Goal: Task Accomplishment & Management: Use online tool/utility

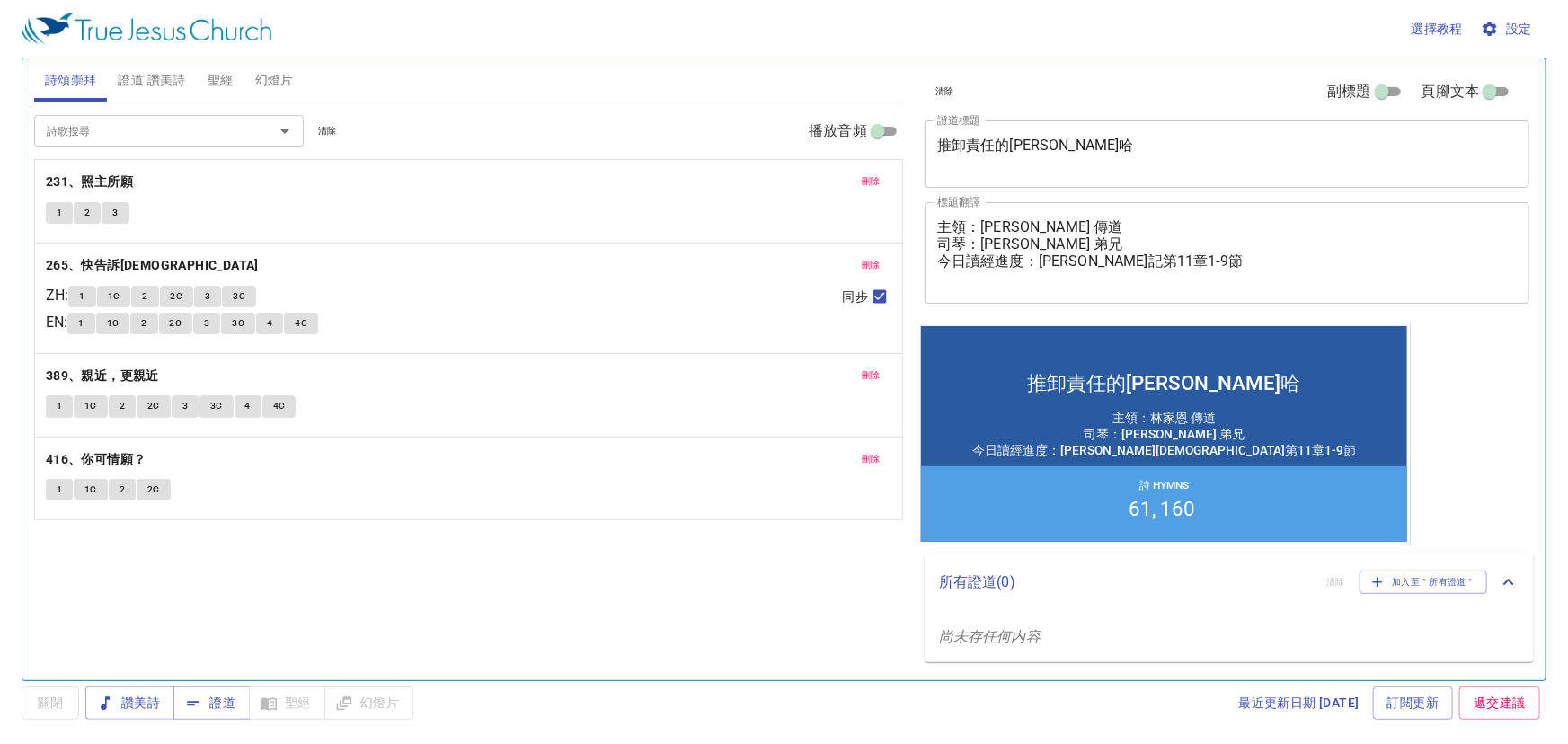
click at [1054, 153] on textarea "推卸責任的亞哈" at bounding box center [1227, 153] width 580 height 34
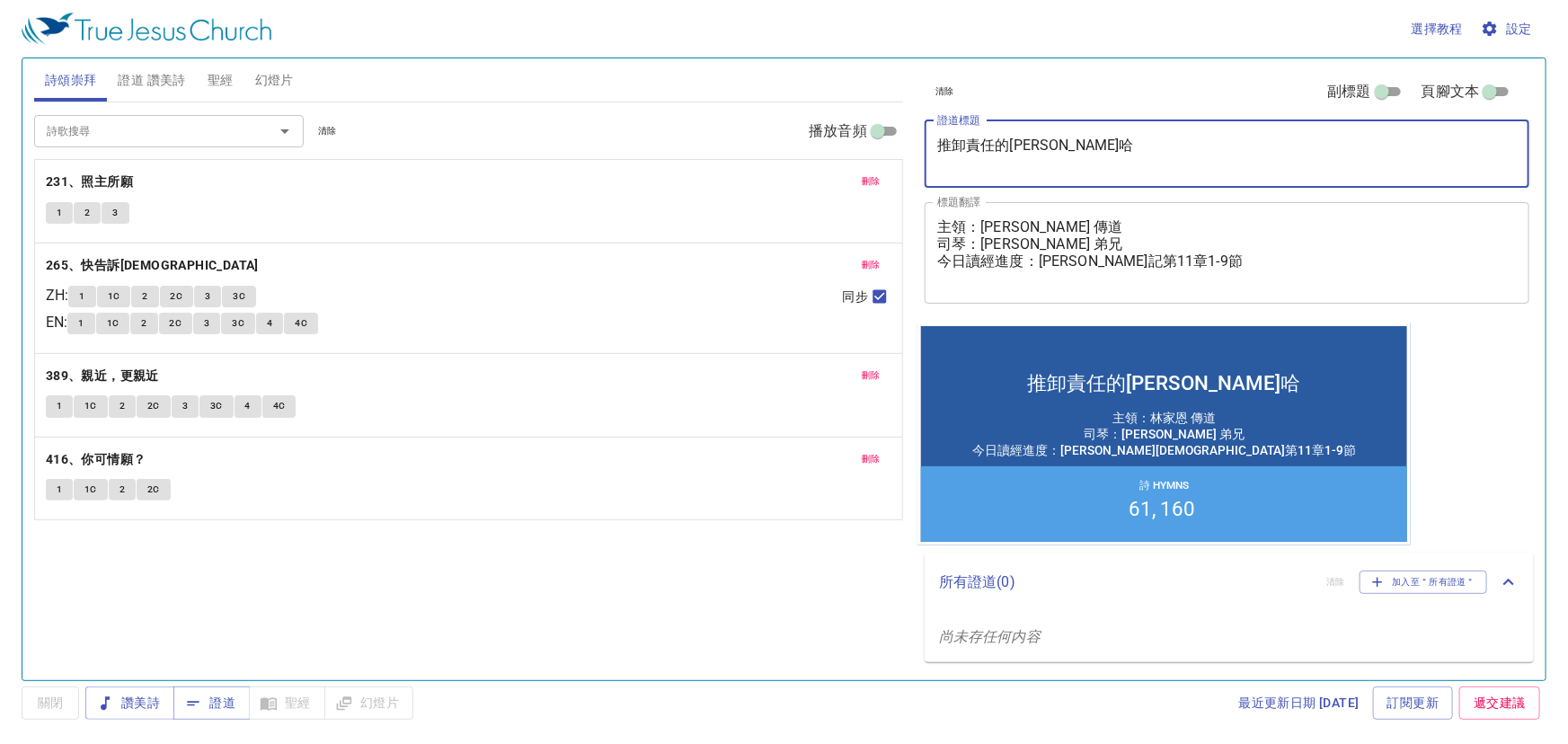
drag, startPoint x: 1024, startPoint y: 151, endPoint x: 880, endPoint y: 153, distance: 144.0
click at [880, 153] on div "詩頌崇拜 證道 讚美詩 聖經 幻燈片 詩歌搜尋 詩歌搜尋 清除 播放音頻 刪除 231、照主所願 1 2 3 刪除 265、快告訴耶穌 ZH : 1 1C 2…" at bounding box center [784, 362] width 1514 height 622
paste textarea "(二)"
type textarea "推卸責任的[PERSON_NAME] (二)"
click at [1022, 243] on textarea "主領：林家恩 傳道 司琴：陳聖為 弟兄 今日讀經進度：尼希米記第11章1-9節" at bounding box center [1227, 252] width 580 height 69
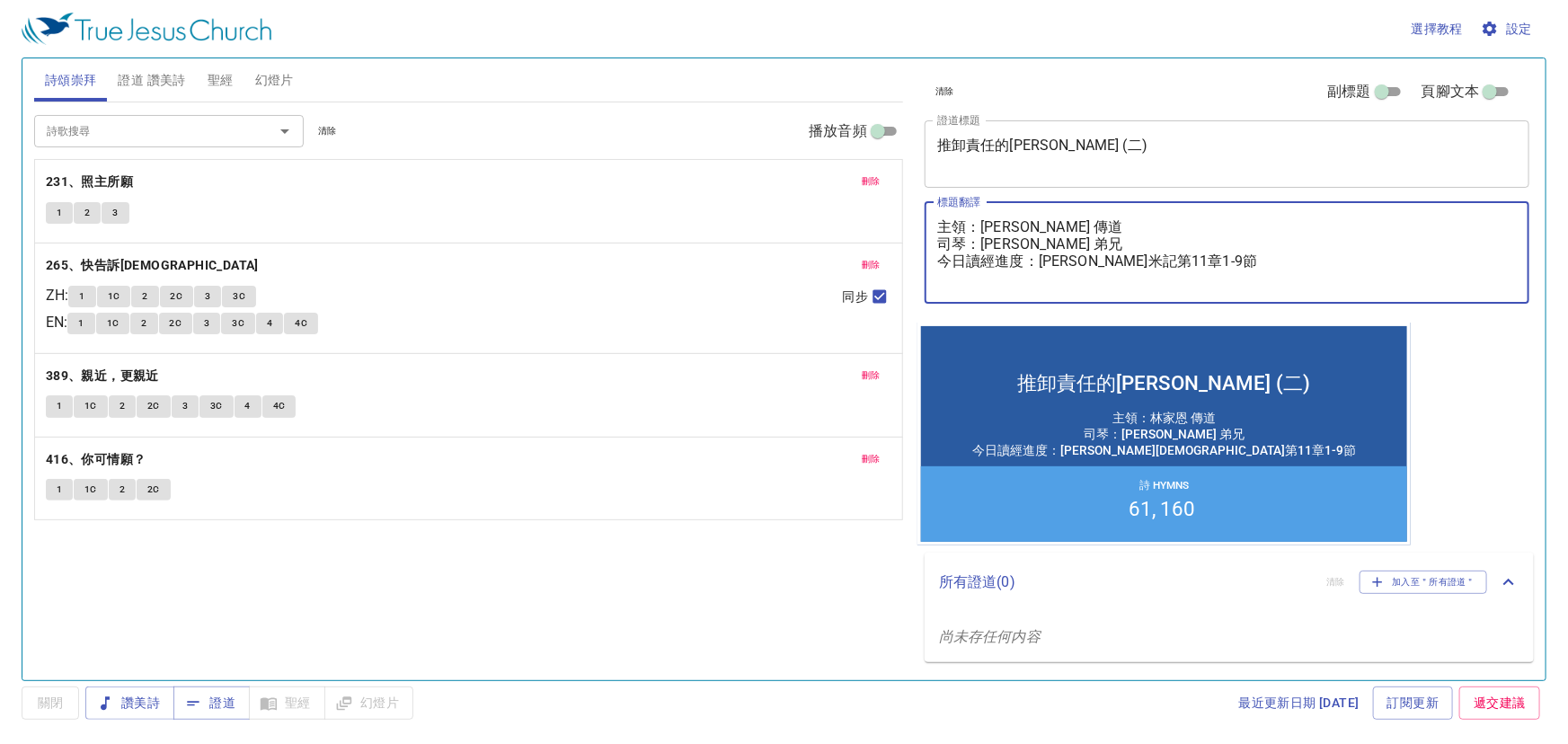
click at [1149, 260] on textarea "主領：林家恩 傳道 司琴：廖夢有 弟兄 今日讀經進度：尼希米記第11章1-9節" at bounding box center [1227, 252] width 580 height 69
click at [1159, 254] on textarea "主領：林家恩 傳道 司琴：廖夢有 弟兄 今日讀經進度：尼希米記第11章10-18節" at bounding box center [1227, 252] width 580 height 69
click at [1162, 257] on textarea "主領：林家恩 傳道 司琴：廖夢有 弟兄 今日讀經進度：尼希米記第11章10-18節" at bounding box center [1227, 252] width 580 height 69
click at [1205, 253] on textarea "主領：林家恩 傳道 司琴：廖夢有 弟兄 今日讀經進度：尼希米記第11章10~18節" at bounding box center [1227, 252] width 580 height 69
click at [1232, 282] on textarea "主領：林家恩 傳道 司琴：廖夢有 弟兄 今日讀經進度：尼希米記第11章10~18節" at bounding box center [1227, 252] width 580 height 69
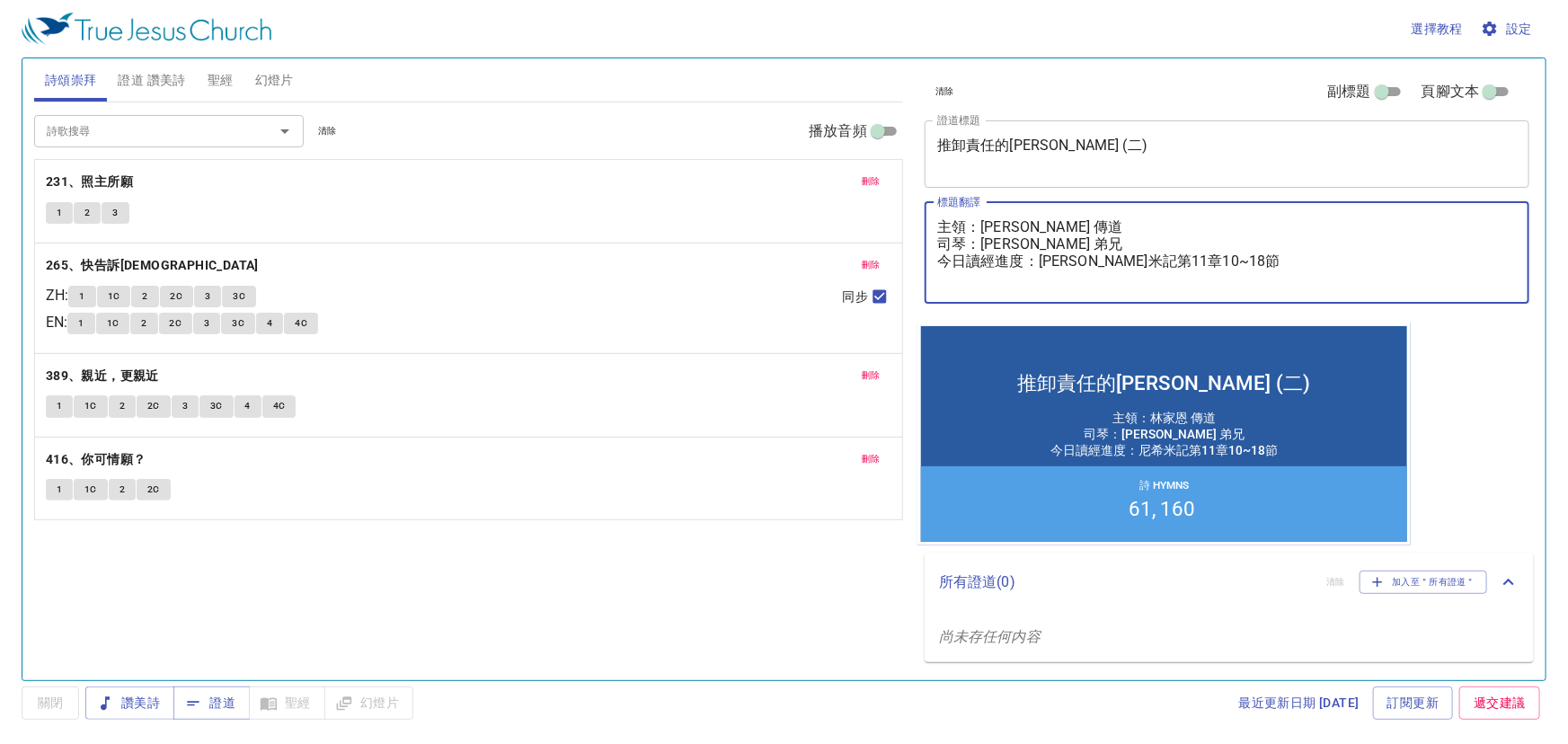
click at [1140, 255] on textarea "主領：林家恩 傳道 司琴：廖夢有 弟兄 今日讀經進度：尼希米記第11章10~18節" at bounding box center [1227, 252] width 580 height 69
click at [1240, 266] on textarea "主領：林家恩 傳道 司琴：廖夢有 弟兄 今日讀經進度：尼希米記第11章 10~18節" at bounding box center [1227, 252] width 580 height 69
click at [1137, 260] on textarea "主領：林家恩 傳道 司琴：廖夢有 弟兄 今日讀經進度：尼希米記第11章 10~18節" at bounding box center [1227, 252] width 580 height 69
click at [1133, 263] on textarea "主領：林家恩 傳道 司琴：廖夢有 弟兄 今日讀經進度：尼希米記第11章 10~18節" at bounding box center [1227, 252] width 580 height 69
click at [1147, 257] on textarea "主領：林家恩 傳道 司琴：廖夢有 弟兄 今日讀經進度：尼希米記第11章 10~18節" at bounding box center [1227, 252] width 580 height 69
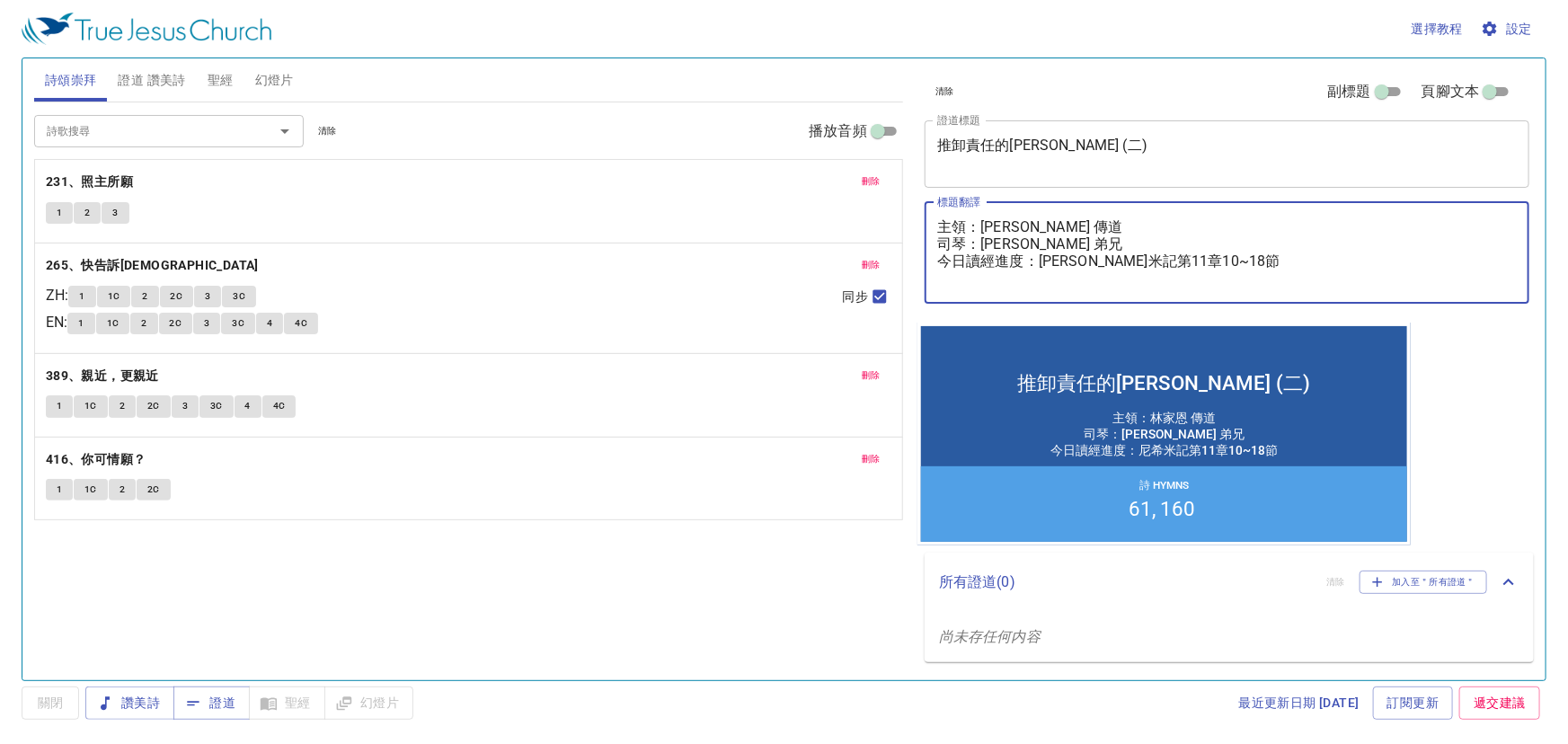
click at [1223, 258] on textarea "主領：林家恩 傳道 司琴：廖夢有 弟兄 今日讀經進度：尼希米記第11章10~18節" at bounding box center [1227, 252] width 580 height 69
drag, startPoint x: 1170, startPoint y: 254, endPoint x: 1169, endPoint y: 268, distance: 14.0
click at [1169, 254] on textarea "主領：林家恩 傳道 司琴：廖夢有 弟兄 今日讀經進度：尼希米記第11章10~18節" at bounding box center [1227, 252] width 580 height 69
click at [1220, 273] on textarea "主領：林家恩 傳道 司琴：廖夢有 弟兄 今日讀經進度：尼希米記第11章10~18節" at bounding box center [1227, 252] width 580 height 69
type textarea "主領：林家恩 傳道 司琴：廖夢有 弟兄 今日讀經進度：尼希米記第11章10~18節"
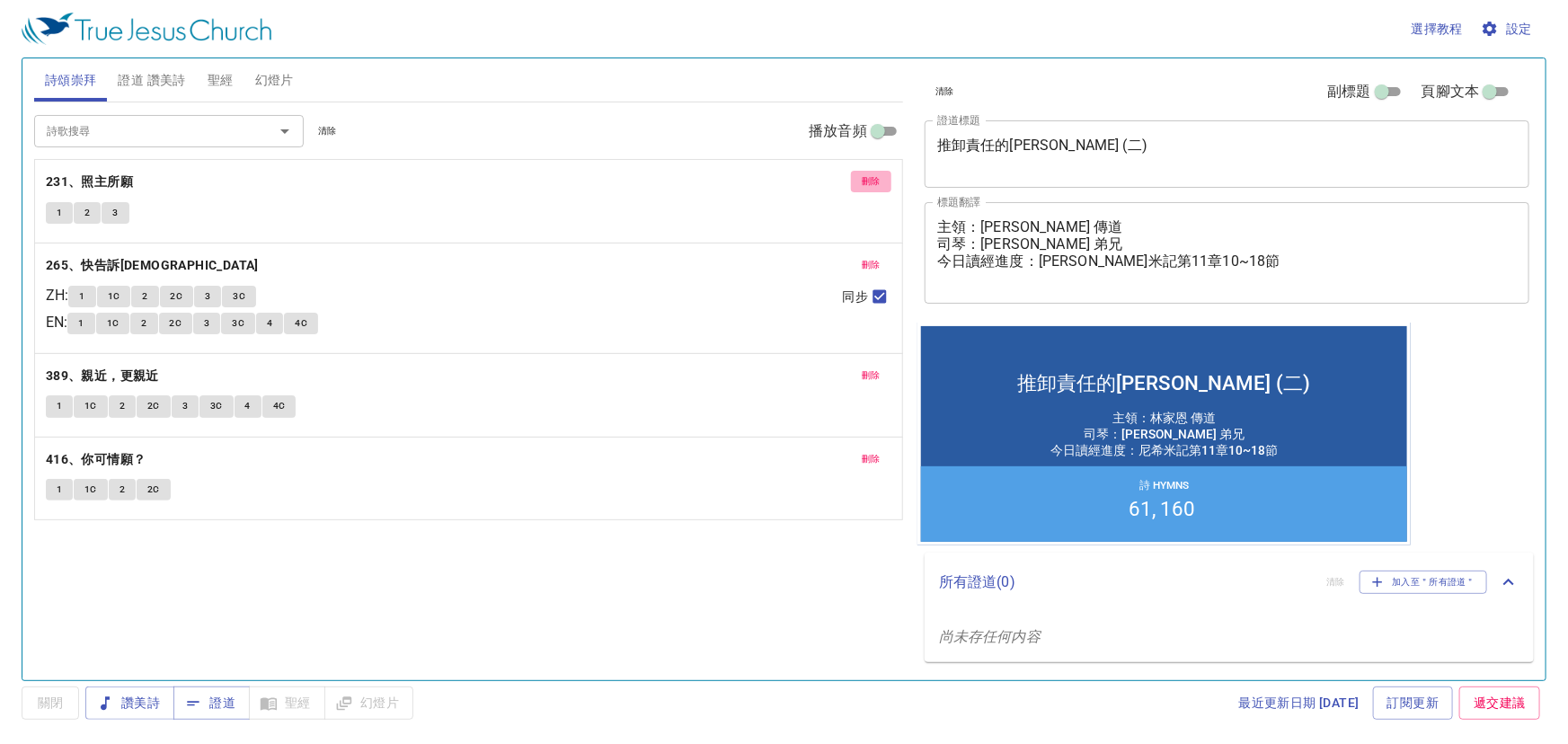
click at [870, 174] on span "刪除" at bounding box center [871, 182] width 19 height 16
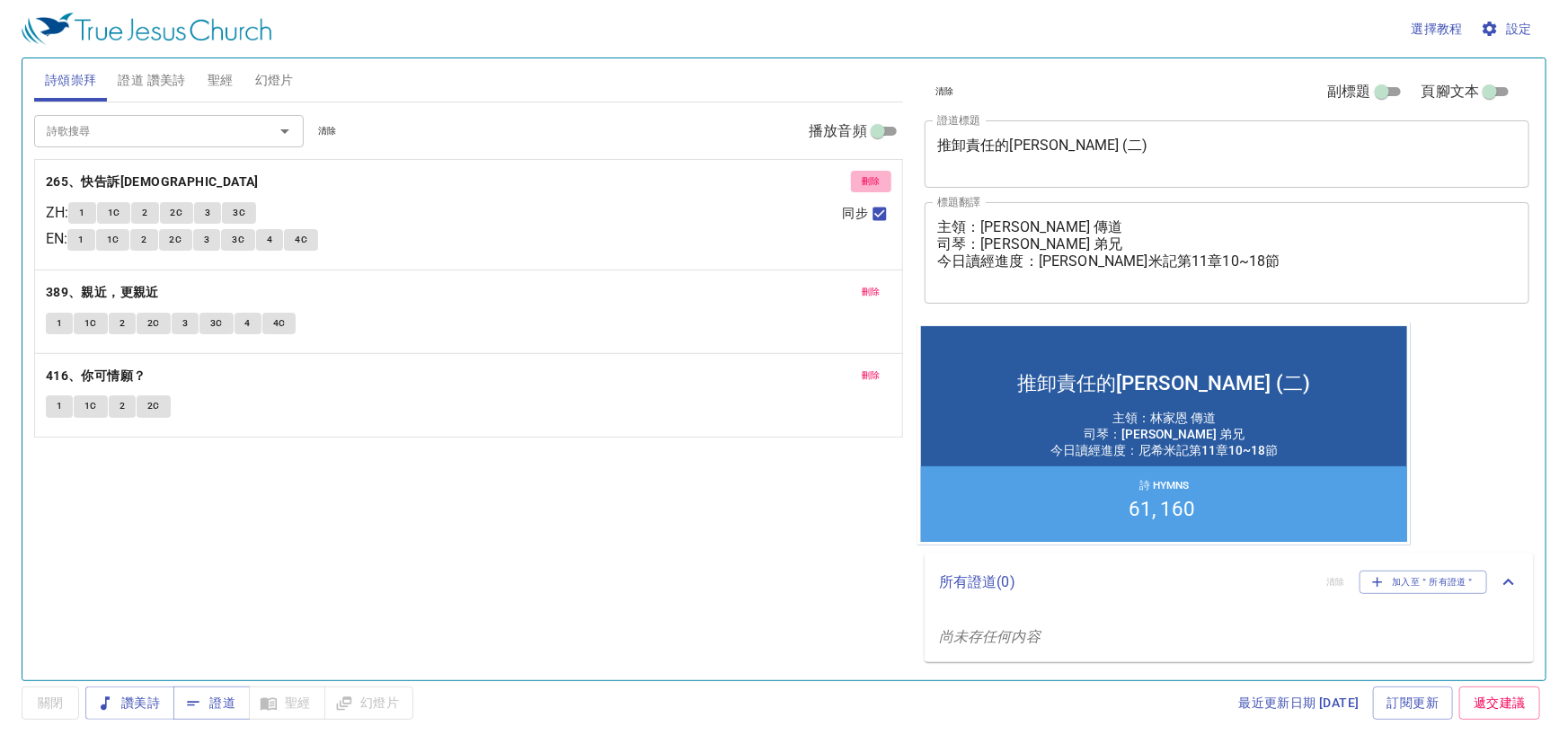
click at [870, 174] on span "刪除" at bounding box center [871, 182] width 19 height 16
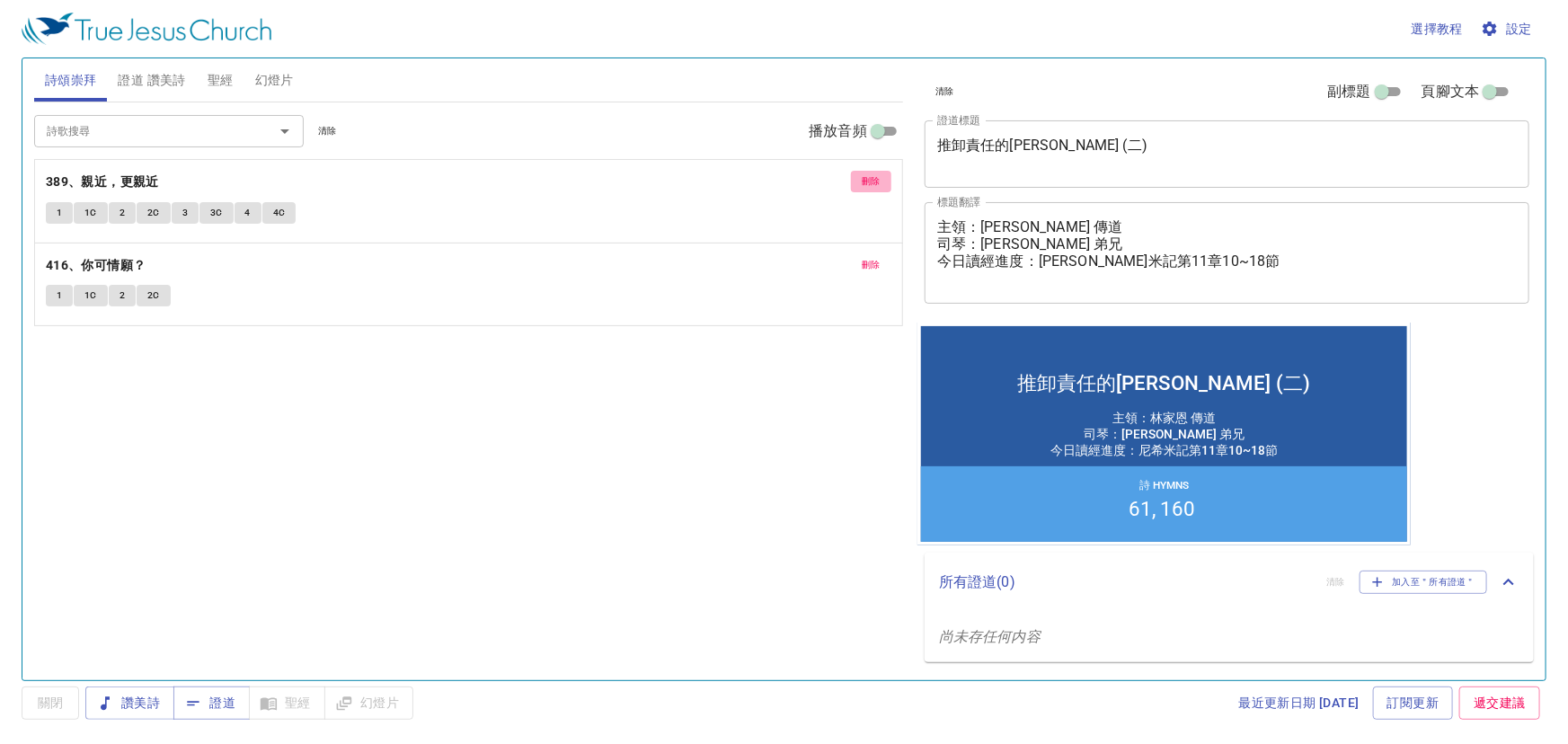
click at [870, 174] on span "刪除" at bounding box center [871, 182] width 19 height 16
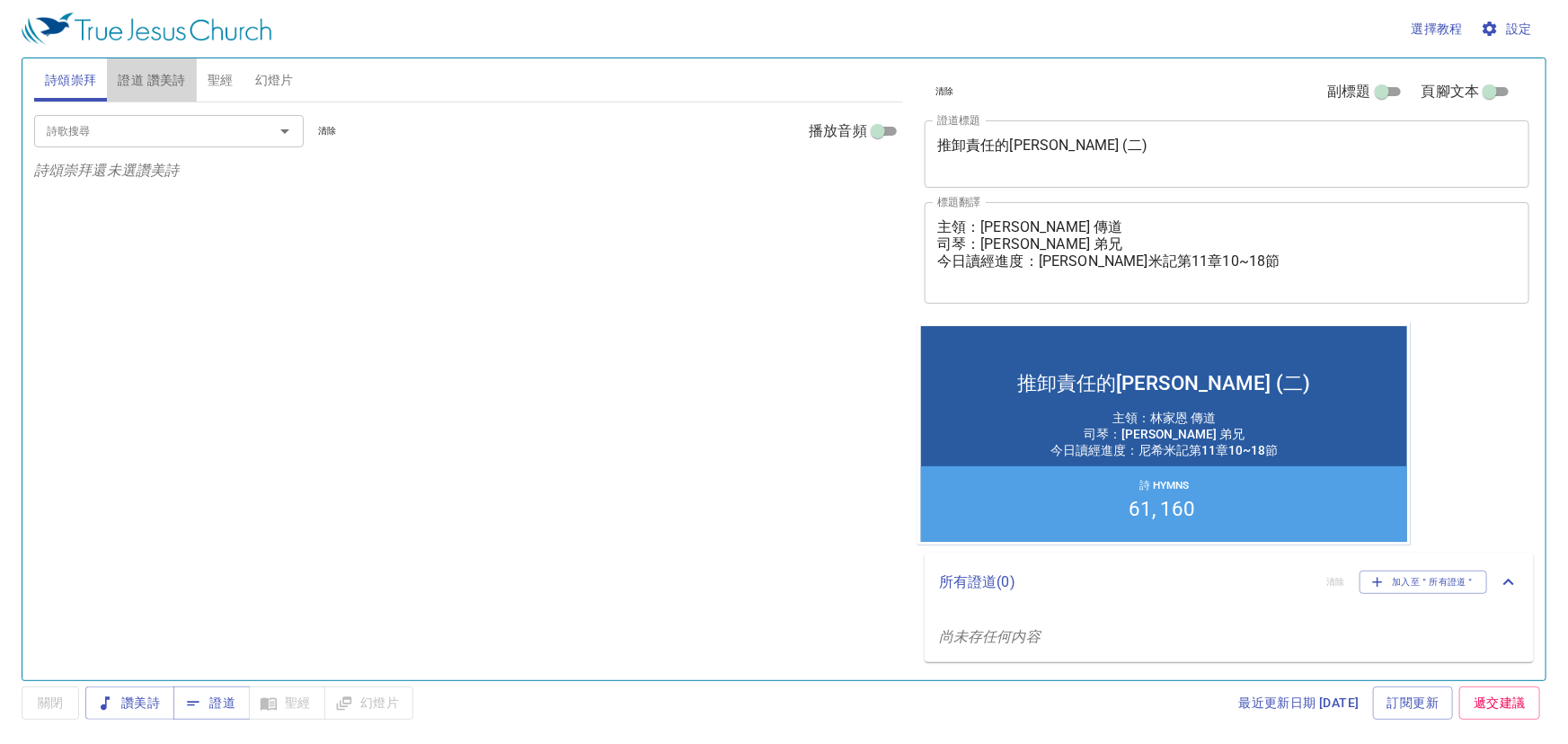
click at [138, 80] on span "證道 讚美詩" at bounding box center [152, 80] width 68 height 23
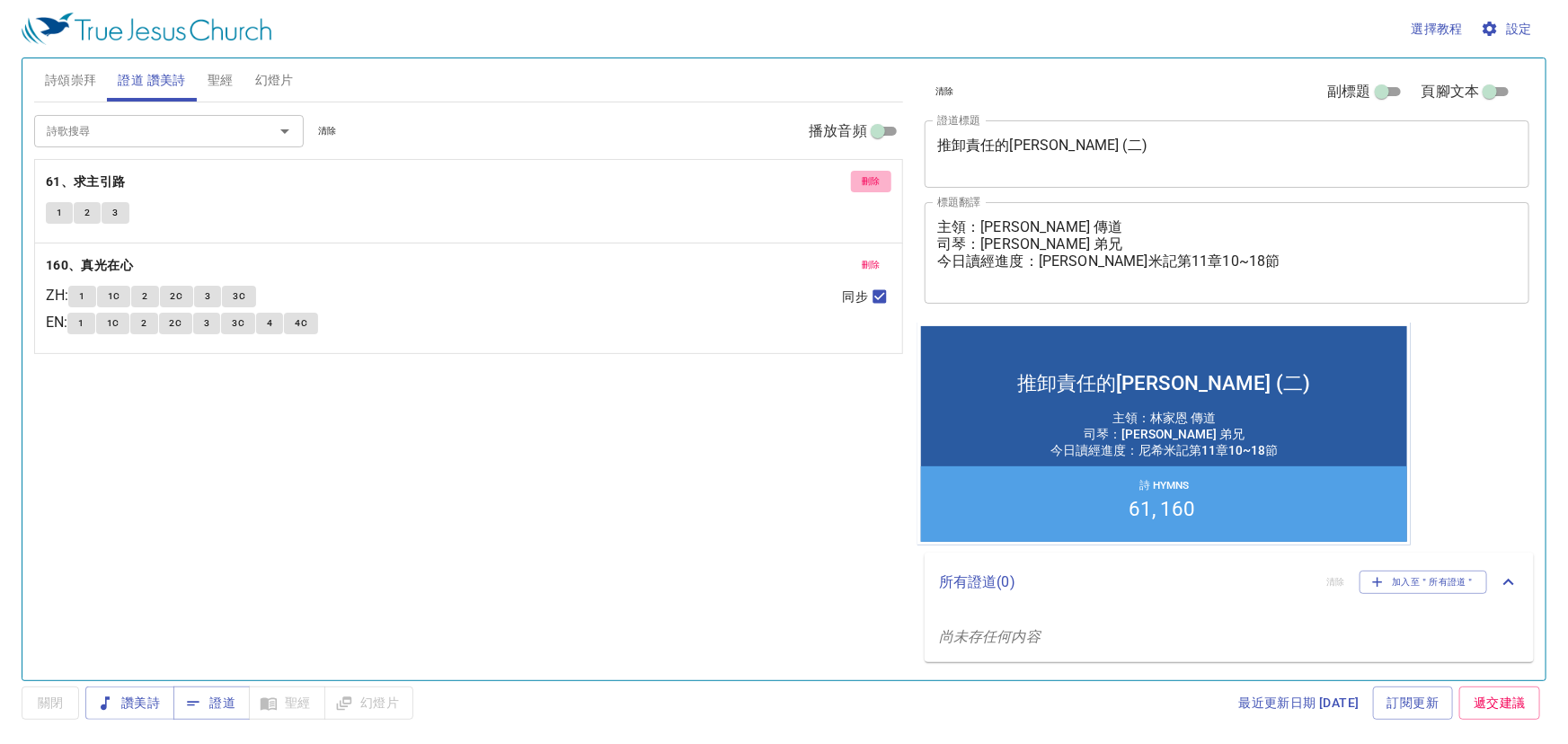
click at [873, 178] on span "刪除" at bounding box center [871, 182] width 19 height 16
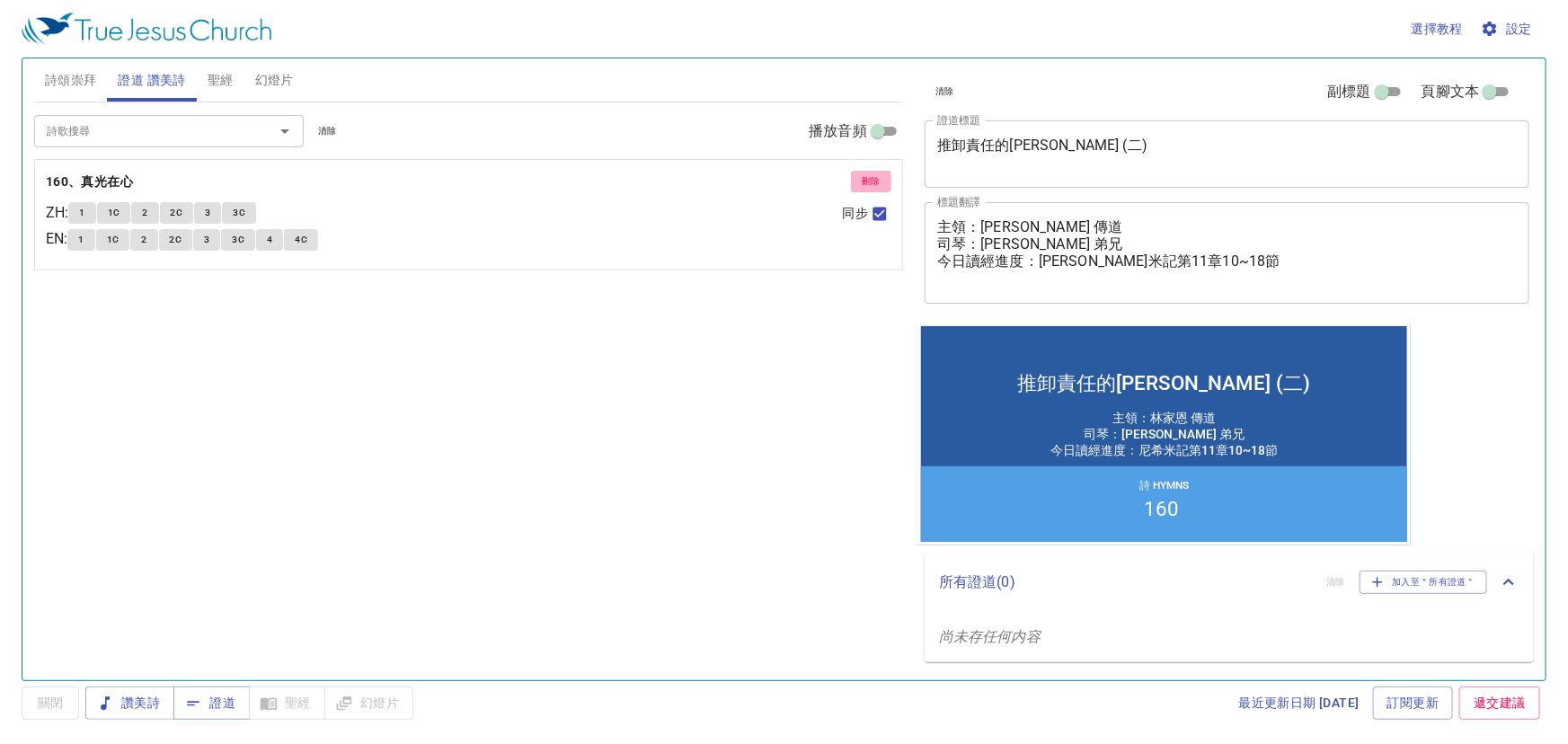
click at [873, 178] on span "刪除" at bounding box center [871, 182] width 19 height 16
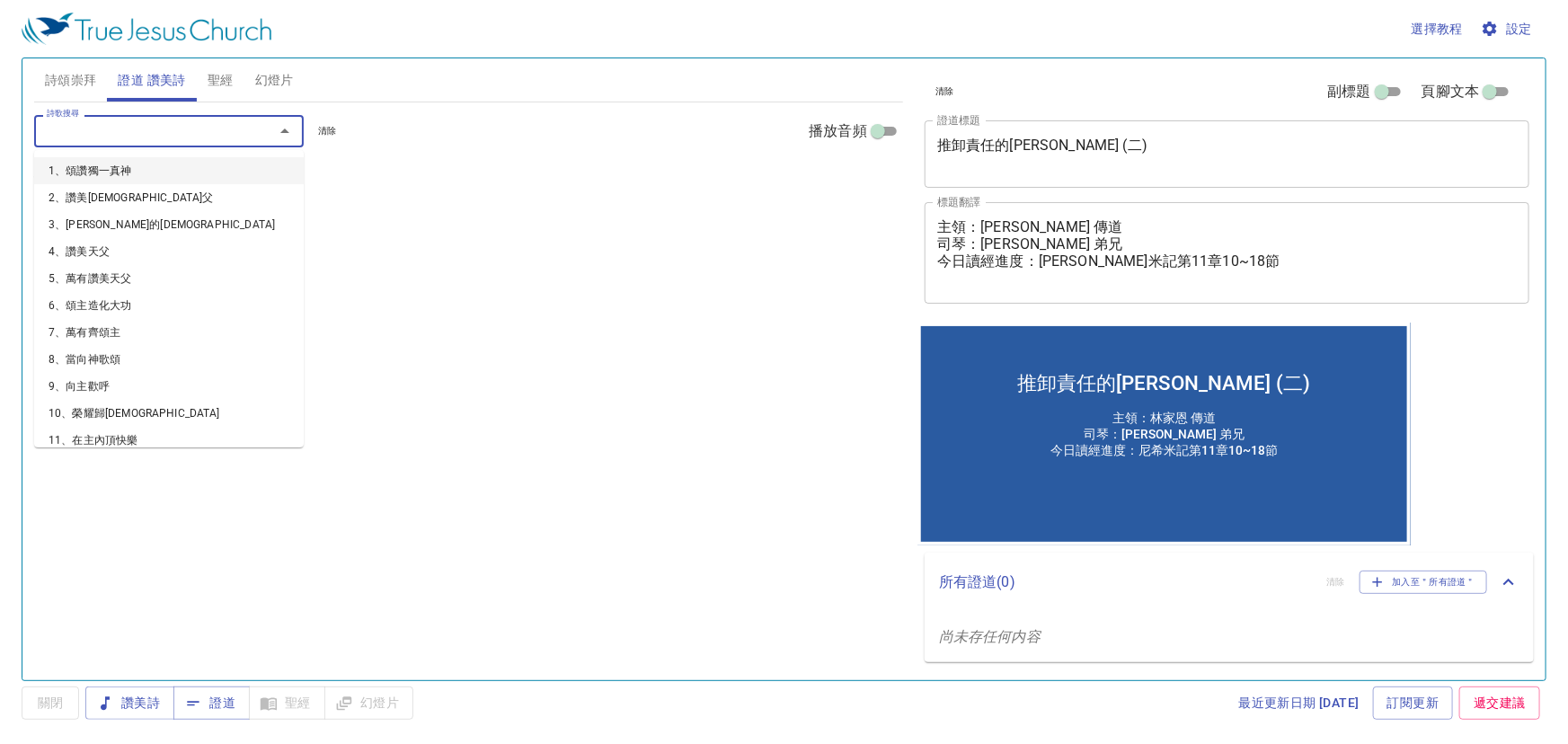
click at [86, 128] on input "詩歌搜尋" at bounding box center [142, 131] width 206 height 21
type input "172"
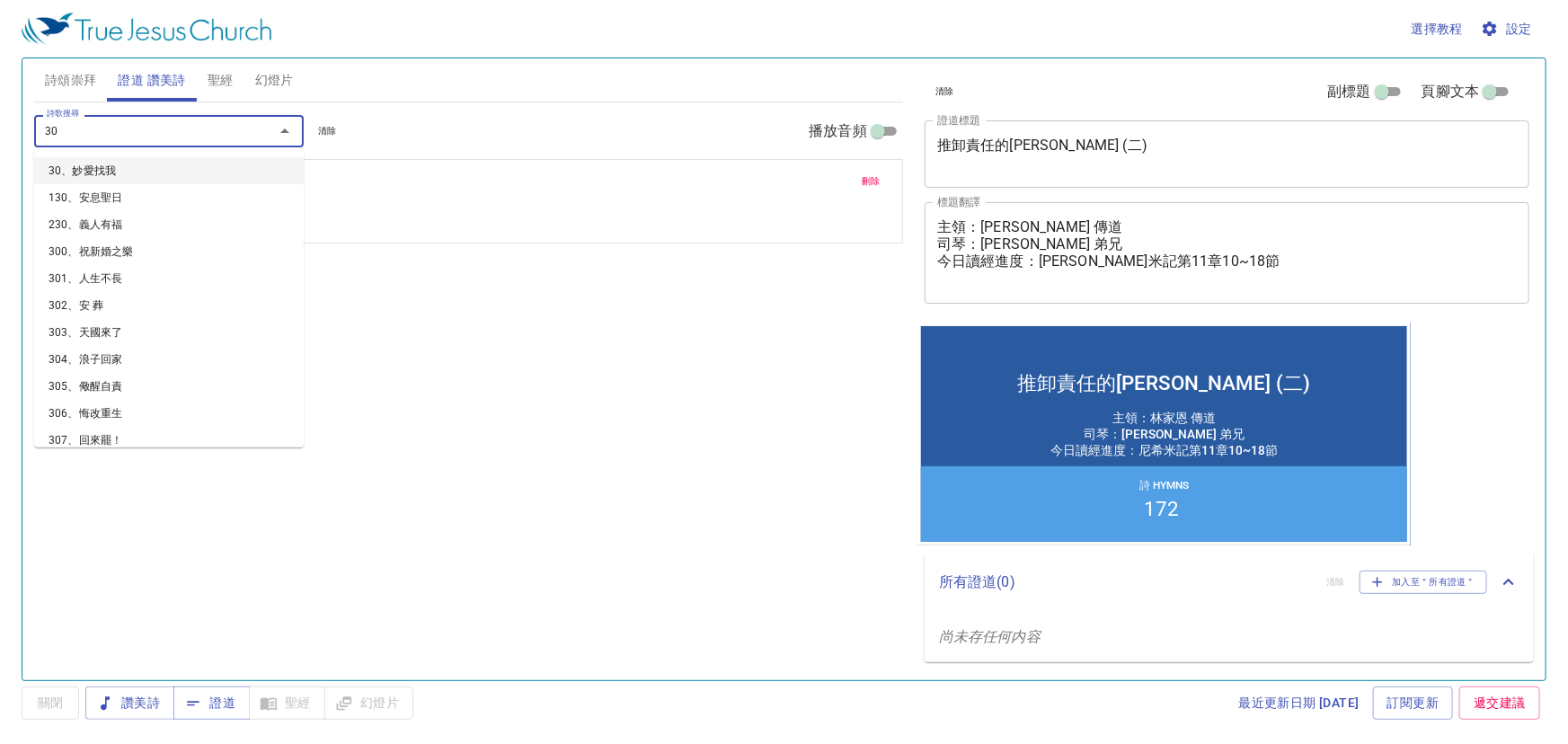
type input "307"
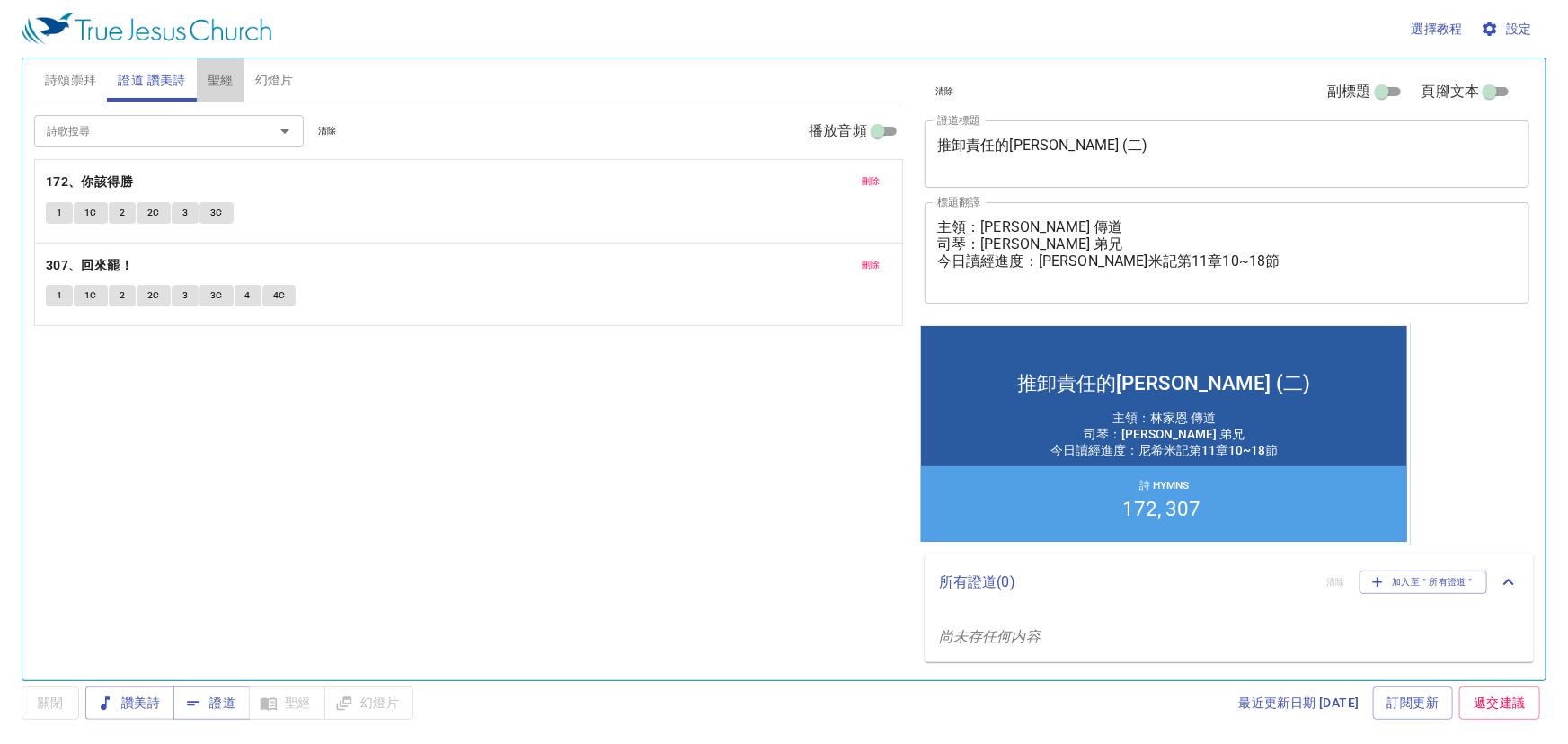
click at [219, 80] on span "聖經" at bounding box center [220, 80] width 27 height 23
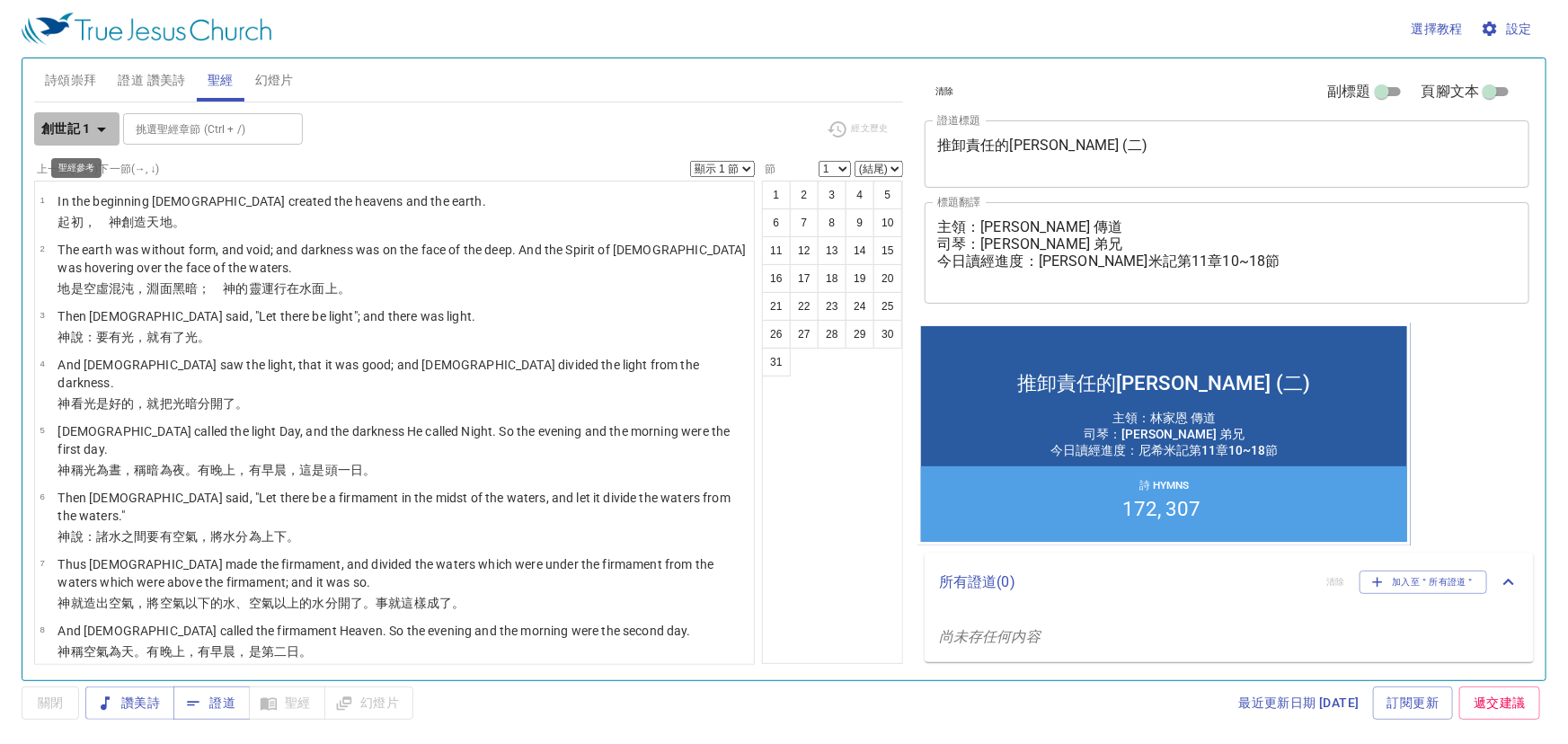
click at [61, 130] on b "創世記 1" at bounding box center [66, 129] width 49 height 23
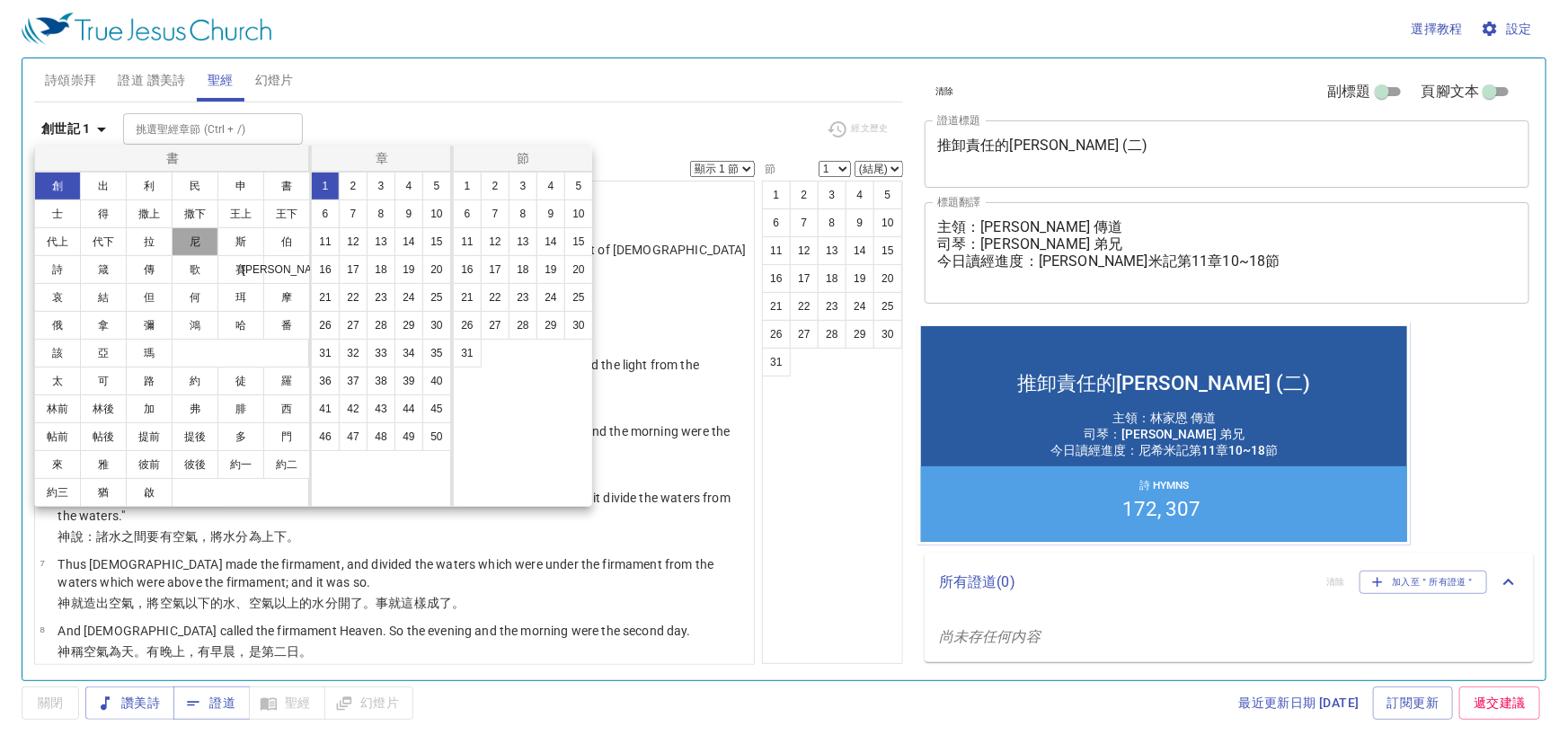
click at [210, 237] on button "尼" at bounding box center [195, 241] width 47 height 28
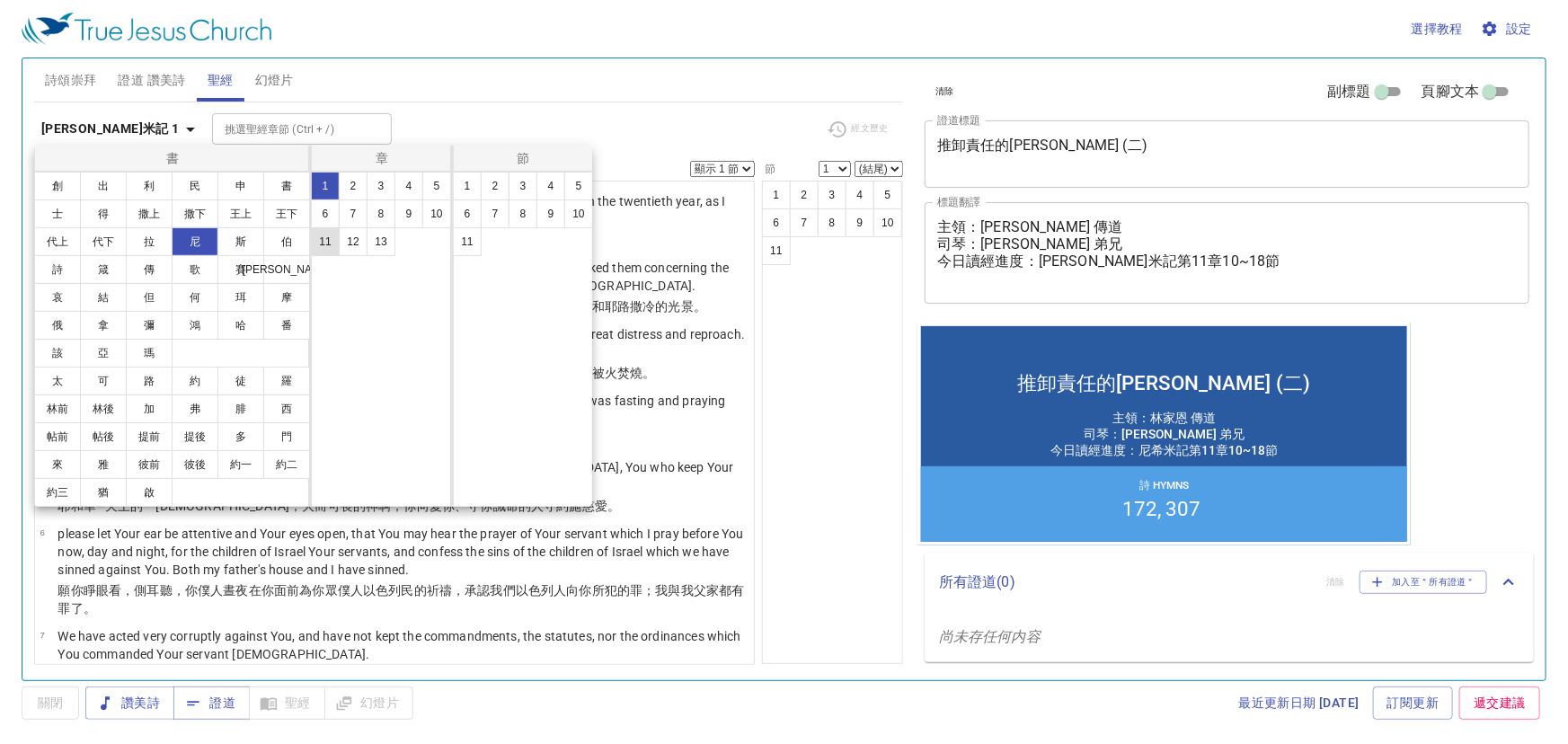
click at [331, 243] on button "11" at bounding box center [325, 241] width 28 height 28
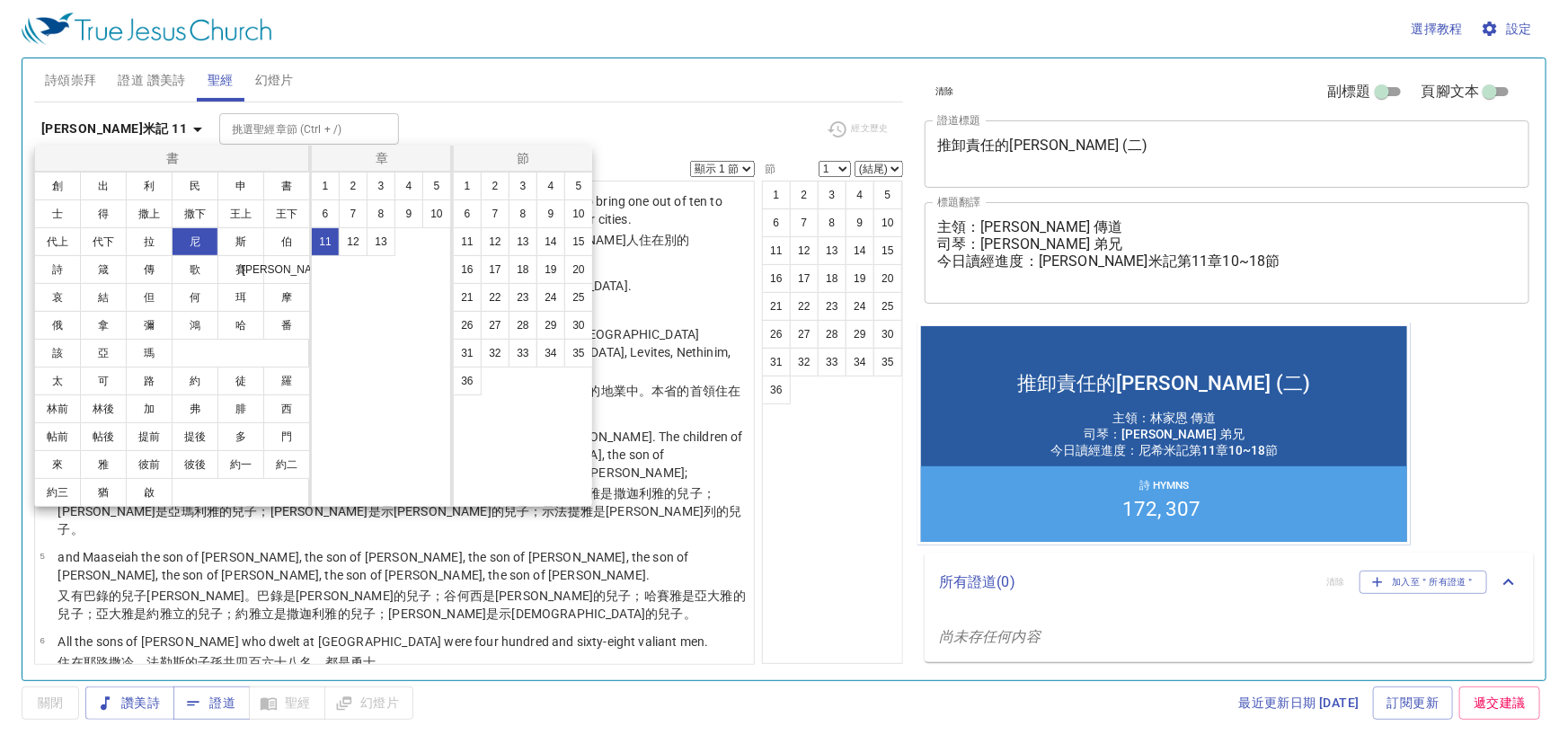
click at [439, 115] on div at bounding box center [784, 372] width 1568 height 744
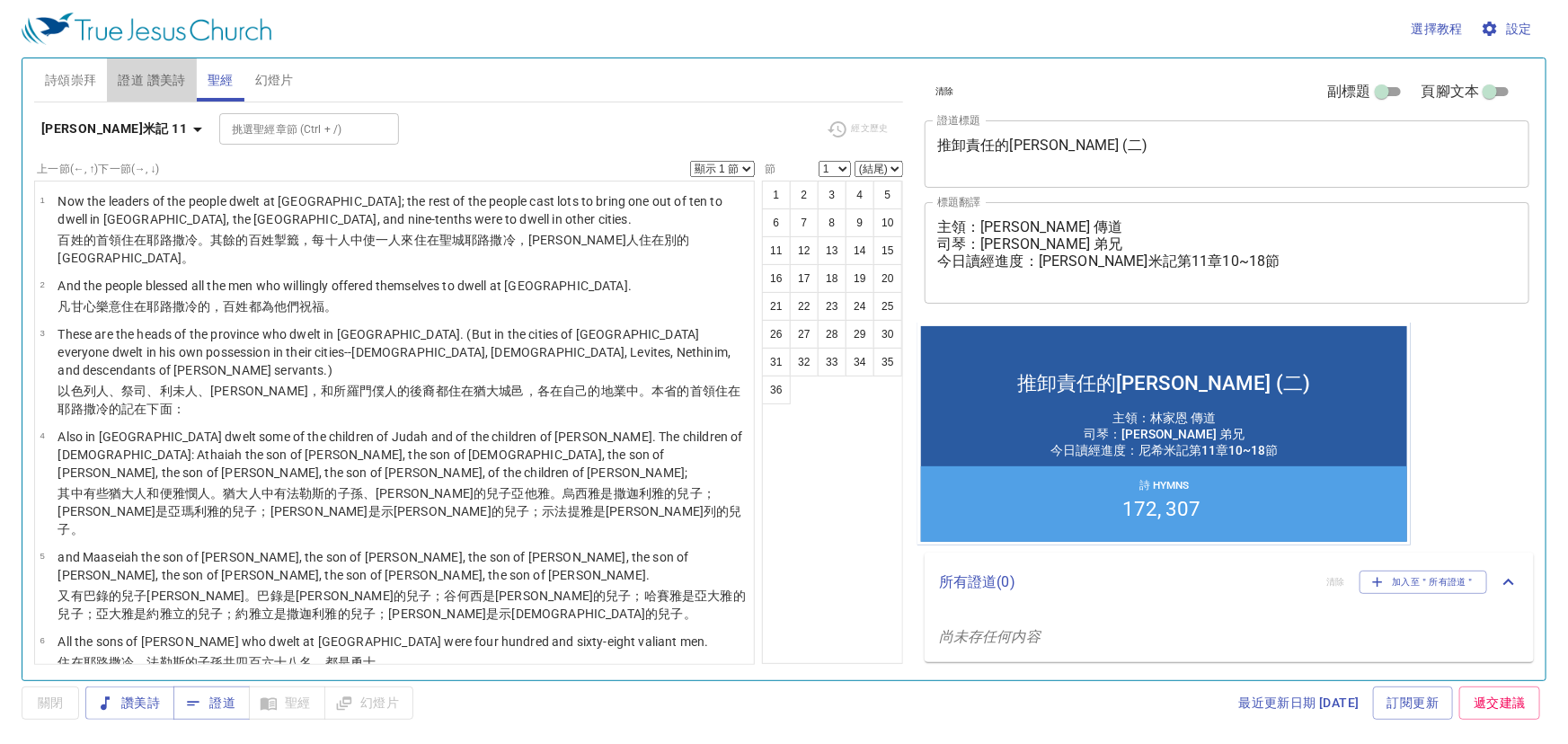
click at [153, 81] on span "證道 讚美詩" at bounding box center [152, 80] width 68 height 23
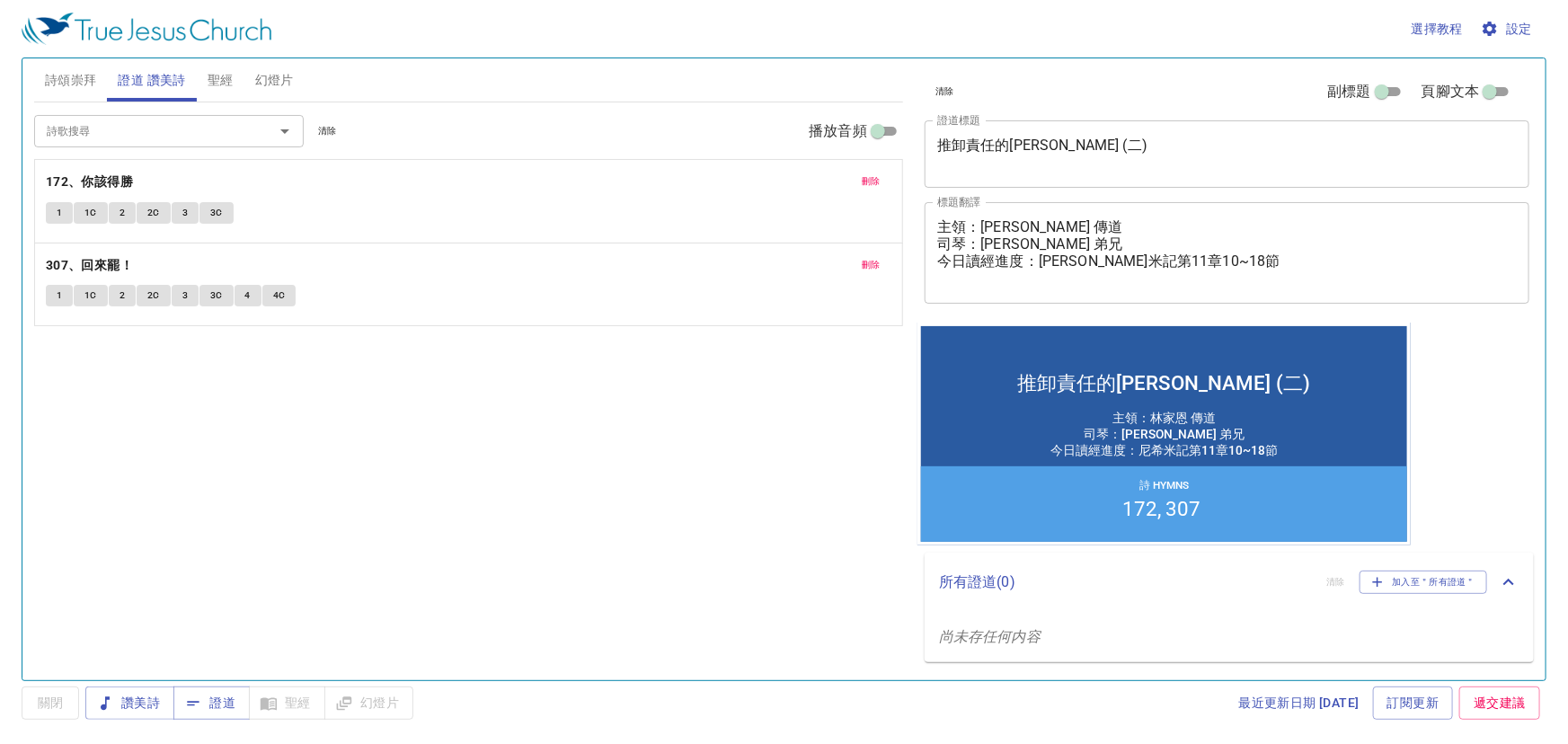
click at [63, 78] on span "詩頌崇拜" at bounding box center [70, 80] width 52 height 23
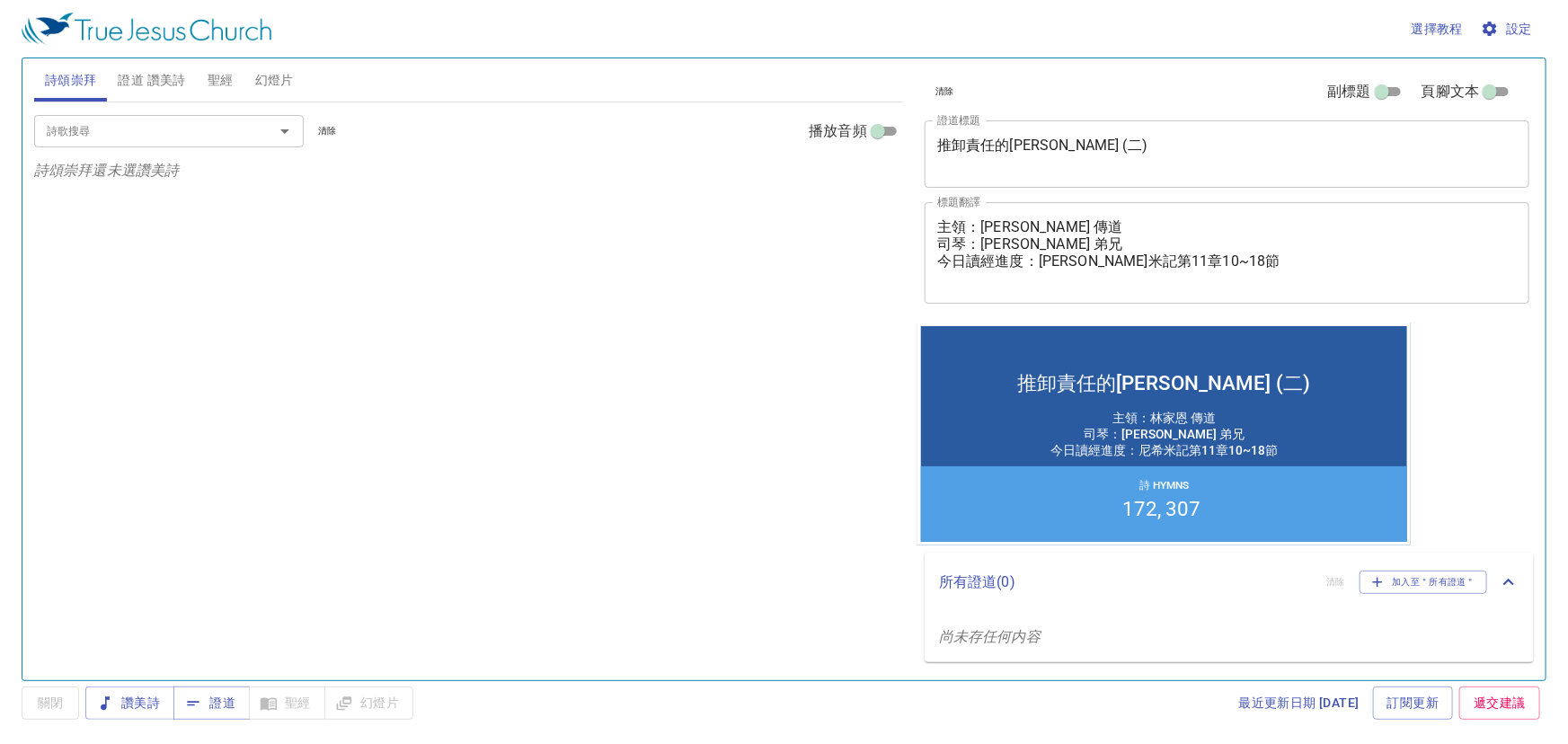
click at [1119, 142] on textarea "推卸責任的[PERSON_NAME] (二)" at bounding box center [1227, 153] width 580 height 34
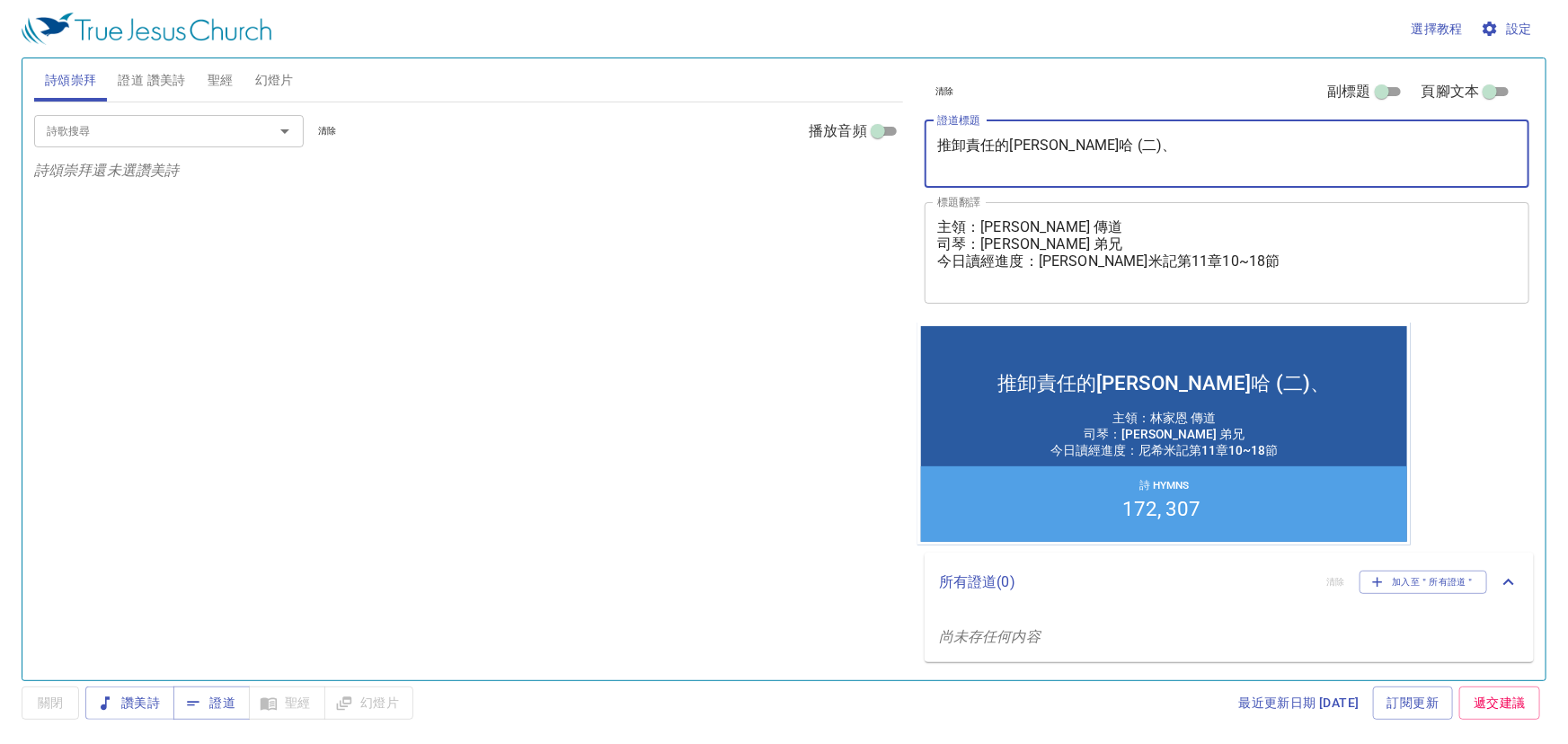
type textarea "推卸責任的[PERSON_NAME] (二)"
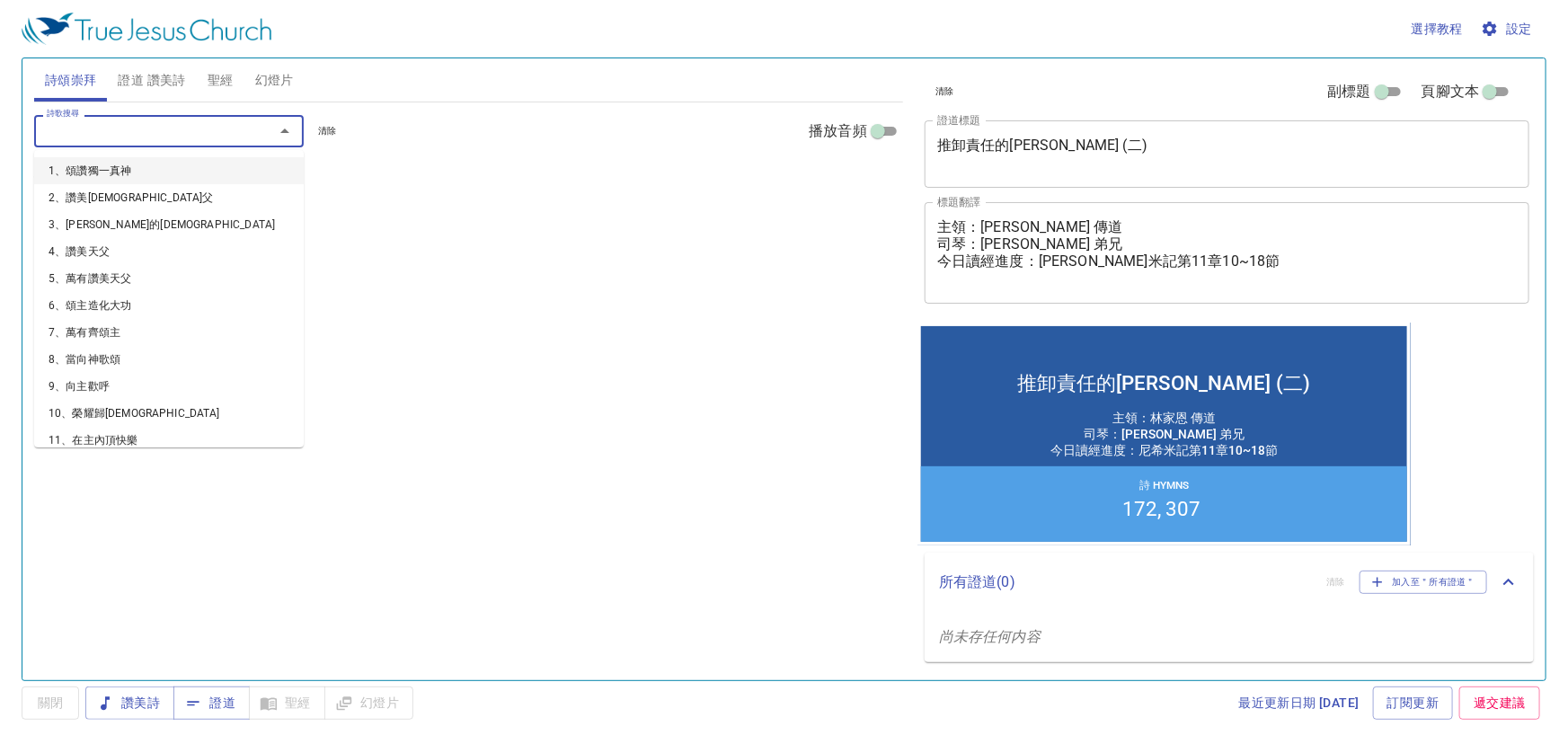
click at [193, 137] on input "詩歌搜尋" at bounding box center [142, 131] width 206 height 21
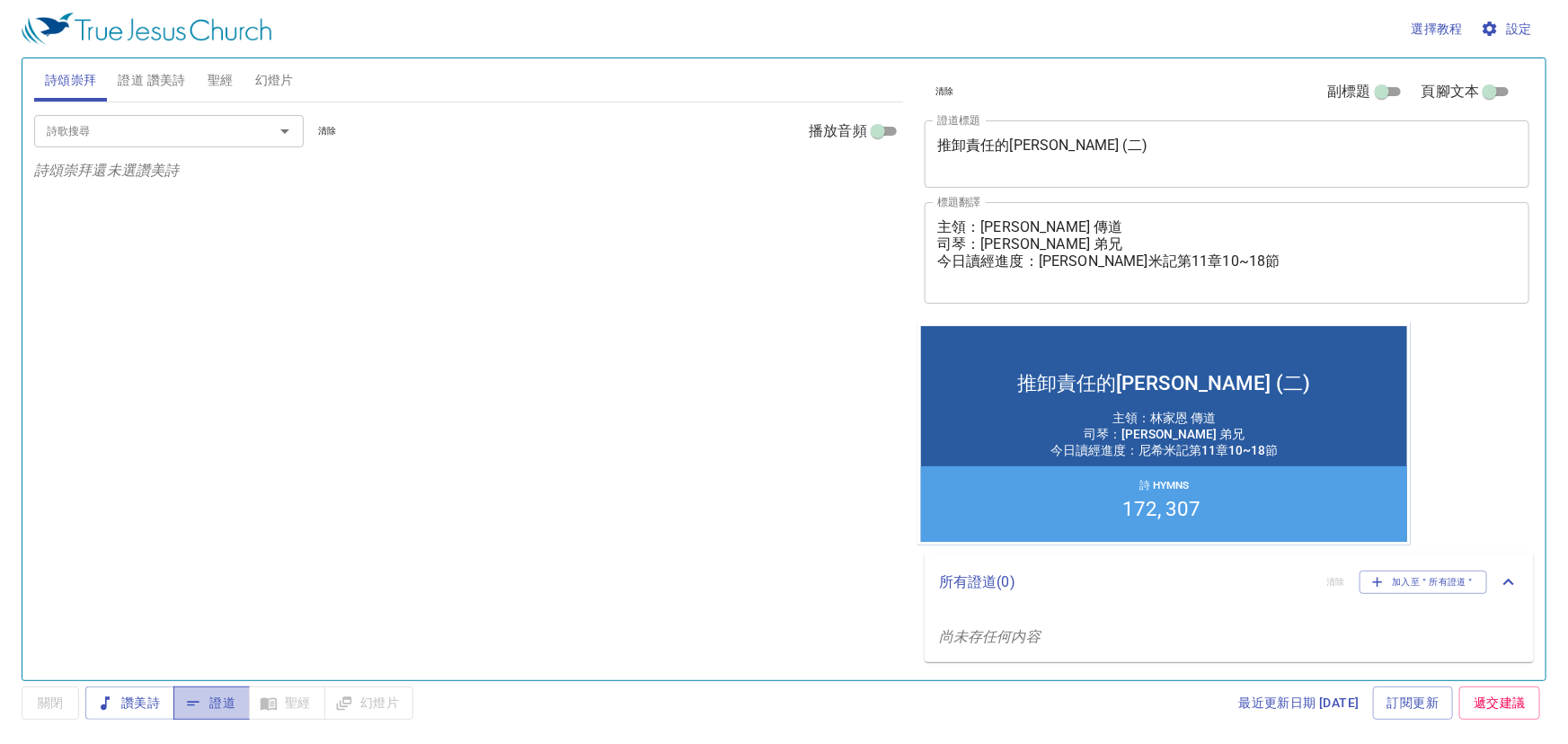
click at [204, 709] on span "證道" at bounding box center [211, 703] width 48 height 23
click at [1043, 260] on textarea "主領：林家恩 傳道 司琴：廖夢有 弟兄 今日讀經進度：尼希米記第11章10~18節" at bounding box center [1227, 252] width 580 height 69
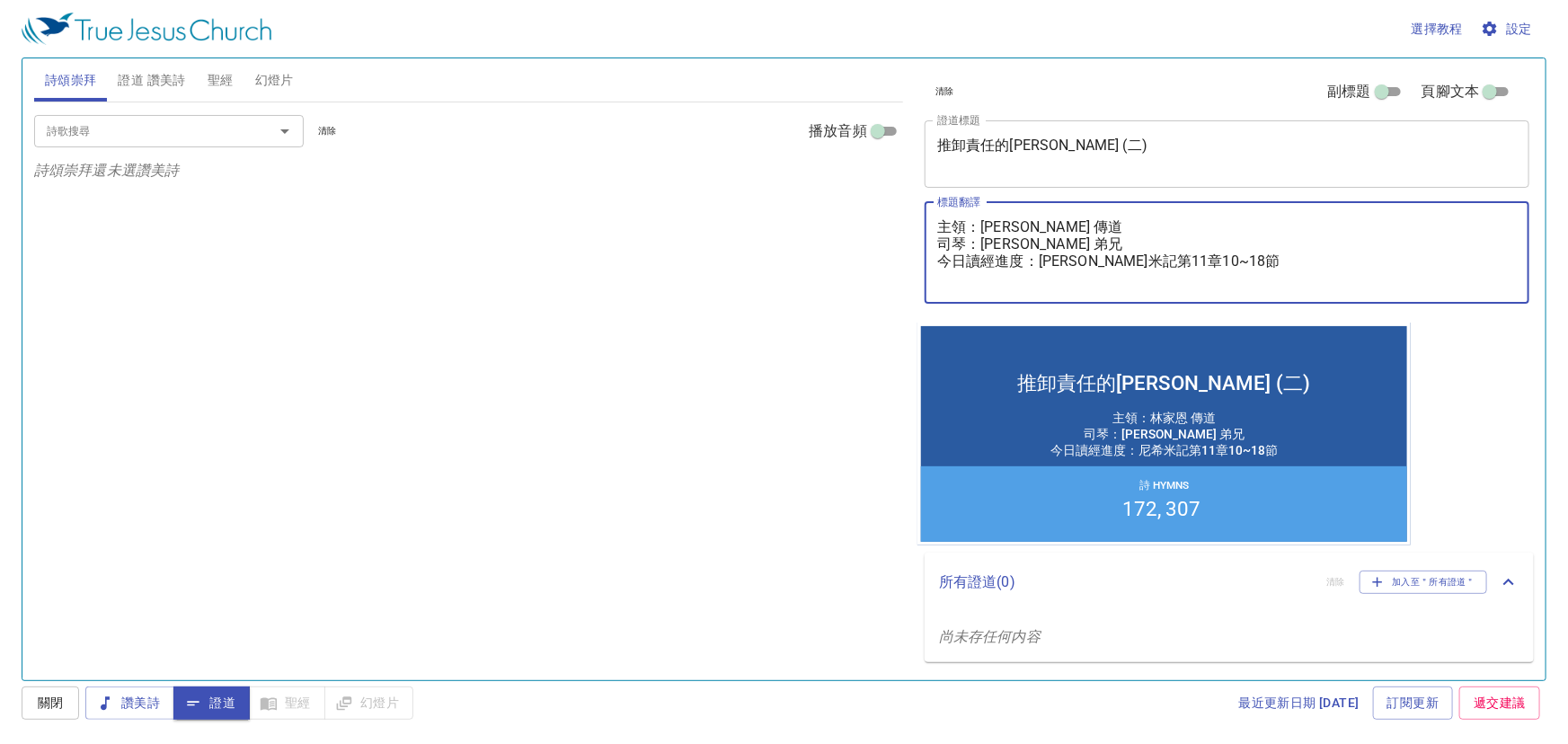
click at [1209, 261] on textarea "主領：林家恩 傳道 司琴：廖夢有 弟兄 今日讀經進度：尼希米記第11章10~18節" at bounding box center [1227, 252] width 580 height 69
click at [1115, 234] on textarea "主領：林家恩 傳道 司琴：廖夢有 弟兄 今日讀經進度：尼希米記第11章10~18節" at bounding box center [1227, 252] width 580 height 69
click at [1107, 248] on textarea "主領：林家恩 傳道 司琴：廖夢有 弟兄 今日讀經進度：尼希米記第11章10~18節" at bounding box center [1227, 252] width 580 height 69
click at [1187, 260] on textarea "主領：林家恩 傳道 司琴：廖夢有 弟兄 今日讀經進度：尼希米記第11章10~18節" at bounding box center [1227, 252] width 580 height 69
click at [1238, 253] on textarea "主領：林家恩 傳道 司琴：廖夢有 弟兄 今日讀經進度：尼希米記第11章10~18節" at bounding box center [1227, 252] width 580 height 69
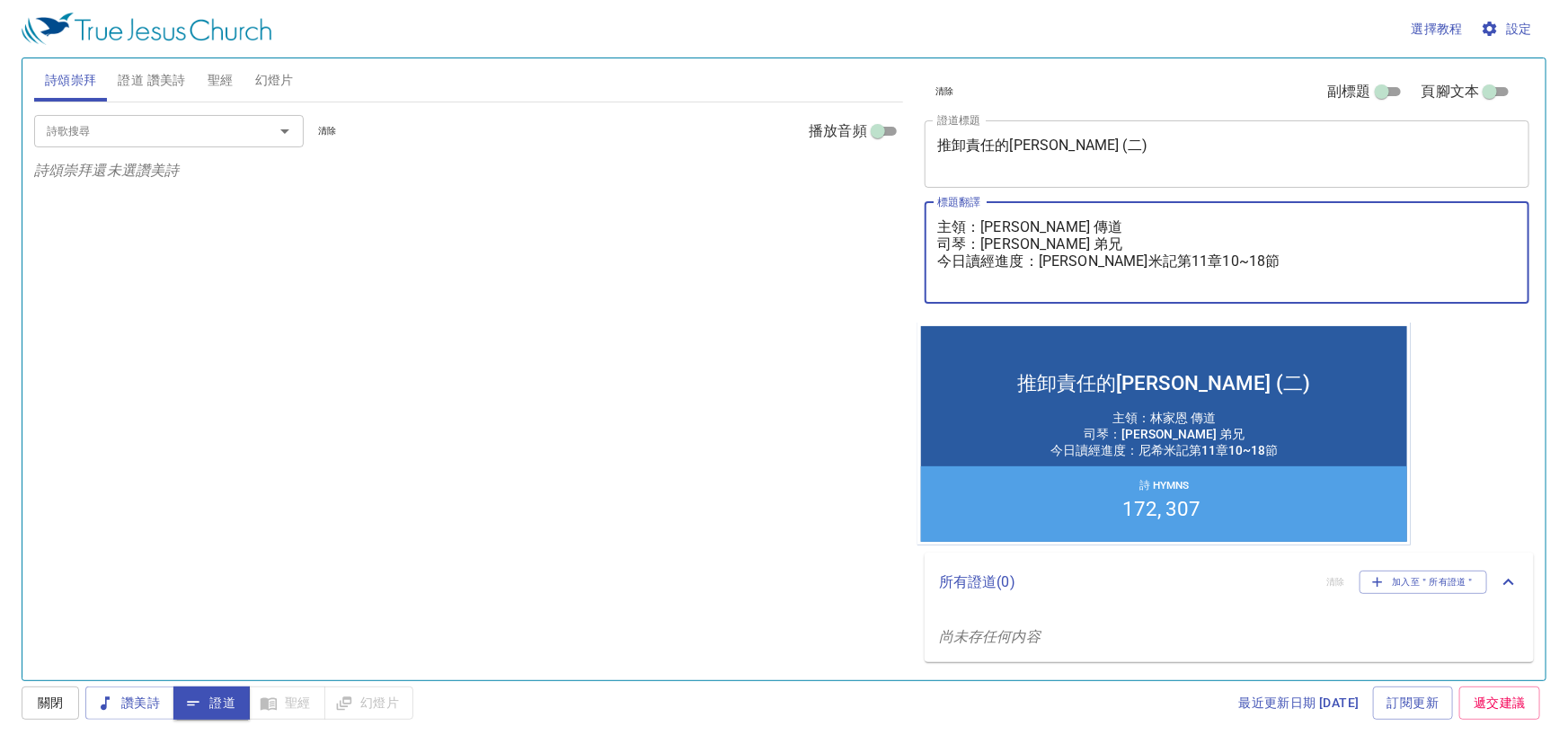
click at [1267, 256] on textarea "主領：林家恩 傳道 司琴：廖夢有 弟兄 今日讀經進度：尼希米記第11章10~18節" at bounding box center [1227, 252] width 580 height 69
click at [1188, 257] on textarea "主領：林家恩 傳道 司琴：廖夢有 弟兄 今日讀經進度：尼希米記第11章10~18節" at bounding box center [1227, 252] width 580 height 69
click at [1213, 261] on textarea "主領：林家恩 傳道 司琴：廖夢有 弟兄 今日讀經進度：尼希米記第11章10~18節" at bounding box center [1227, 252] width 580 height 69
click at [1186, 267] on textarea "主領：林家恩 傳道 司琴：廖夢有 弟兄 今日讀經進度：尼希米記第11章10~18節" at bounding box center [1227, 252] width 580 height 69
click at [1245, 267] on textarea "主領：林家恩 傳道 司琴：廖夢有 弟兄 今日讀經進度：尼希米記第11章10~18節" at bounding box center [1227, 252] width 580 height 69
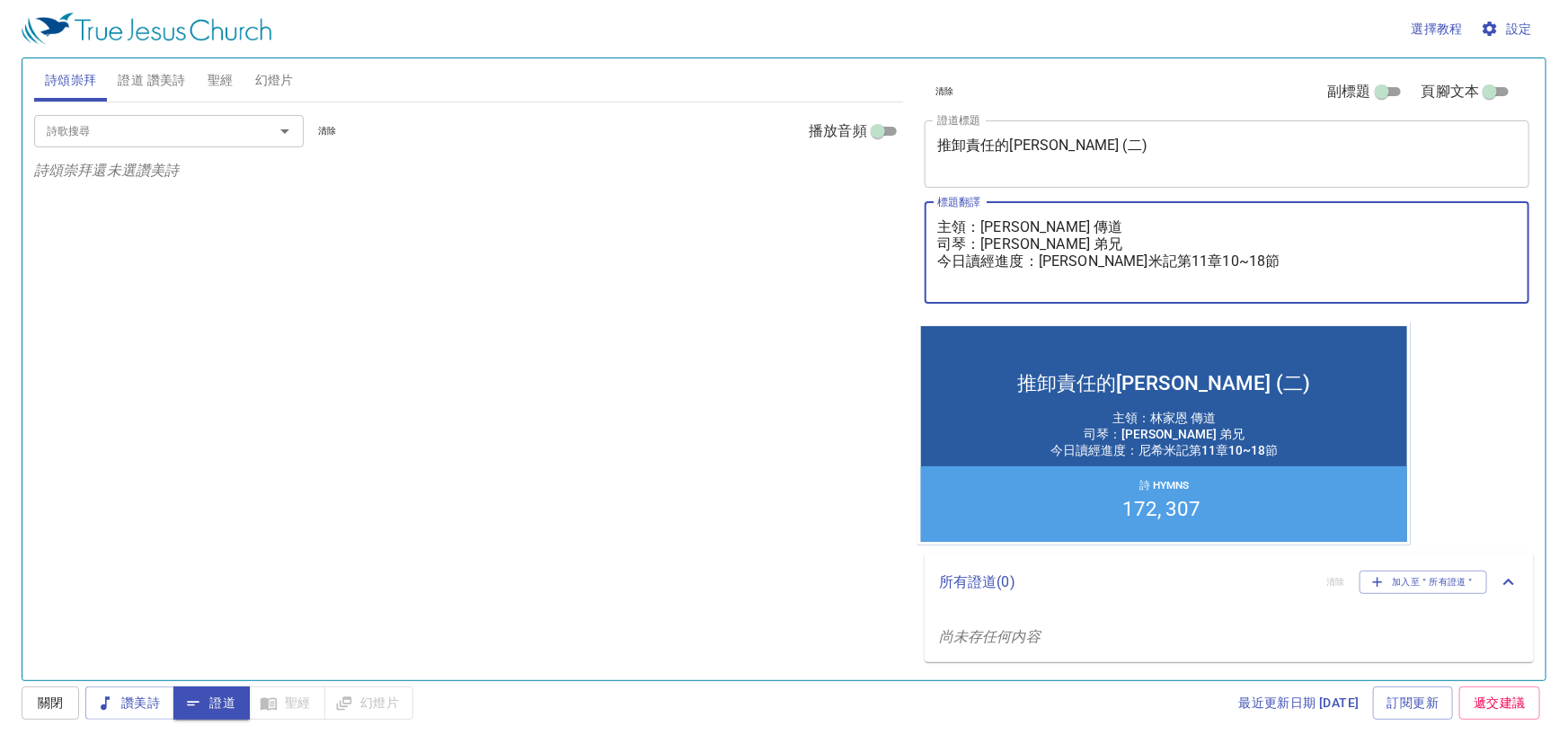
click at [970, 261] on textarea "主領：林家恩 傳道 司琴：廖夢有 弟兄 今日讀經進度：尼希米記第11章10~18節" at bounding box center [1227, 252] width 580 height 69
click at [1187, 270] on textarea "主領：林家恩 傳道 司琴：廖夢有 弟兄 今日讀經進度：尼希米記第11章10~18節" at bounding box center [1227, 252] width 580 height 69
click at [1175, 266] on textarea "主領：林家恩 傳道 司琴：廖夢有 弟兄 今日讀經進度：尼希米記第11章10~18節" at bounding box center [1227, 252] width 580 height 69
click at [1171, 265] on textarea "主領：林家恩 傳道 司琴：廖夢有 弟兄 今日讀經進度：尼希米記第11章10~18節" at bounding box center [1227, 252] width 580 height 69
click at [1222, 255] on textarea "主領：林家恩 傳道 司琴：廖夢有 弟兄 今日讀經進度：尼希米記第11章10~18節" at bounding box center [1227, 252] width 580 height 69
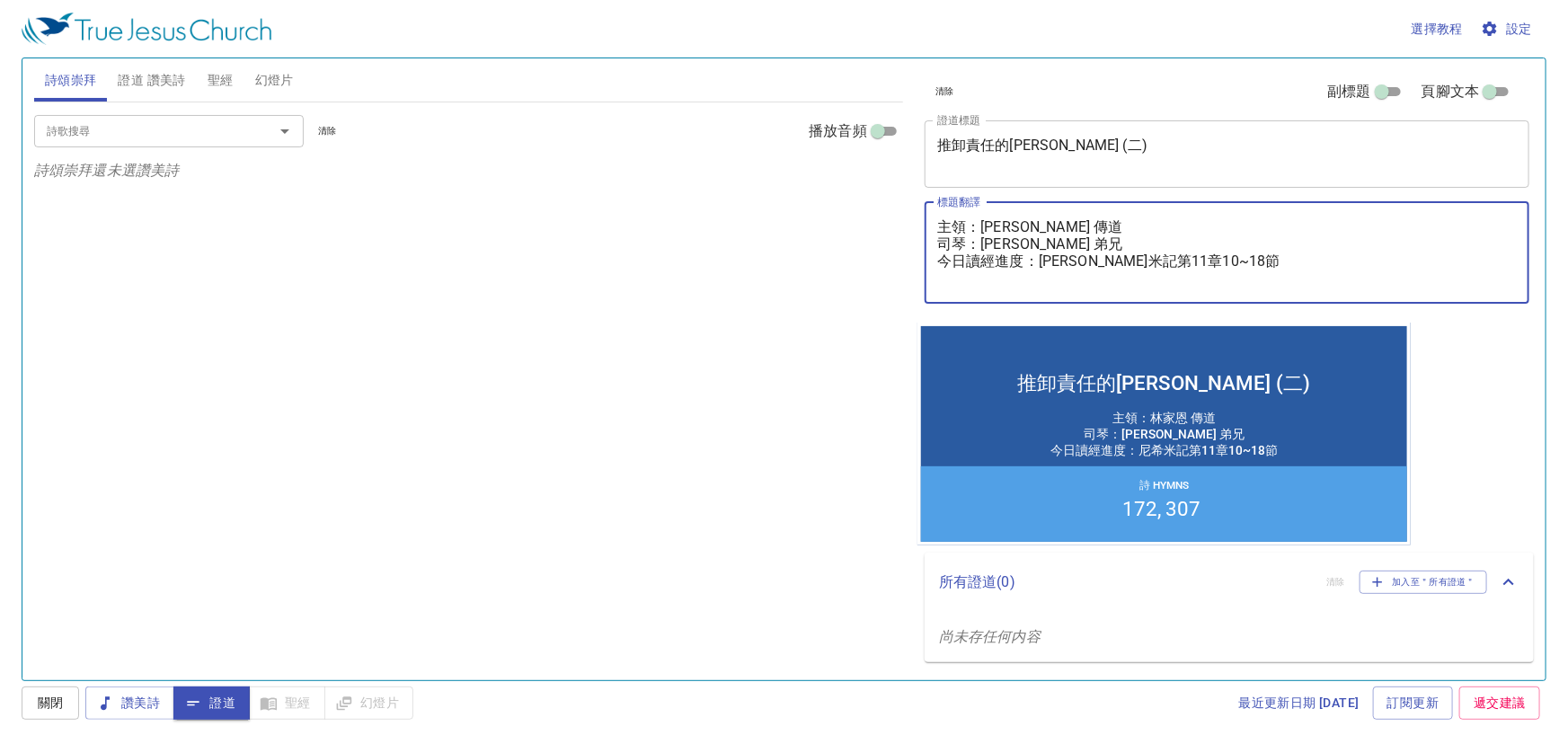
click at [1253, 260] on textarea "主領：林家恩 傳道 司琴：廖夢有 弟兄 今日讀經進度：尼希米記第11章10~18節" at bounding box center [1227, 252] width 580 height 69
click at [1196, 242] on textarea "主領：林家恩 傳道 司琴：廖夢有 弟兄 今日讀經進度：尼希米記第11章10~18節" at bounding box center [1227, 252] width 580 height 69
click at [1179, 219] on textarea "主領：林家恩 傳道 司琴：廖夢有 弟兄 今日讀經進度：尼希米記第11章10~18節" at bounding box center [1227, 252] width 580 height 69
type textarea "主領：[PERSON_NAME] 傳道 司琴：[PERSON_NAME] 弟兄 今日讀經進度：[PERSON_NAME][DEMOGRAPHIC_DATA]第…"
click at [1105, 237] on textarea "主領：[PERSON_NAME] 傳道 司琴：[PERSON_NAME] 弟兄 今日讀經進度：[PERSON_NAME][DEMOGRAPHIC_DATA]第…" at bounding box center [1227, 252] width 580 height 69
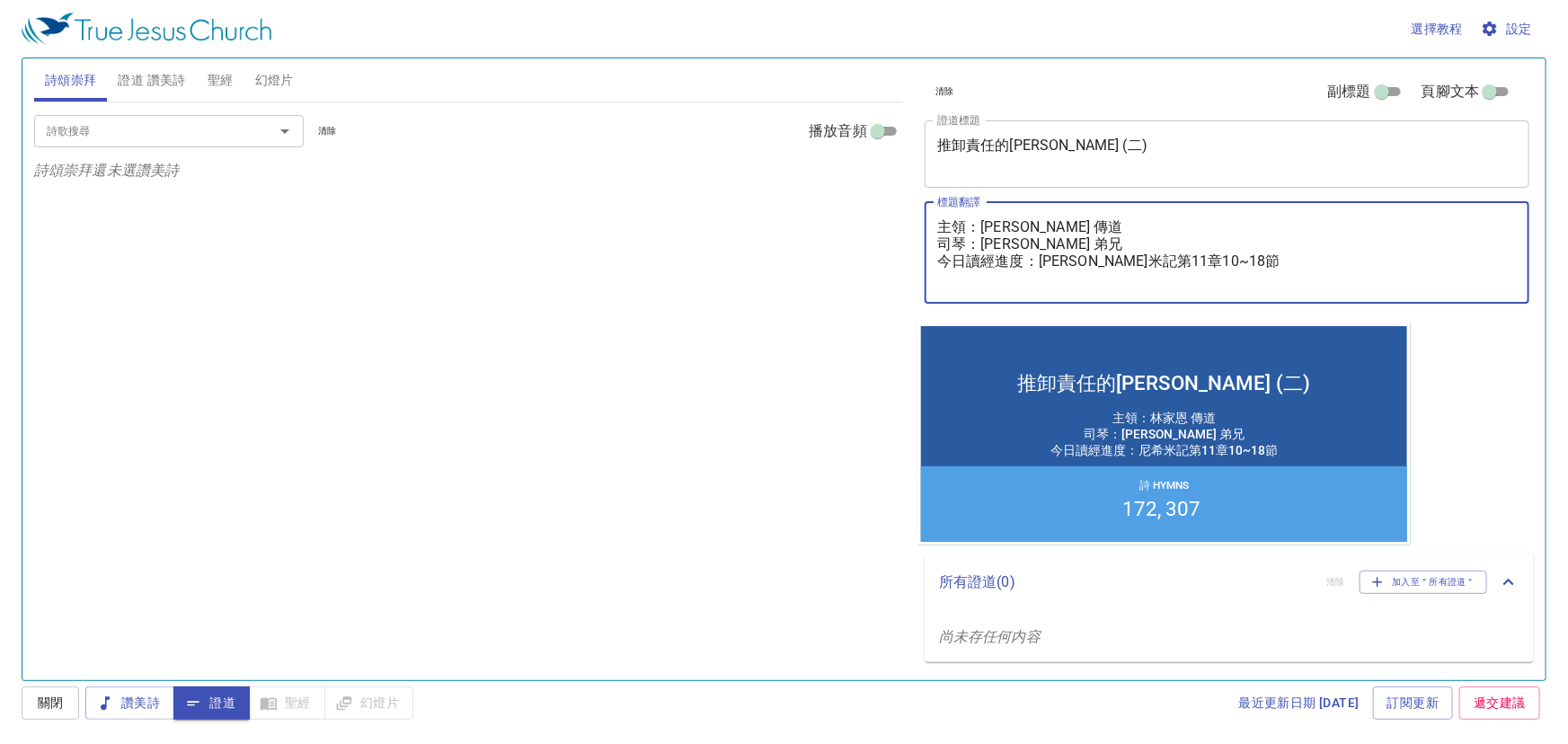
click at [1264, 268] on textarea "主領：[PERSON_NAME] 傳道 司琴：[PERSON_NAME] 弟兄 今日讀經進度：[PERSON_NAME][DEMOGRAPHIC_DATA]第…" at bounding box center [1227, 252] width 580 height 69
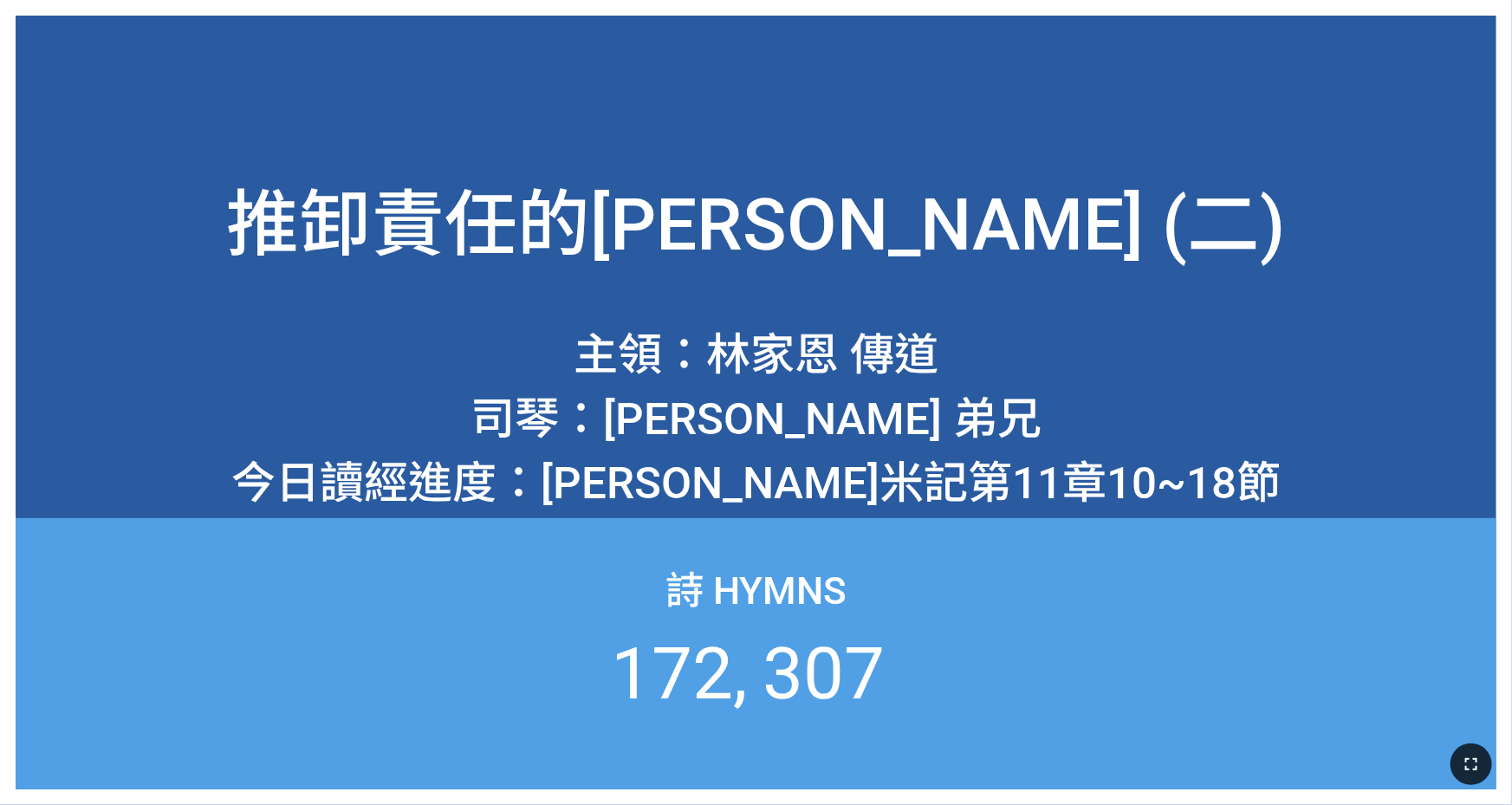
click at [1469, 749] on button "button" at bounding box center [1471, 764] width 41 height 41
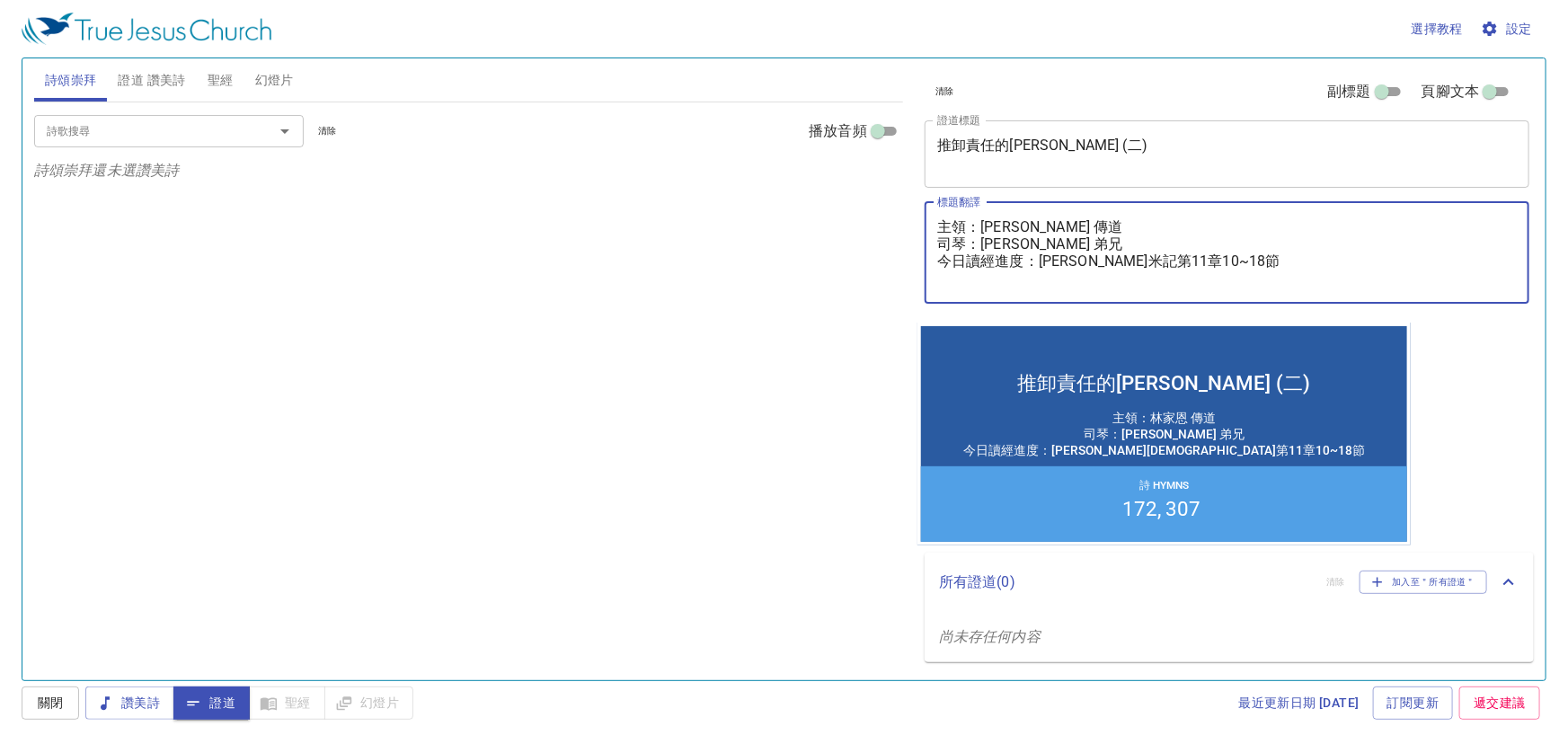
click at [1234, 261] on textarea "主領：[PERSON_NAME] 傳道 司琴：[PERSON_NAME] 弟兄 今日讀經進度：[PERSON_NAME]記第11章10~18節" at bounding box center [1227, 252] width 580 height 69
type textarea "主領：[PERSON_NAME] 傳道 司琴：[PERSON_NAME] 弟兄 今日讀經進度：[PERSON_NAME]記第11章10~18節"
click at [125, 124] on input "詩歌搜尋" at bounding box center [142, 131] width 206 height 21
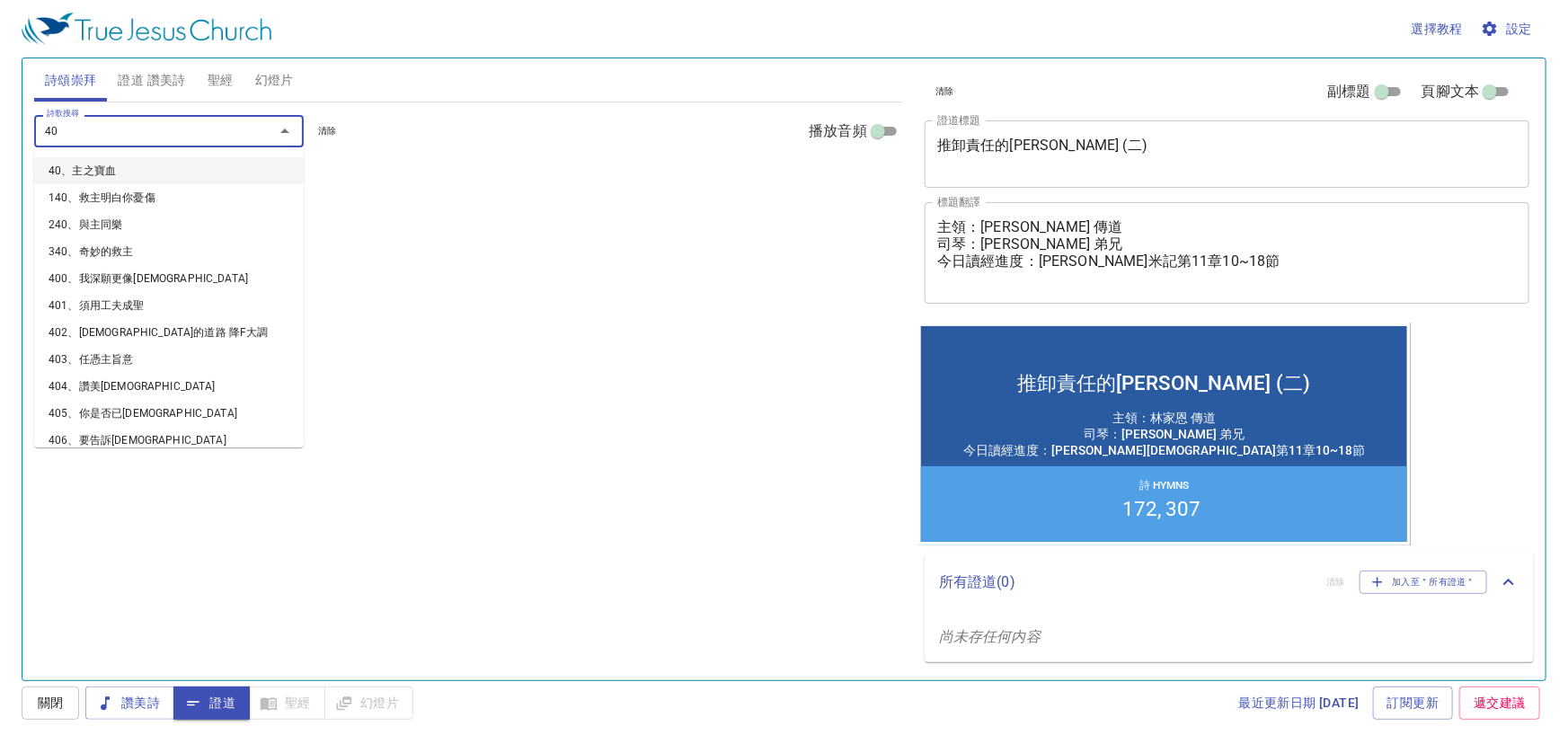
type input "400"
type input "111"
type input "112"
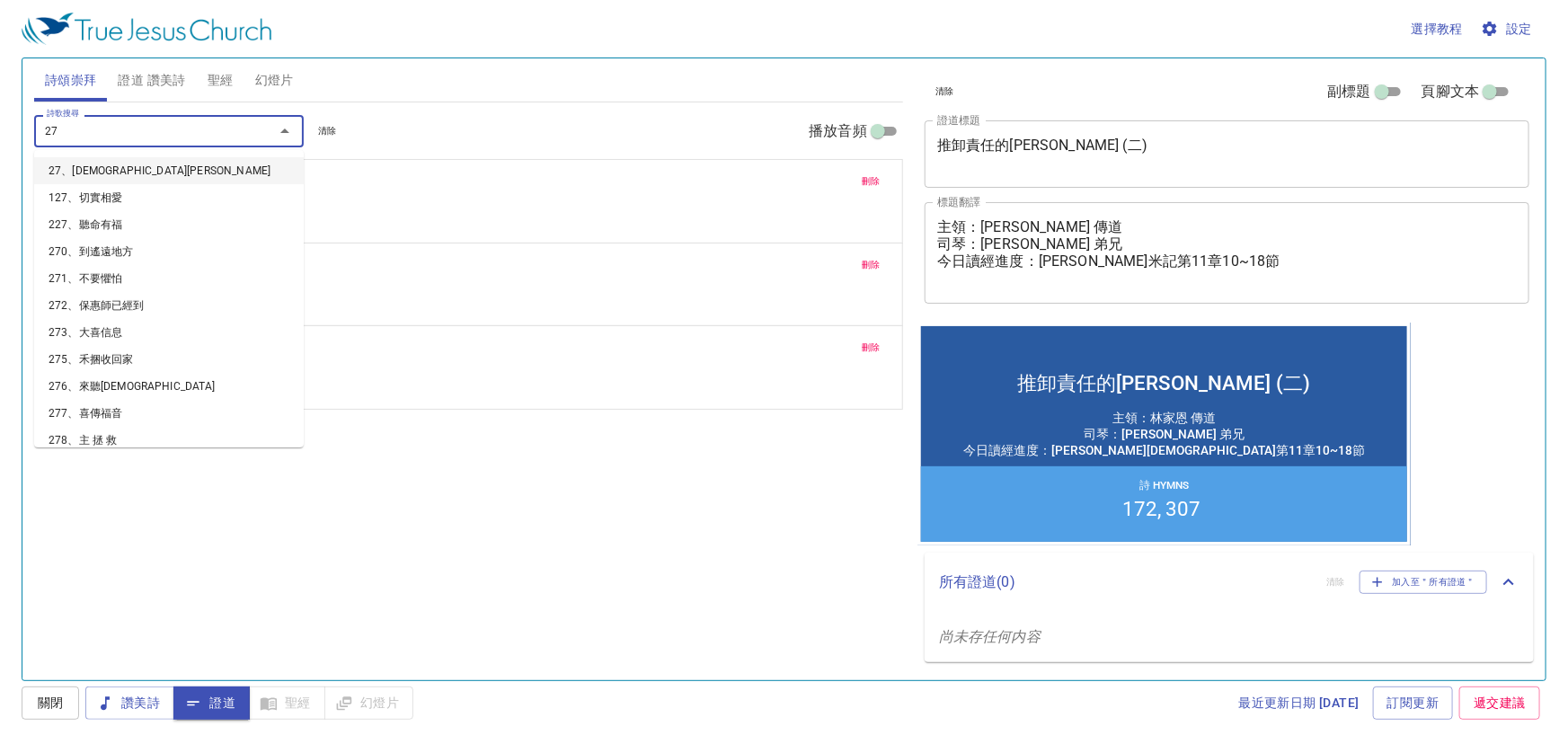
type input "270"
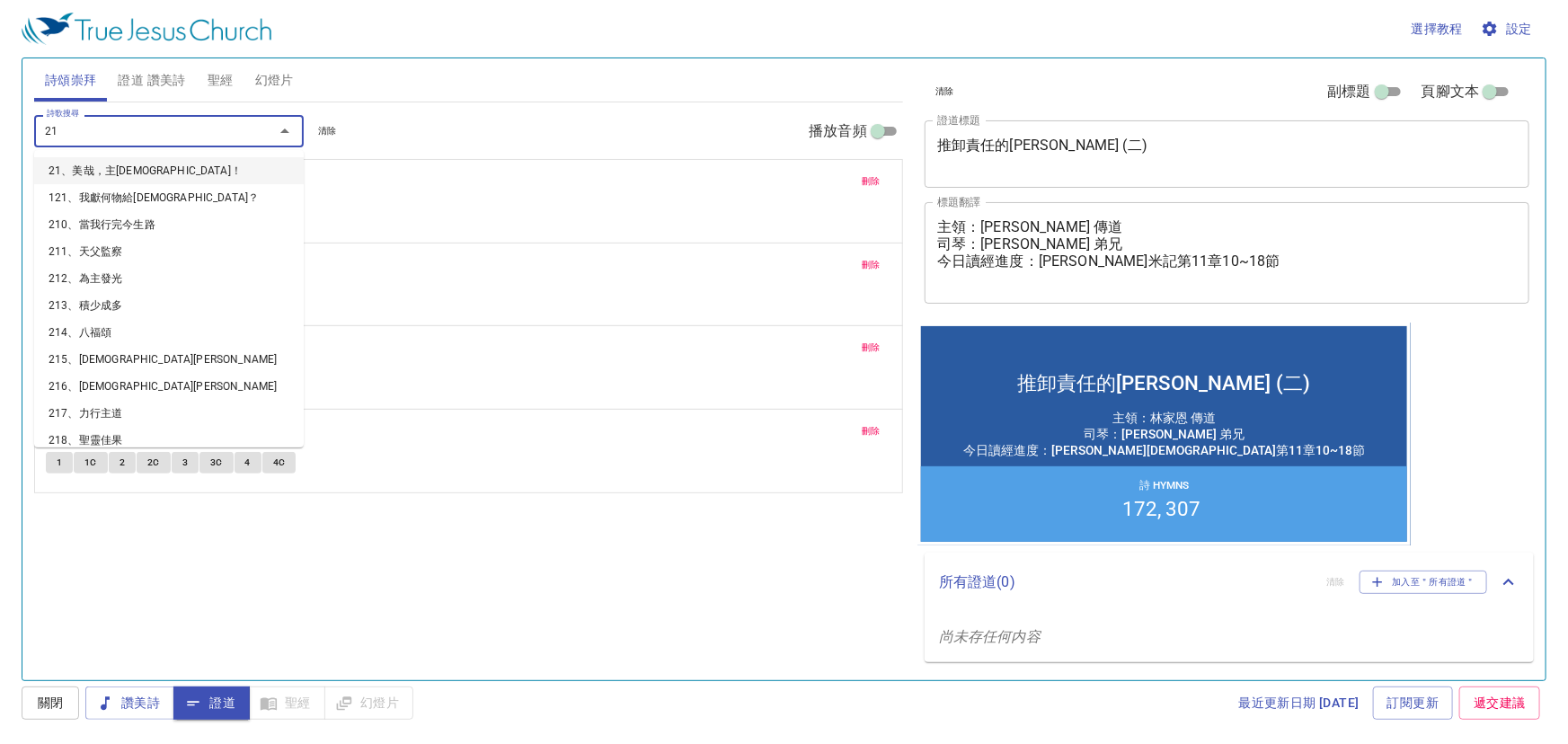
type input "210"
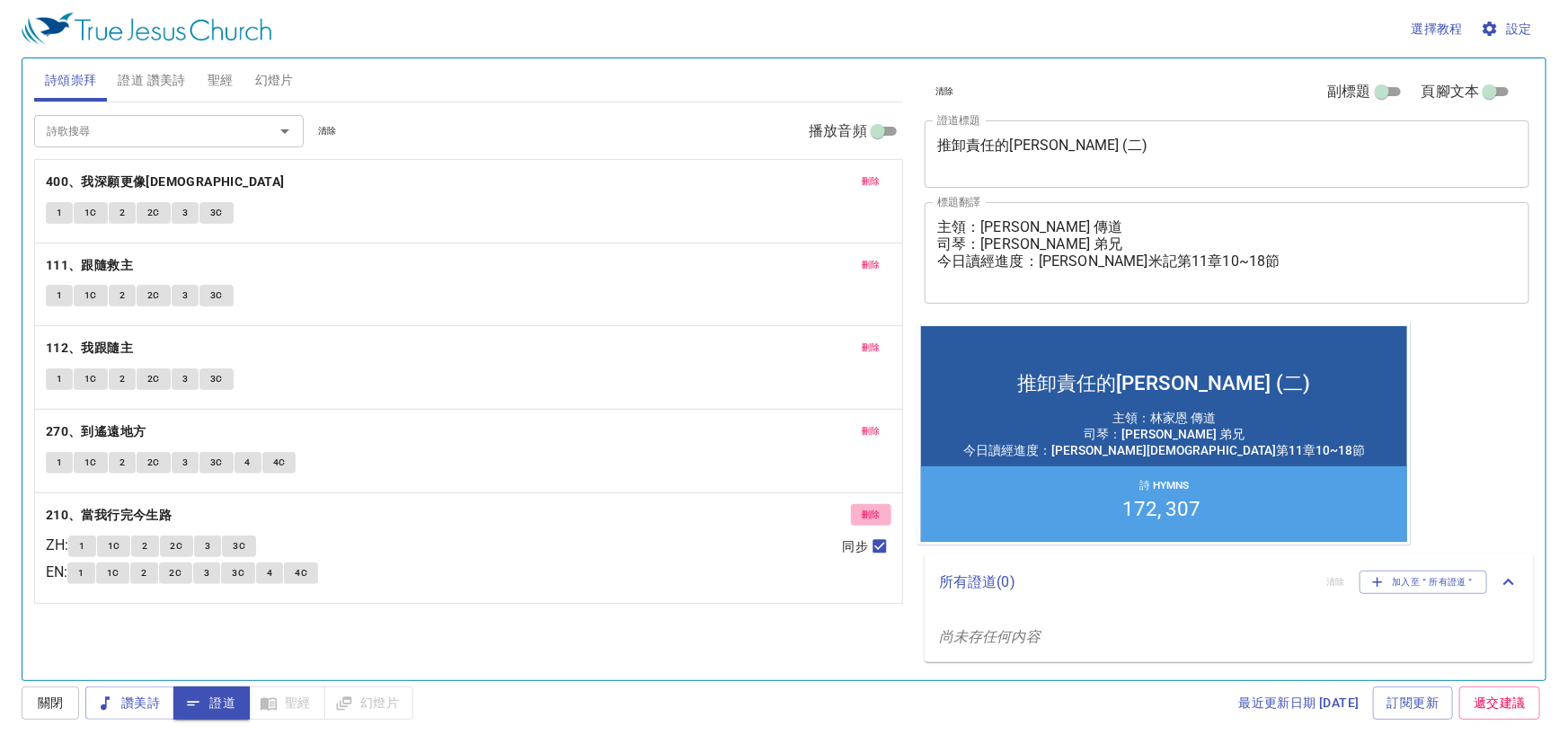
click at [873, 514] on span "刪除" at bounding box center [871, 515] width 19 height 16
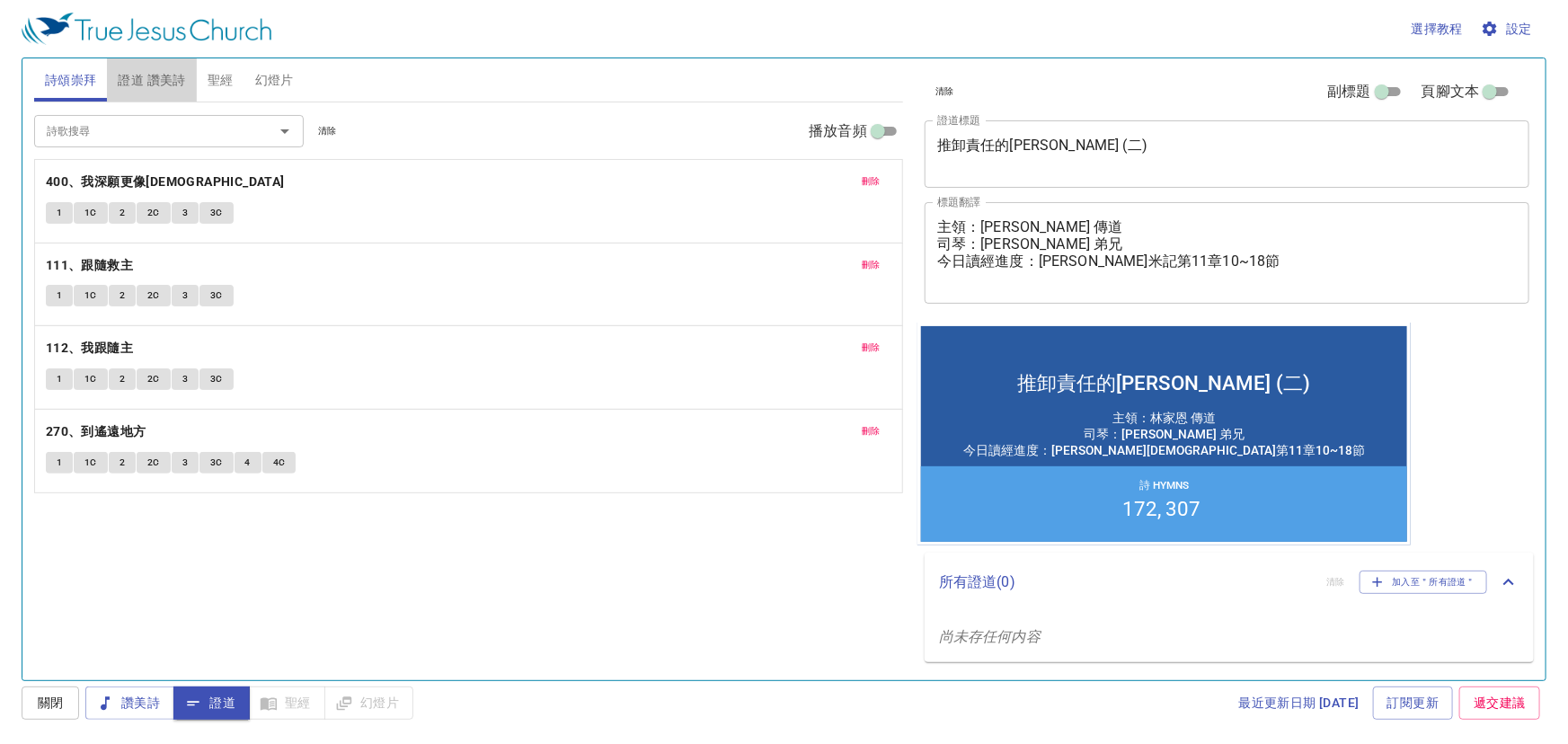
click at [149, 78] on span "證道 讚美詩" at bounding box center [152, 80] width 68 height 23
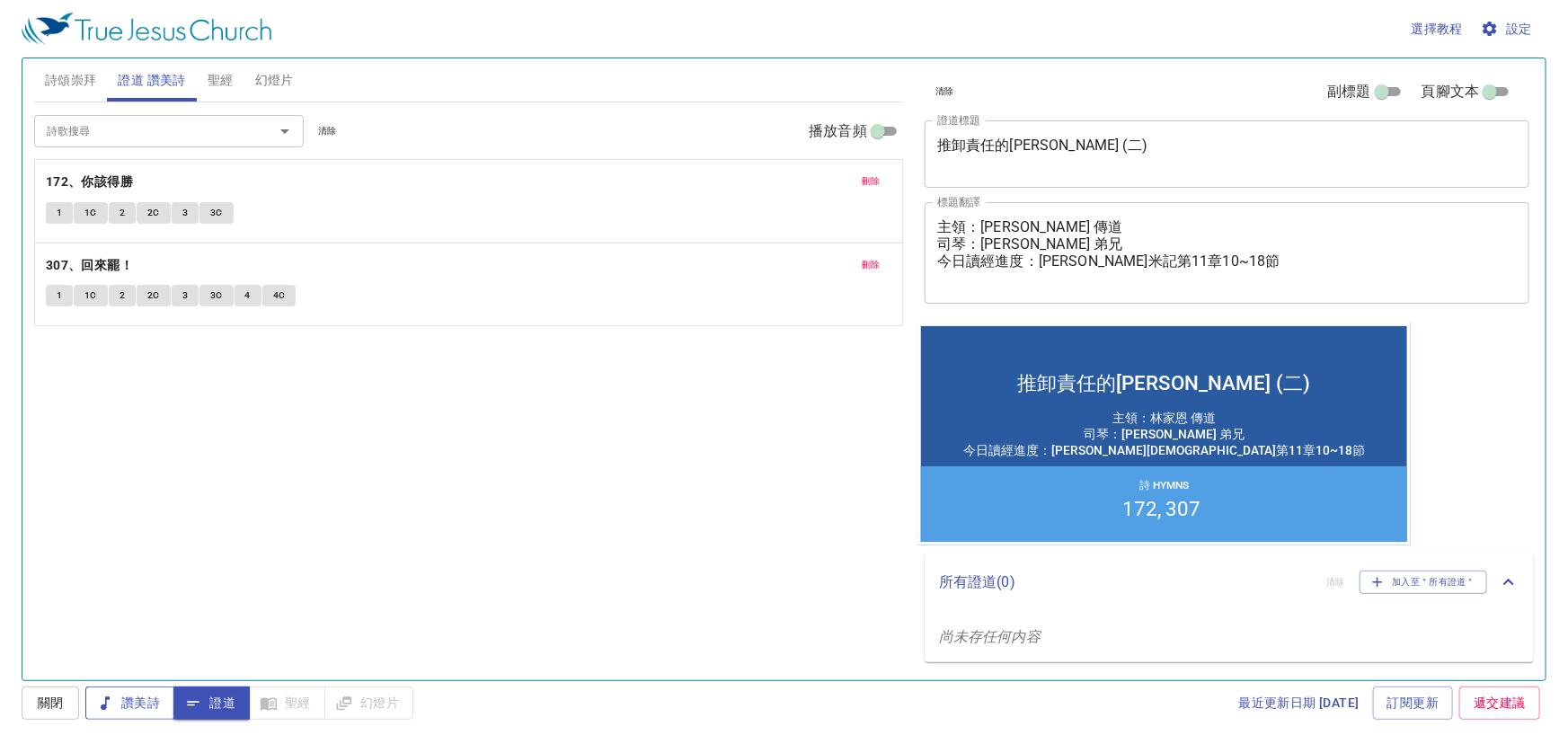
click at [144, 690] on button "讚美詩" at bounding box center [129, 703] width 89 height 33
click at [79, 72] on span "詩頌崇拜" at bounding box center [70, 80] width 52 height 23
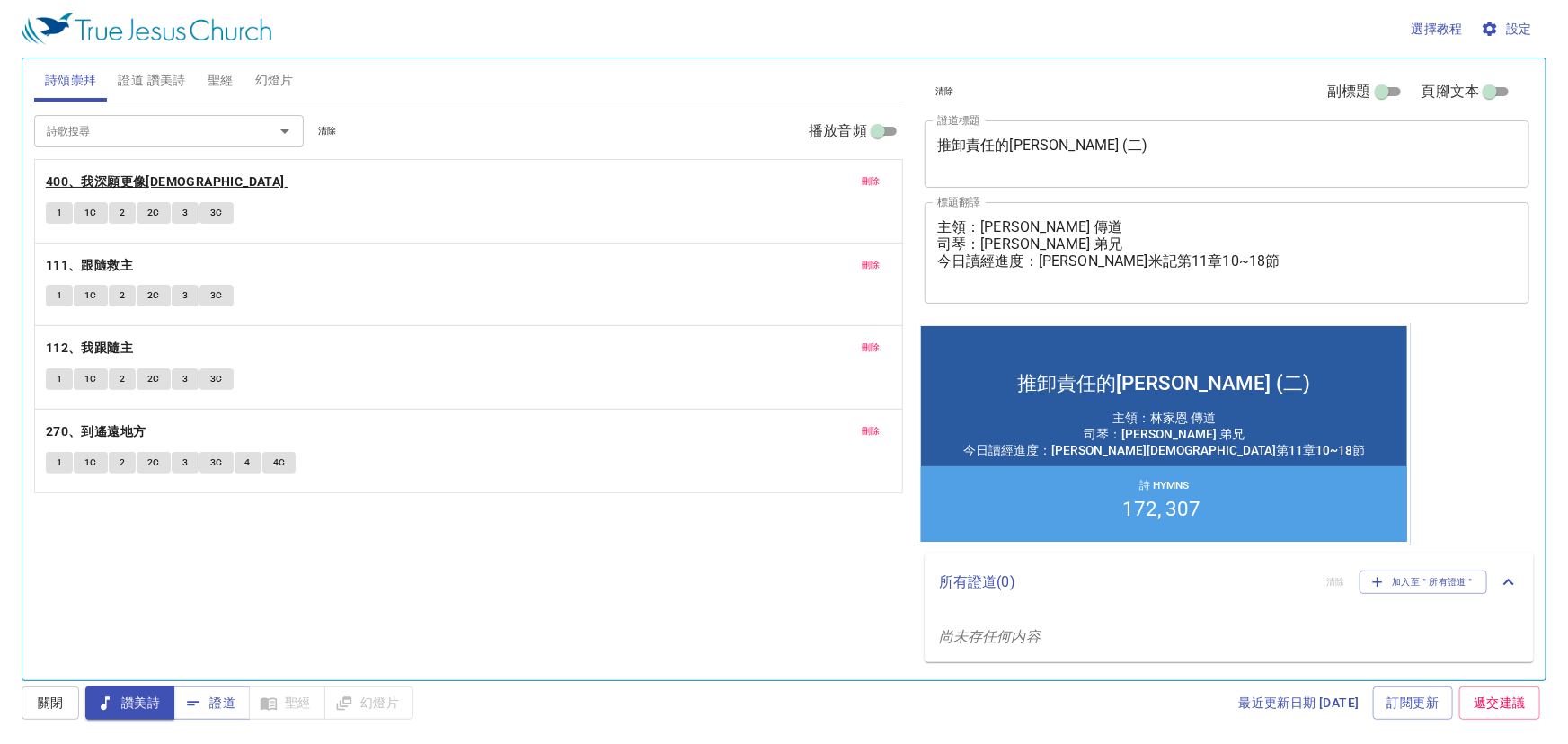
click at [98, 174] on b "400、我深願更像[DEMOGRAPHIC_DATA]" at bounding box center [165, 182] width 239 height 23
click at [214, 697] on span "證道" at bounding box center [211, 703] width 48 height 23
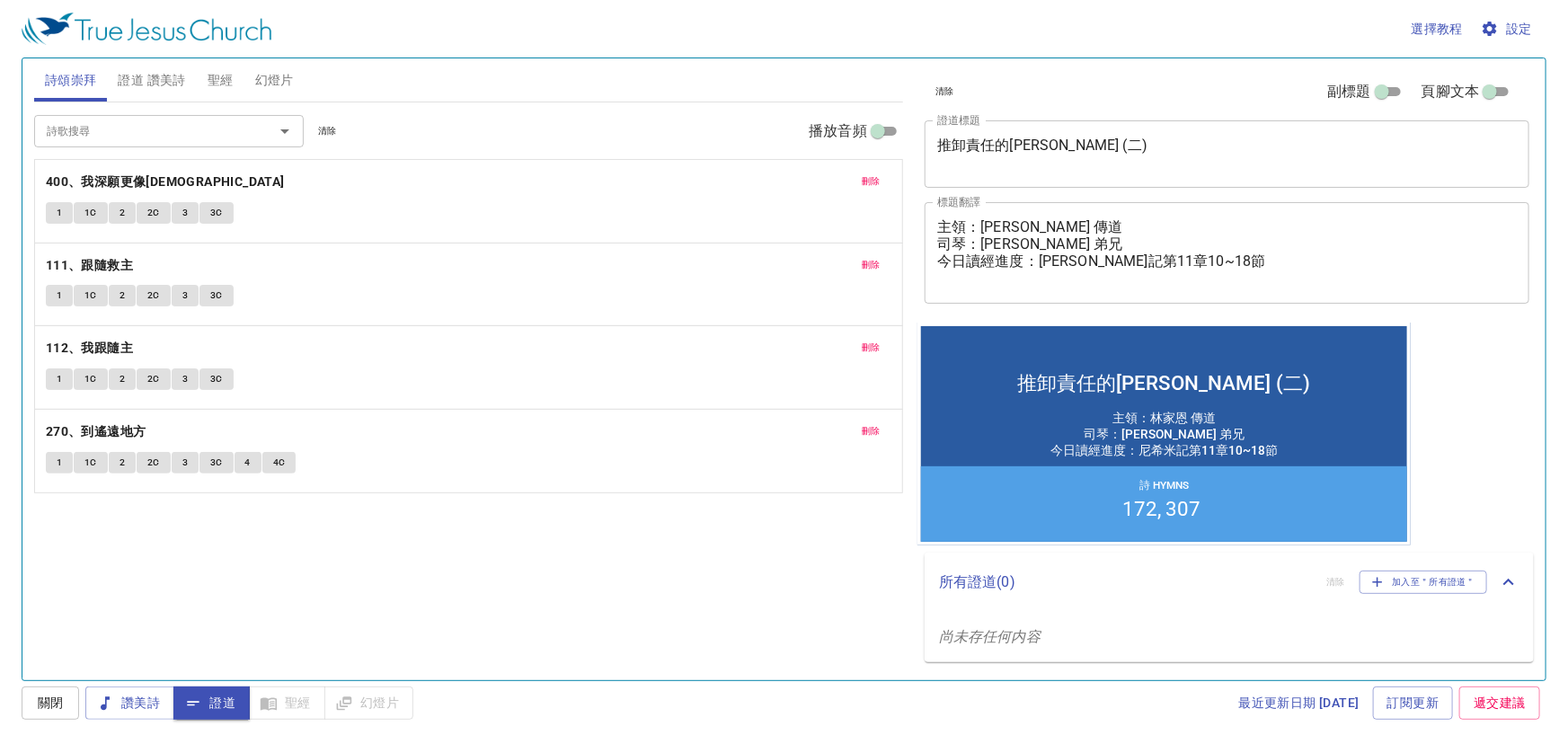
click at [865, 425] on span "刪除" at bounding box center [871, 431] width 19 height 16
click at [155, 180] on b "400、我深願更像[DEMOGRAPHIC_DATA]" at bounding box center [165, 182] width 239 height 23
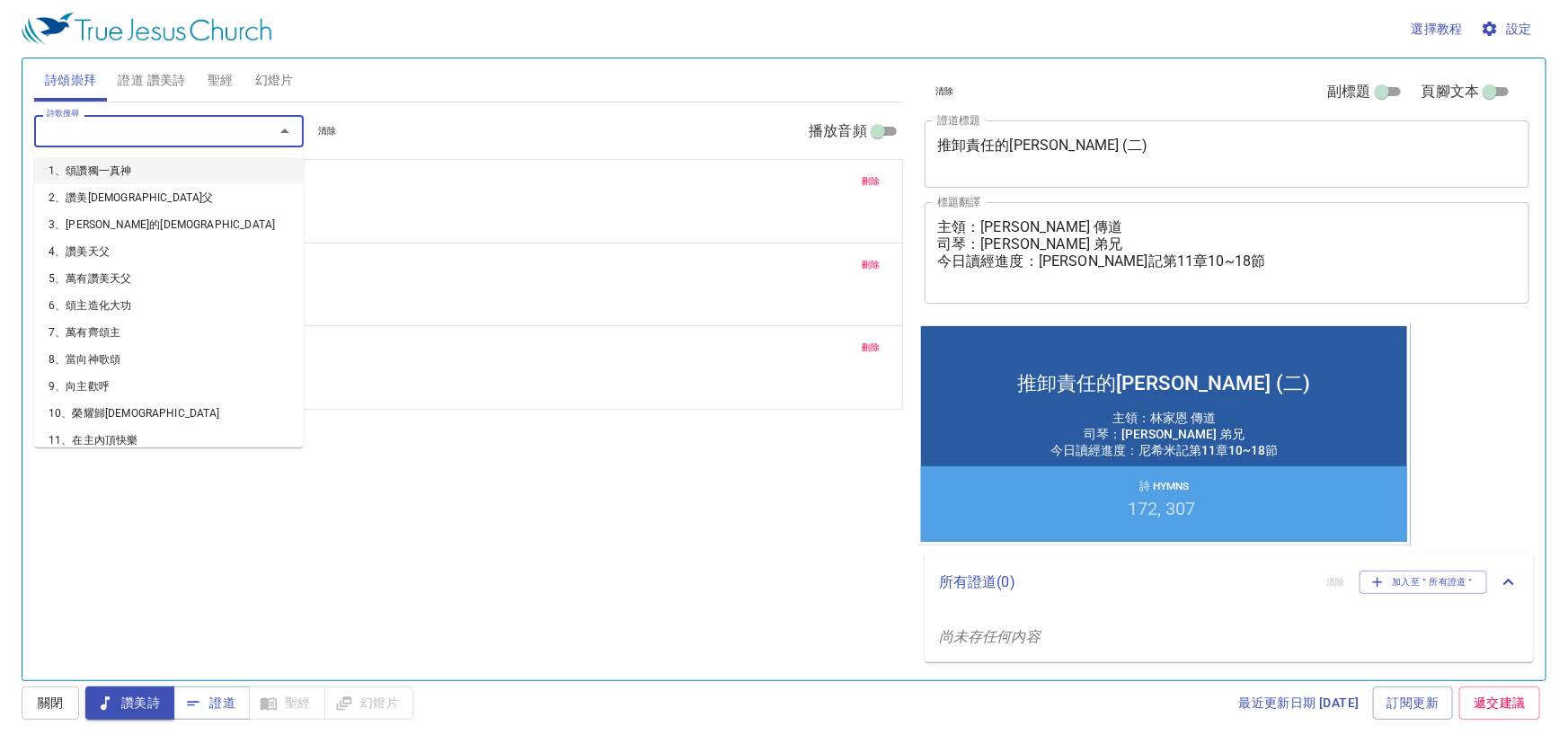
click at [165, 121] on input "詩歌搜尋" at bounding box center [142, 131] width 206 height 21
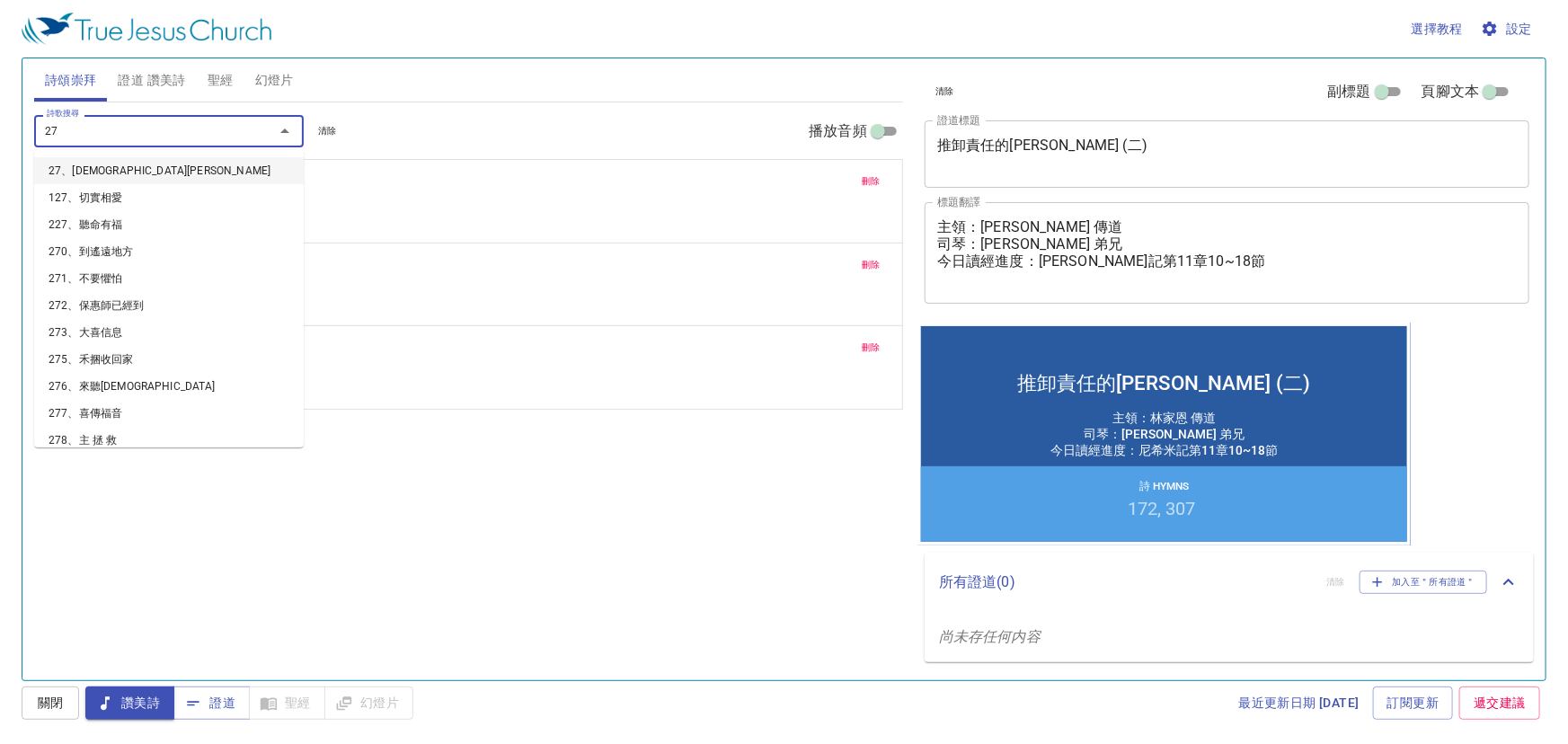
type input "270"
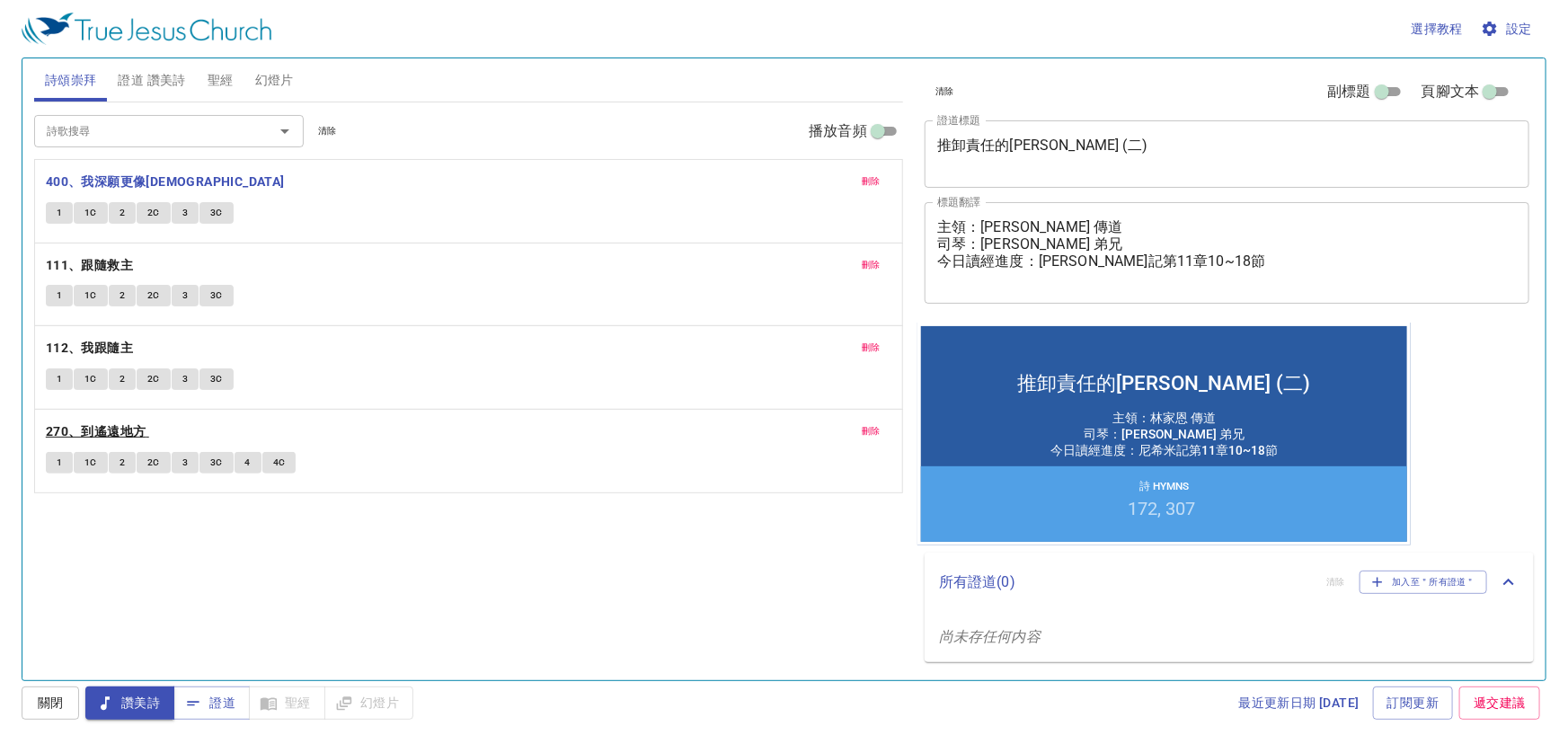
click at [129, 427] on b "270、到遙遠地方" at bounding box center [96, 431] width 101 height 23
click at [57, 377] on span "1" at bounding box center [59, 379] width 5 height 16
click at [877, 430] on span "刪除" at bounding box center [871, 431] width 19 height 16
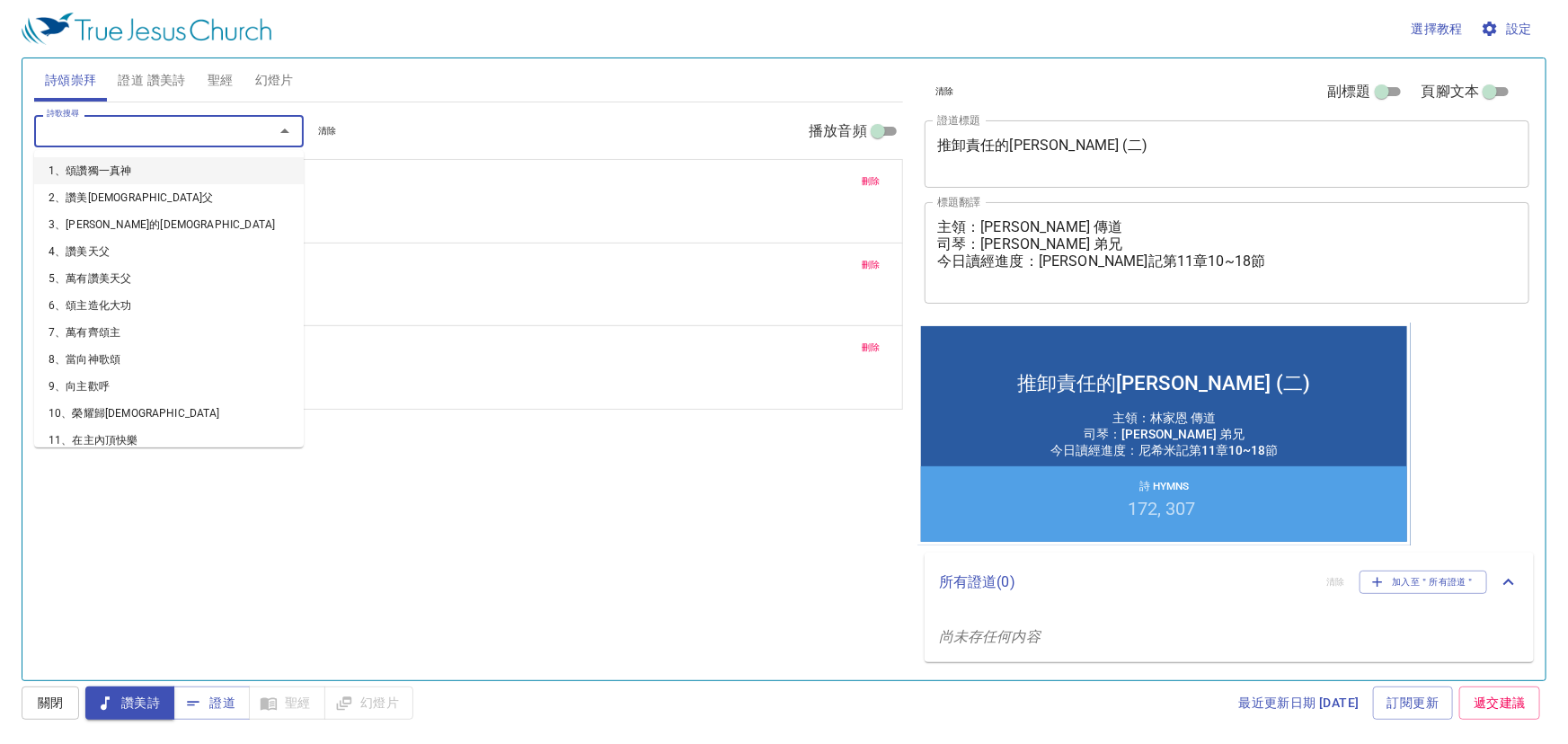
click at [160, 133] on input "詩歌搜尋" at bounding box center [142, 131] width 206 height 21
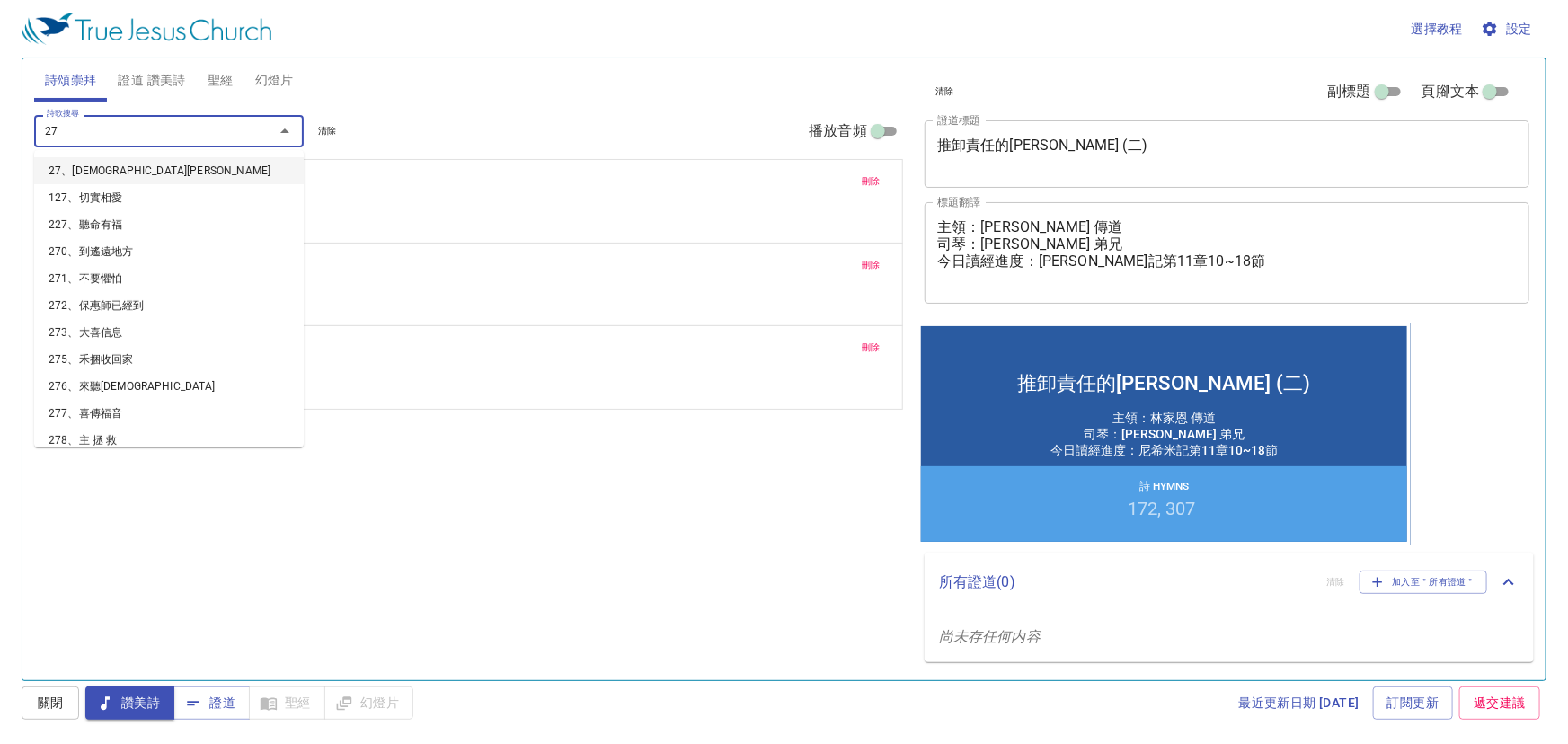
type input "270"
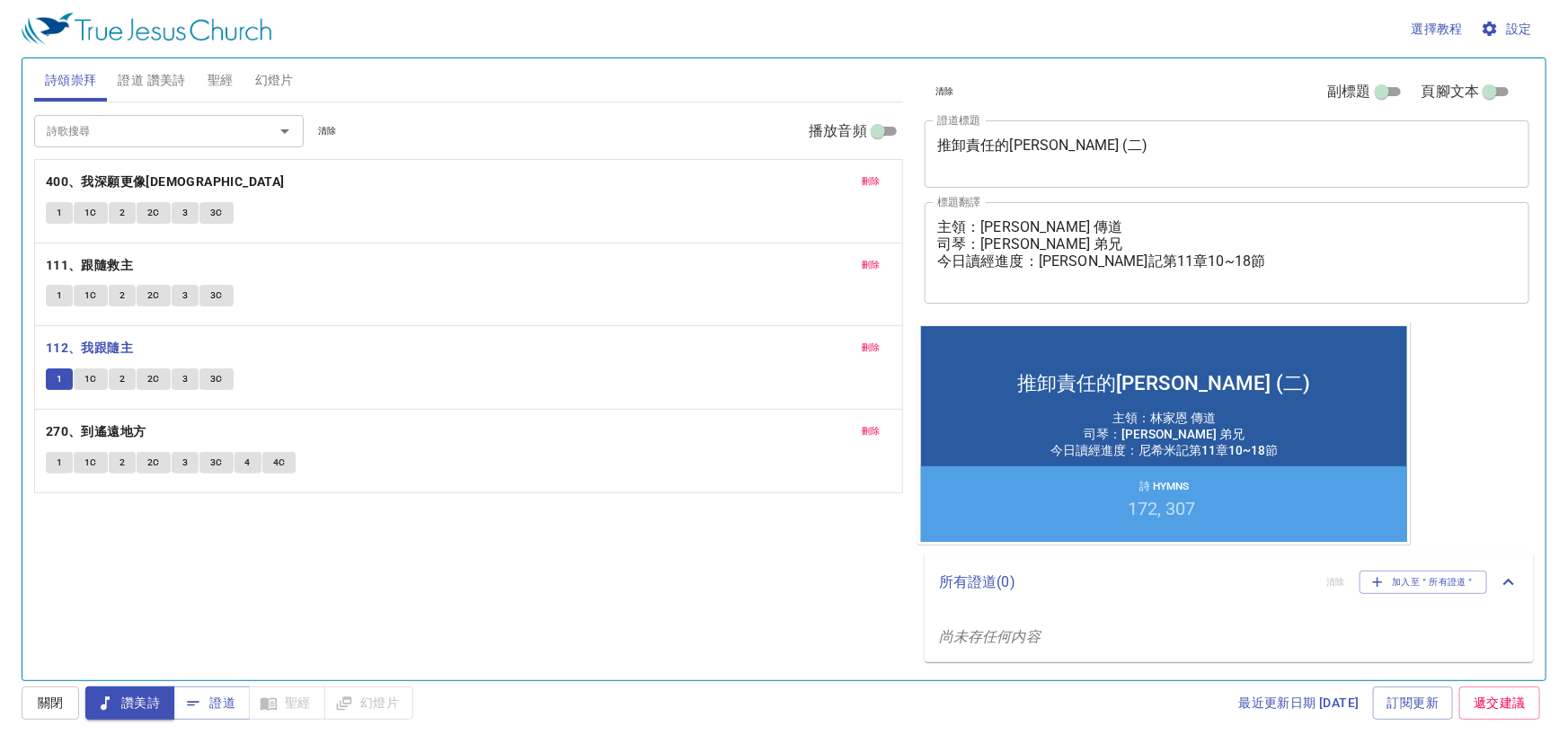
click at [57, 457] on span "1" at bounding box center [59, 462] width 5 height 16
click at [867, 421] on button "刪除" at bounding box center [871, 431] width 40 height 22
click at [215, 698] on span "證道" at bounding box center [211, 703] width 48 height 23
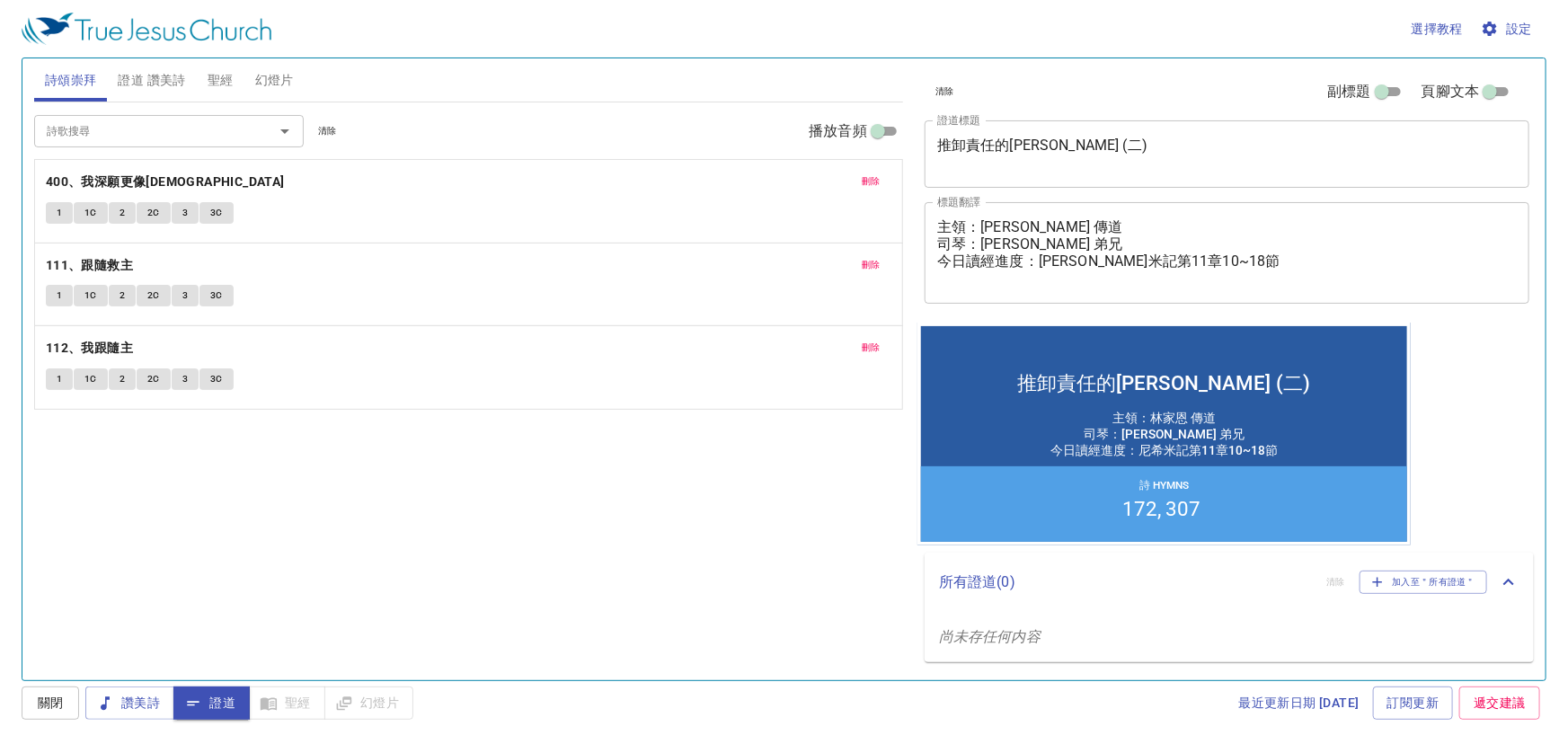
click at [232, 80] on span "聖經" at bounding box center [220, 80] width 27 height 23
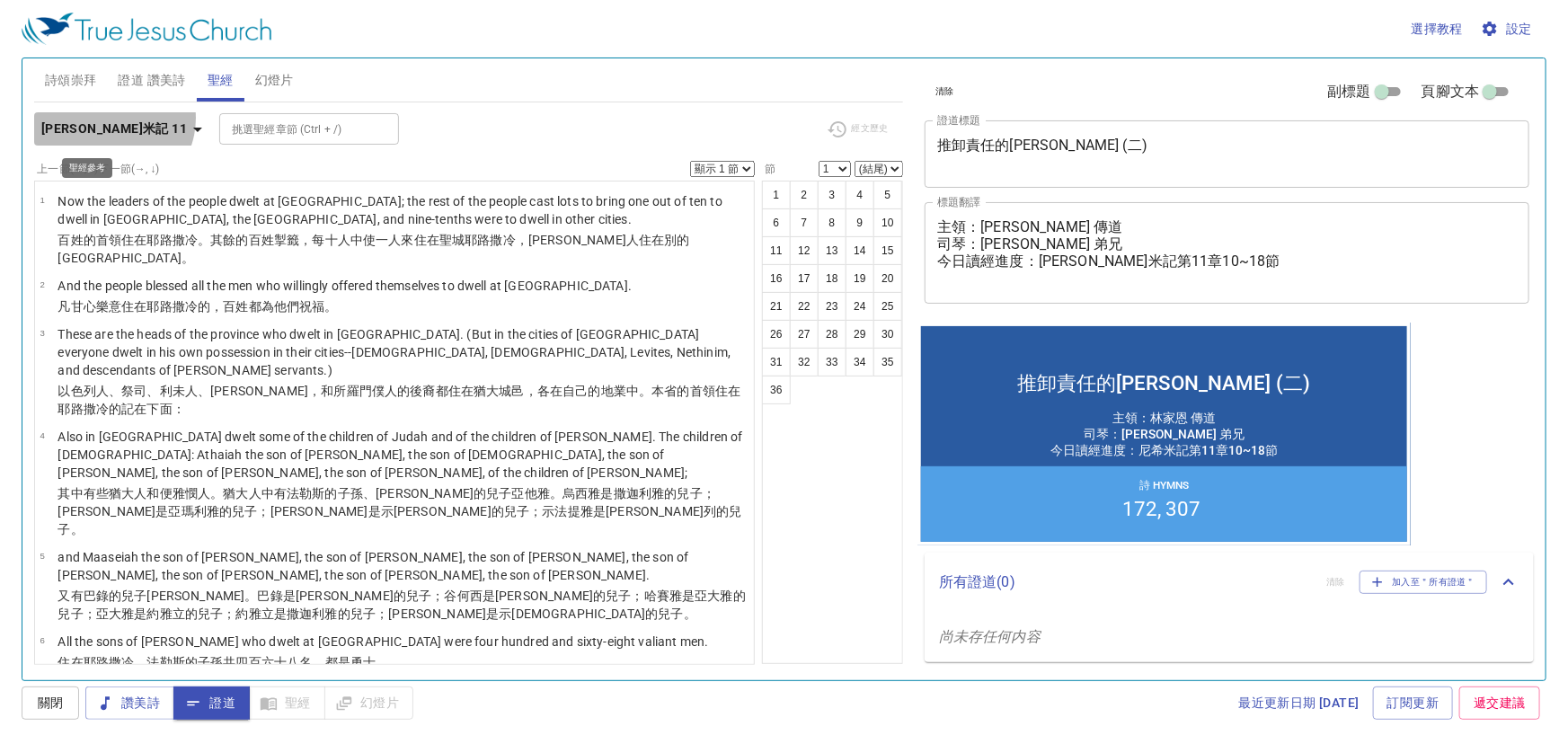
click at [187, 119] on icon "button" at bounding box center [197, 130] width 22 height 22
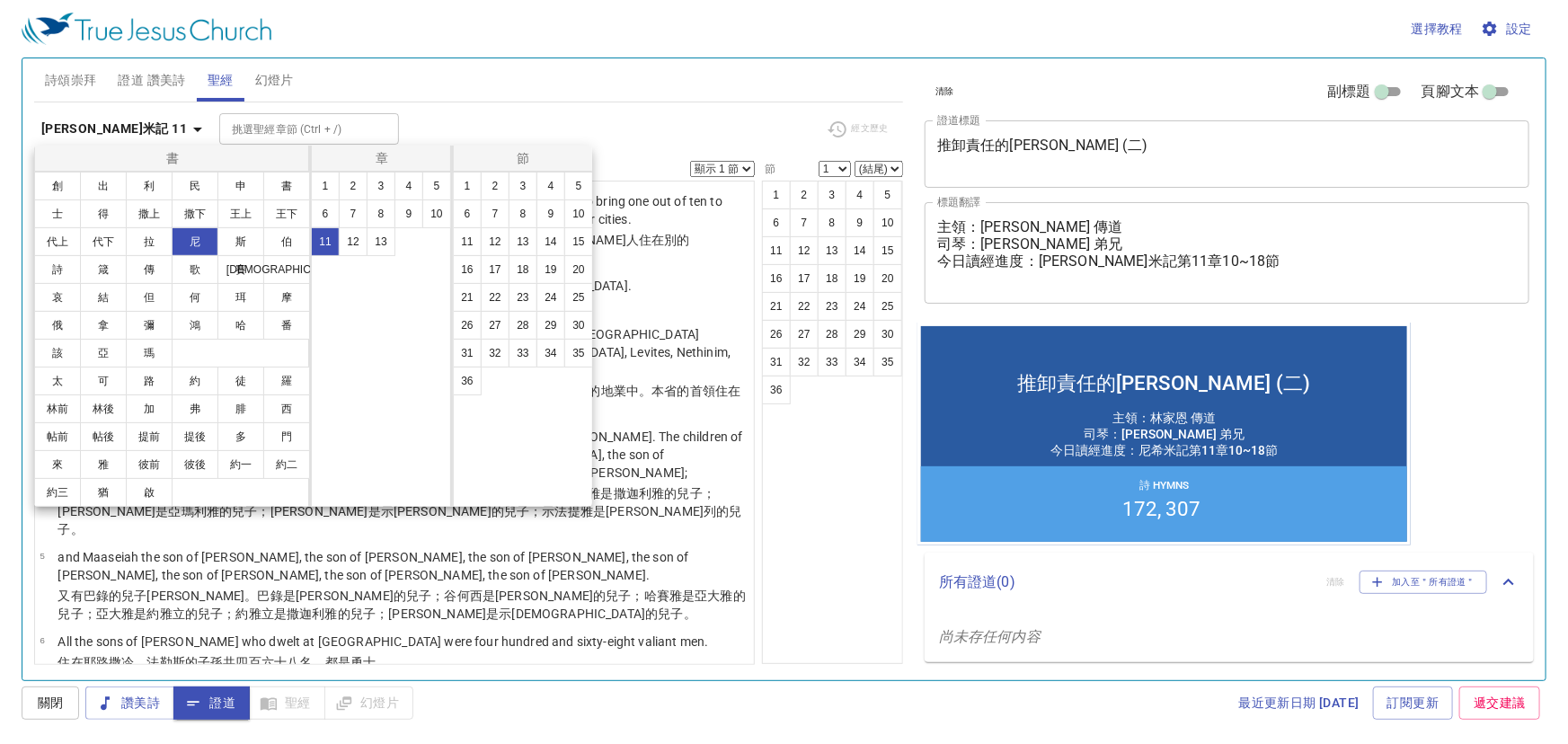
click at [453, 79] on div at bounding box center [784, 372] width 1568 height 744
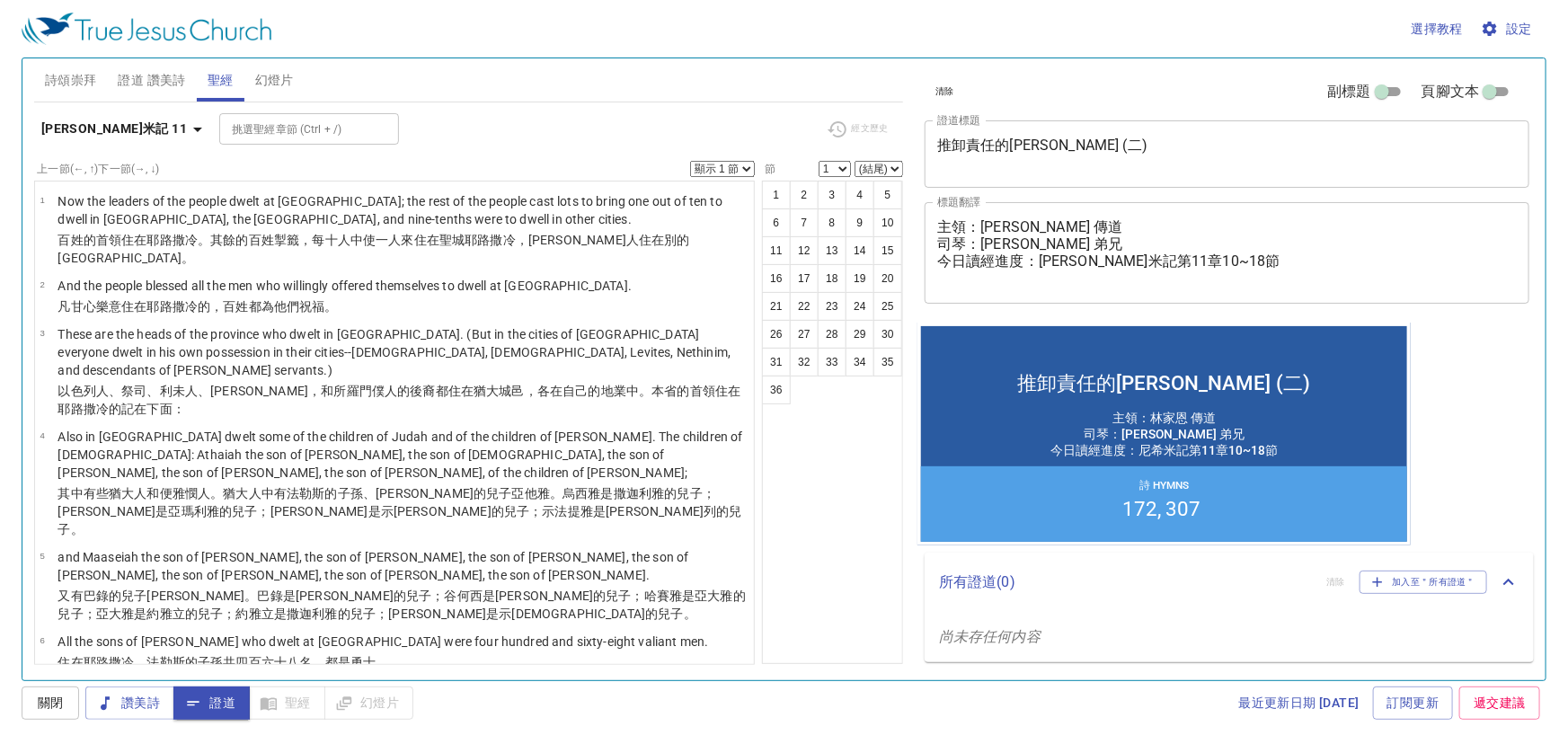
click at [68, 64] on button "詩頌崇拜" at bounding box center [70, 80] width 74 height 43
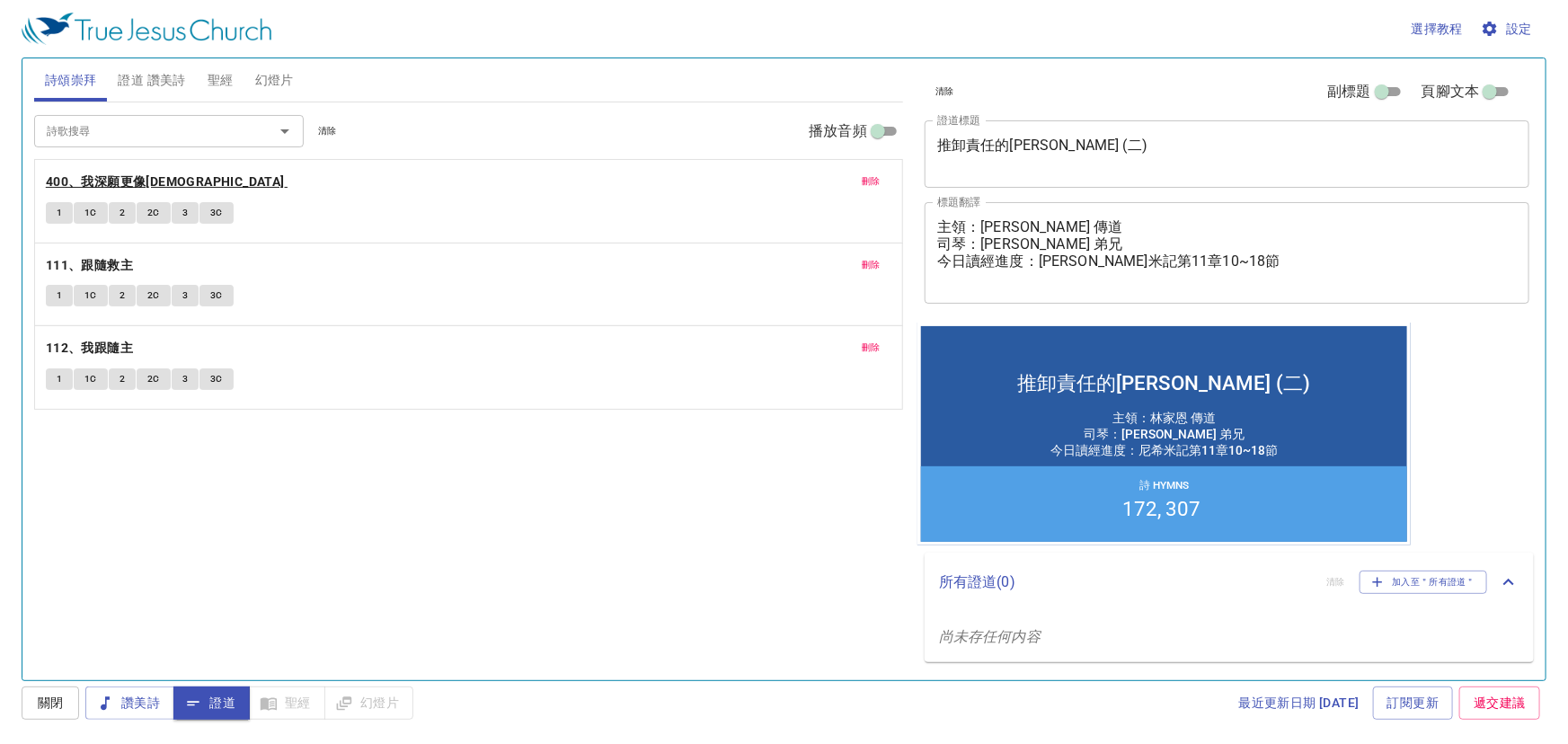
click at [153, 174] on b "400、我深願更像[DEMOGRAPHIC_DATA]" at bounding box center [165, 182] width 239 height 23
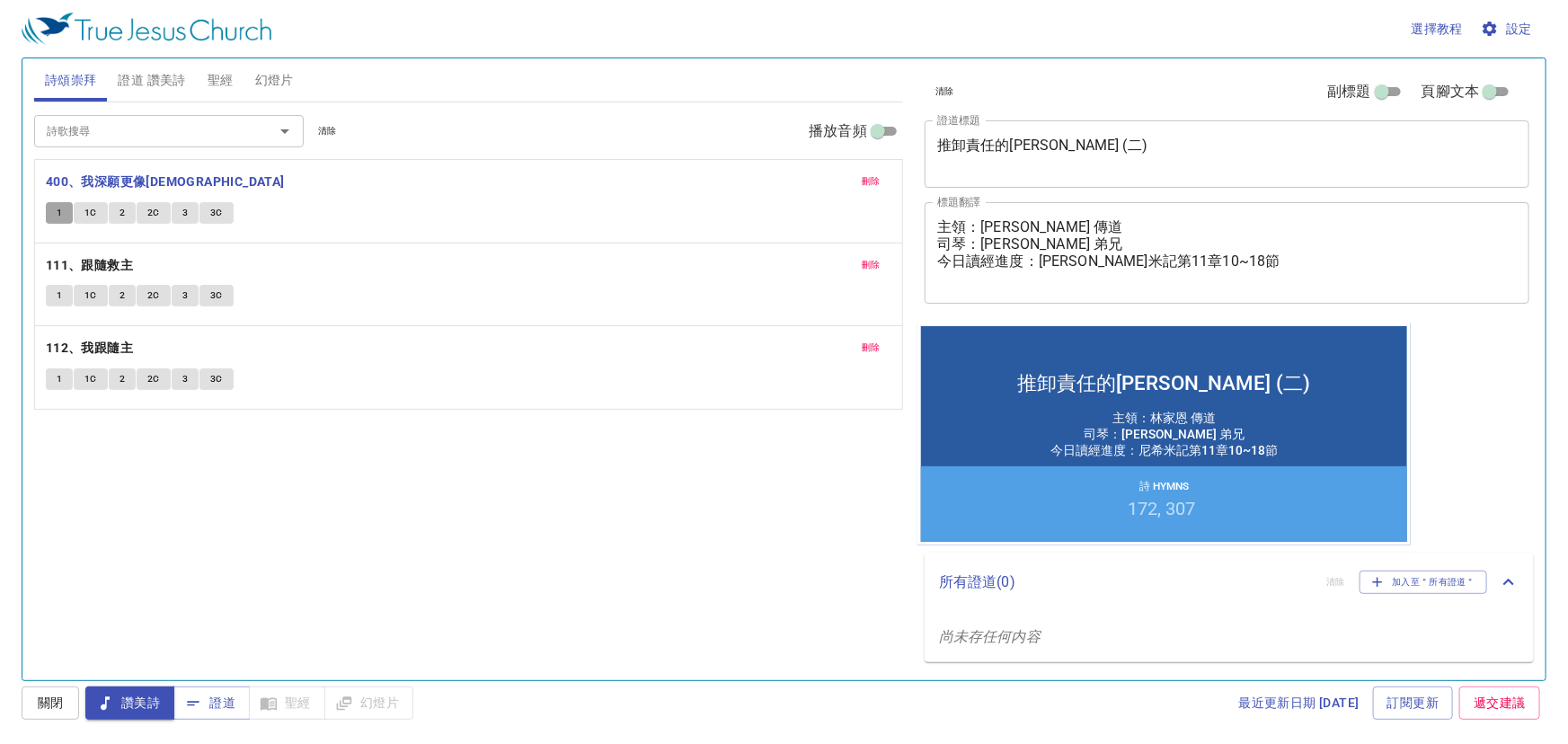
click at [54, 207] on button "1" at bounding box center [59, 213] width 27 height 22
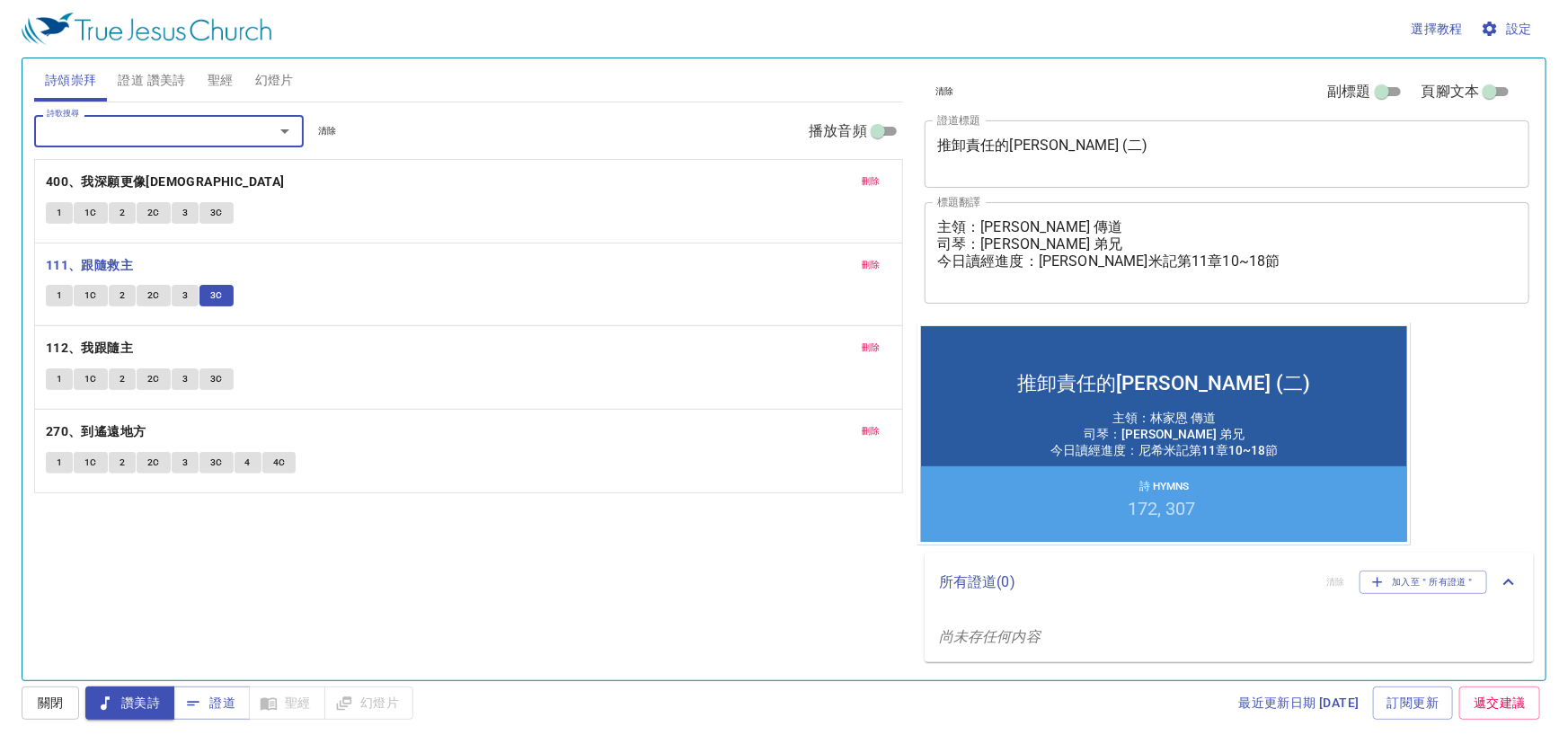
click at [92, 342] on b "112、我跟隨主" at bounding box center [89, 348] width 87 height 23
click at [61, 375] on span "1" at bounding box center [59, 379] width 5 height 16
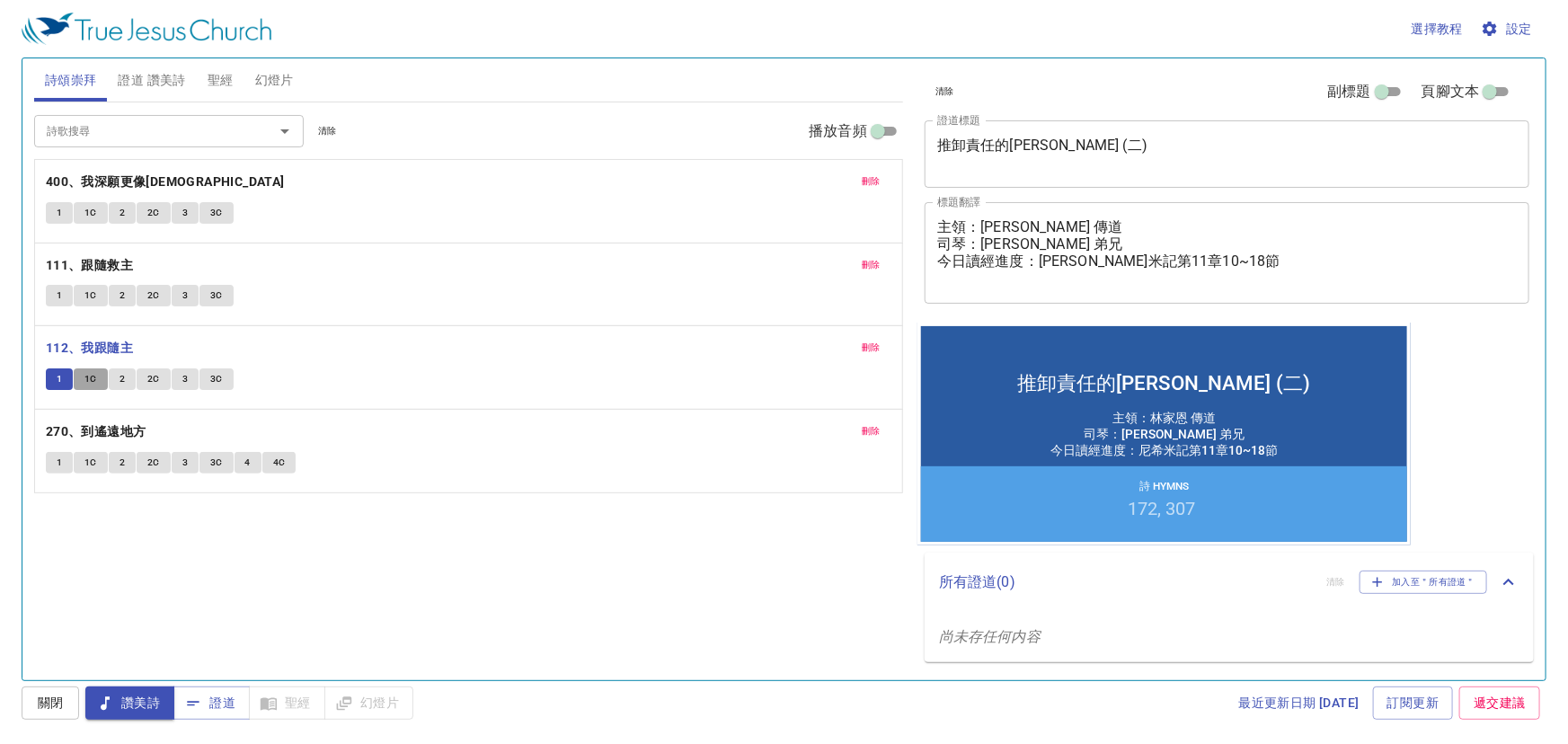
click at [90, 375] on span "1C" at bounding box center [91, 379] width 13 height 16
click at [123, 372] on span "2" at bounding box center [123, 379] width 5 height 16
click at [153, 376] on span "2C" at bounding box center [154, 379] width 13 height 16
click at [179, 377] on button "3" at bounding box center [185, 379] width 27 height 22
click at [212, 373] on span "3C" at bounding box center [217, 379] width 13 height 16
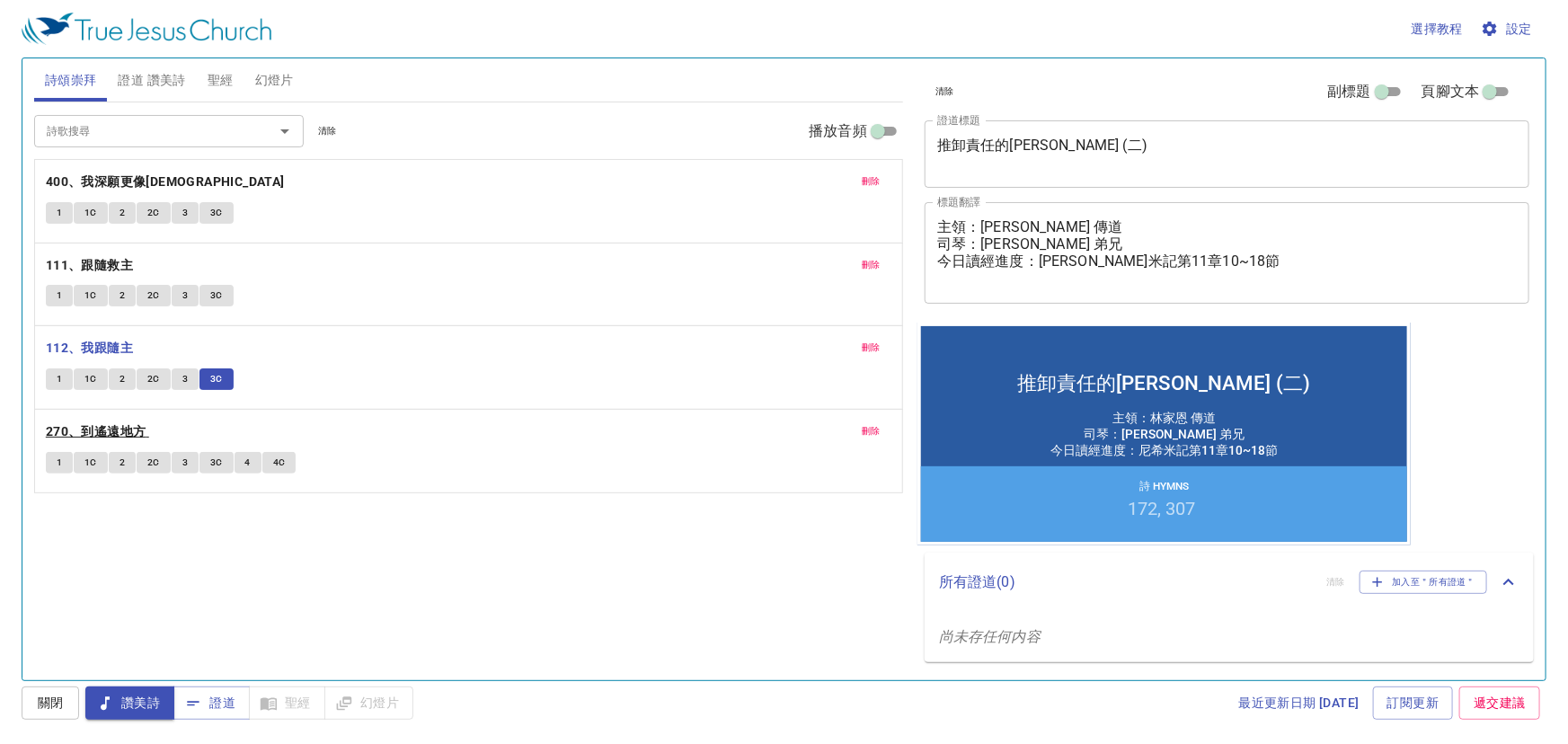
click at [121, 422] on b "270、到遙遠地方" at bounding box center [96, 431] width 101 height 23
click at [54, 457] on button "1" at bounding box center [59, 462] width 27 height 22
click at [85, 457] on span "1C" at bounding box center [91, 462] width 13 height 16
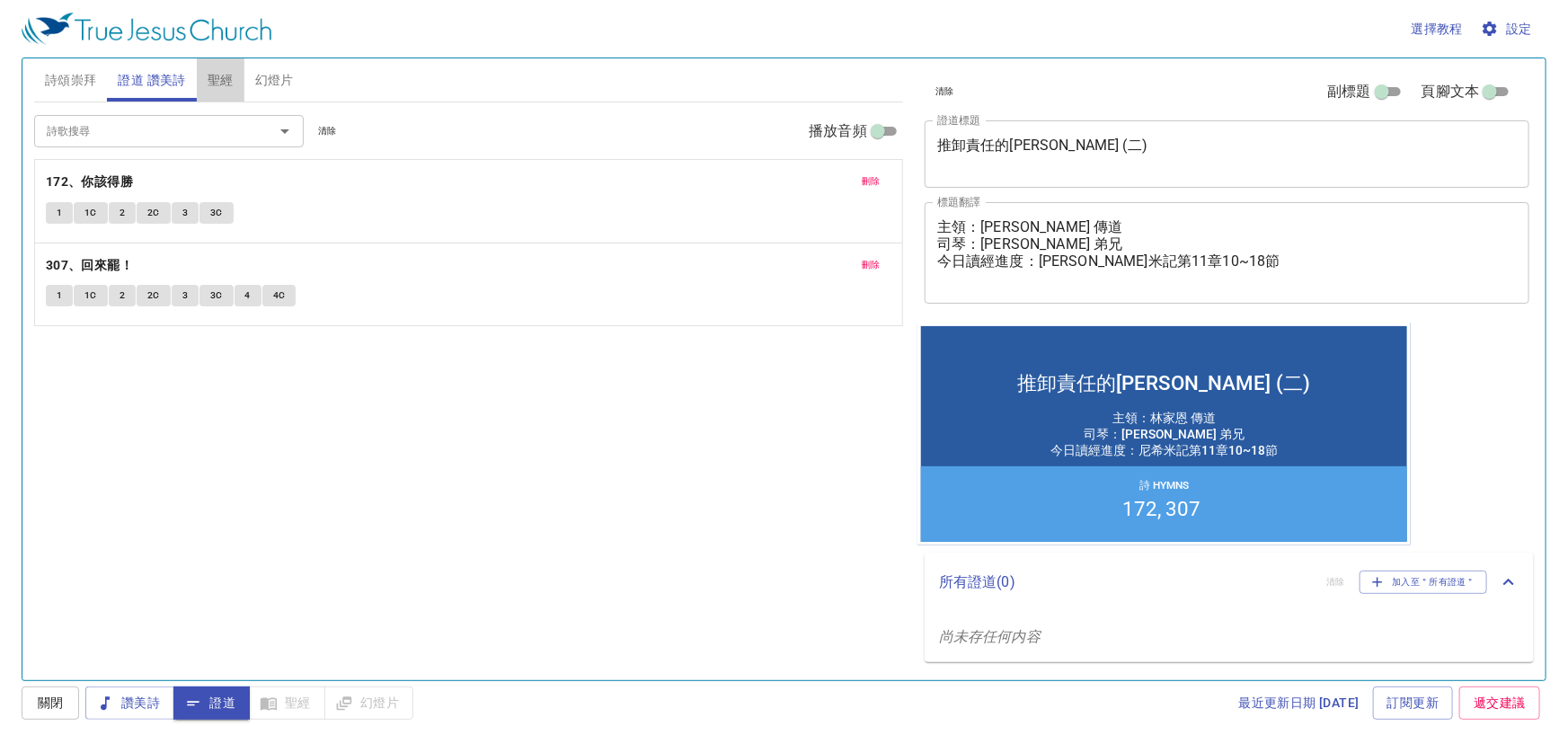
click at [222, 79] on span "聖經" at bounding box center [220, 80] width 27 height 23
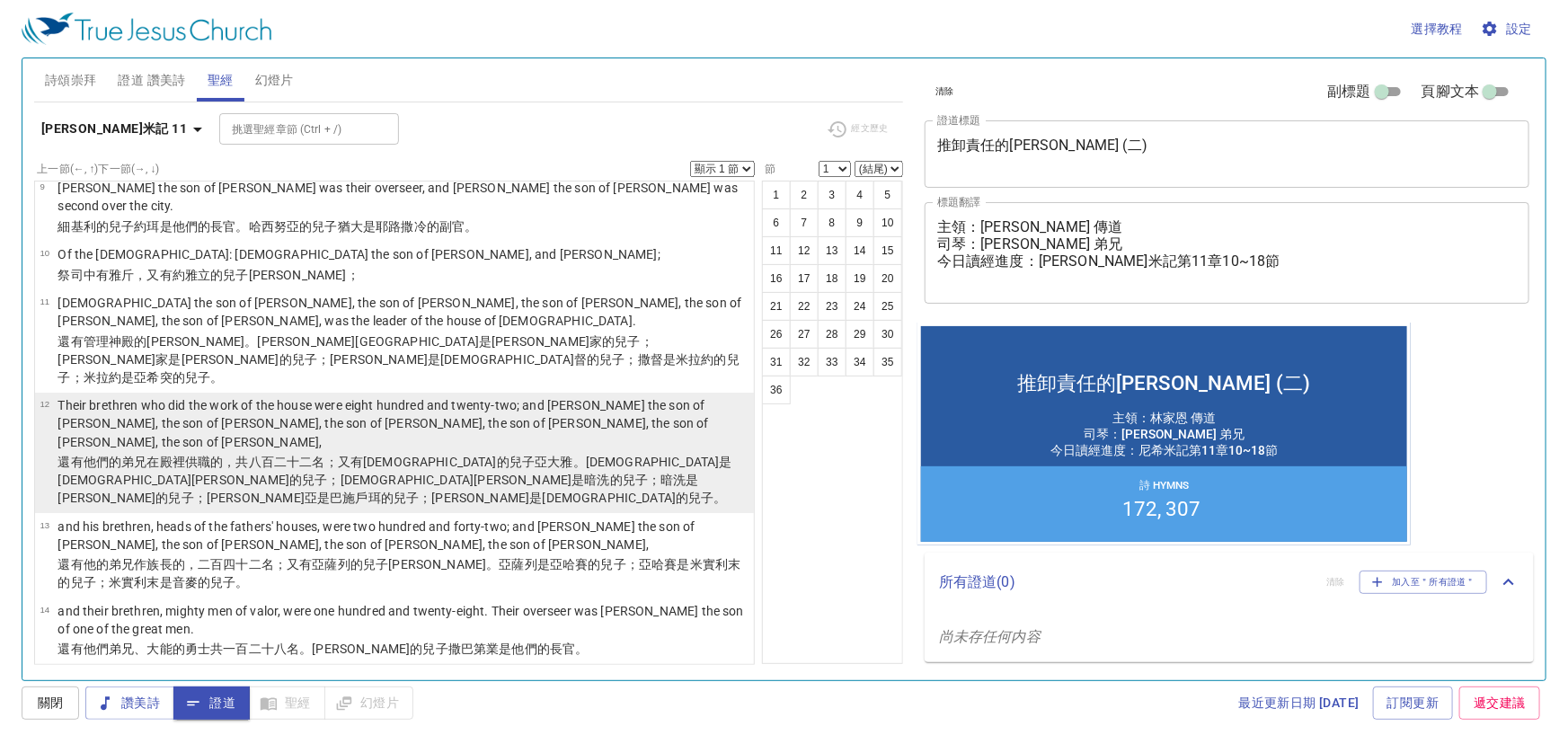
scroll to position [571, 0]
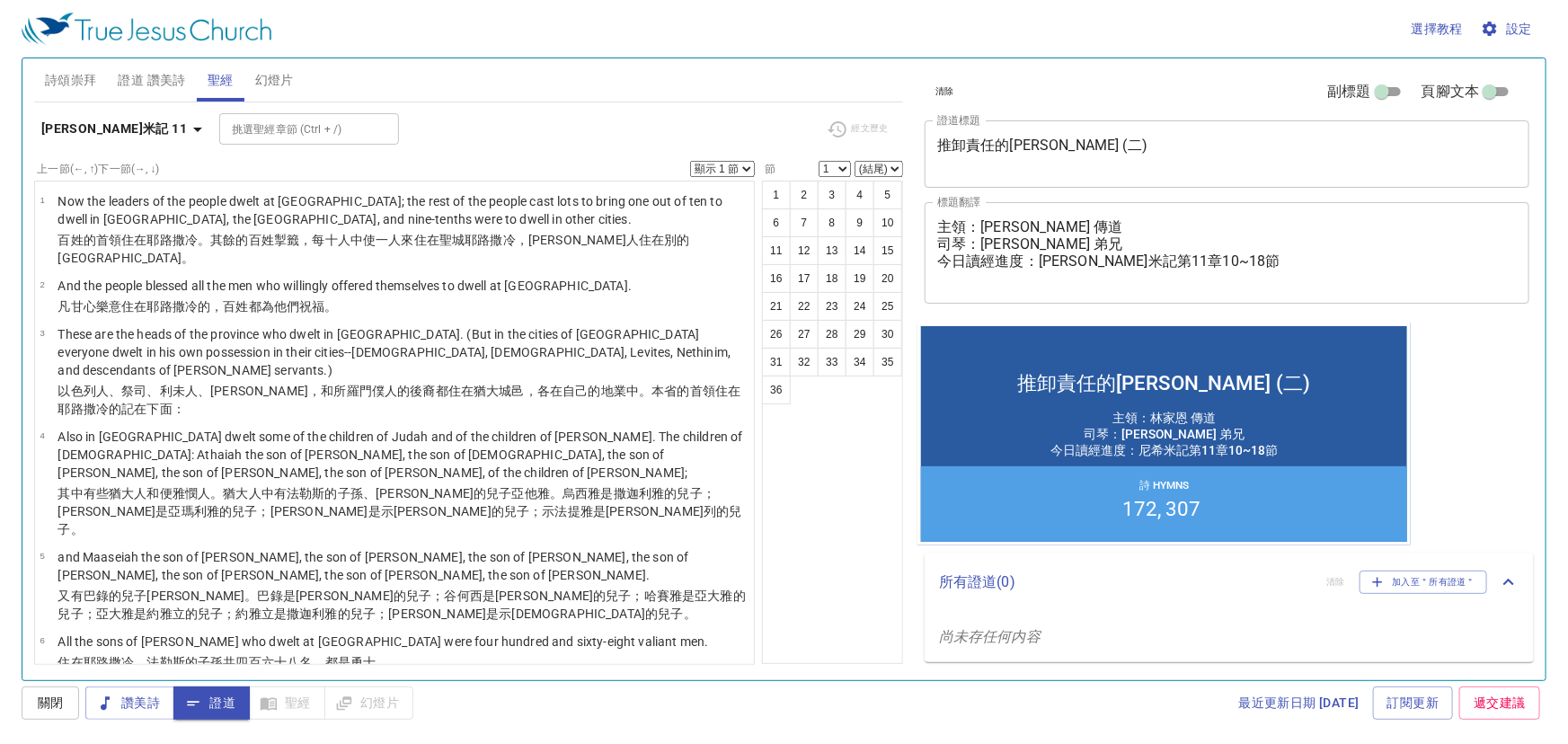
scroll to position [571, 0]
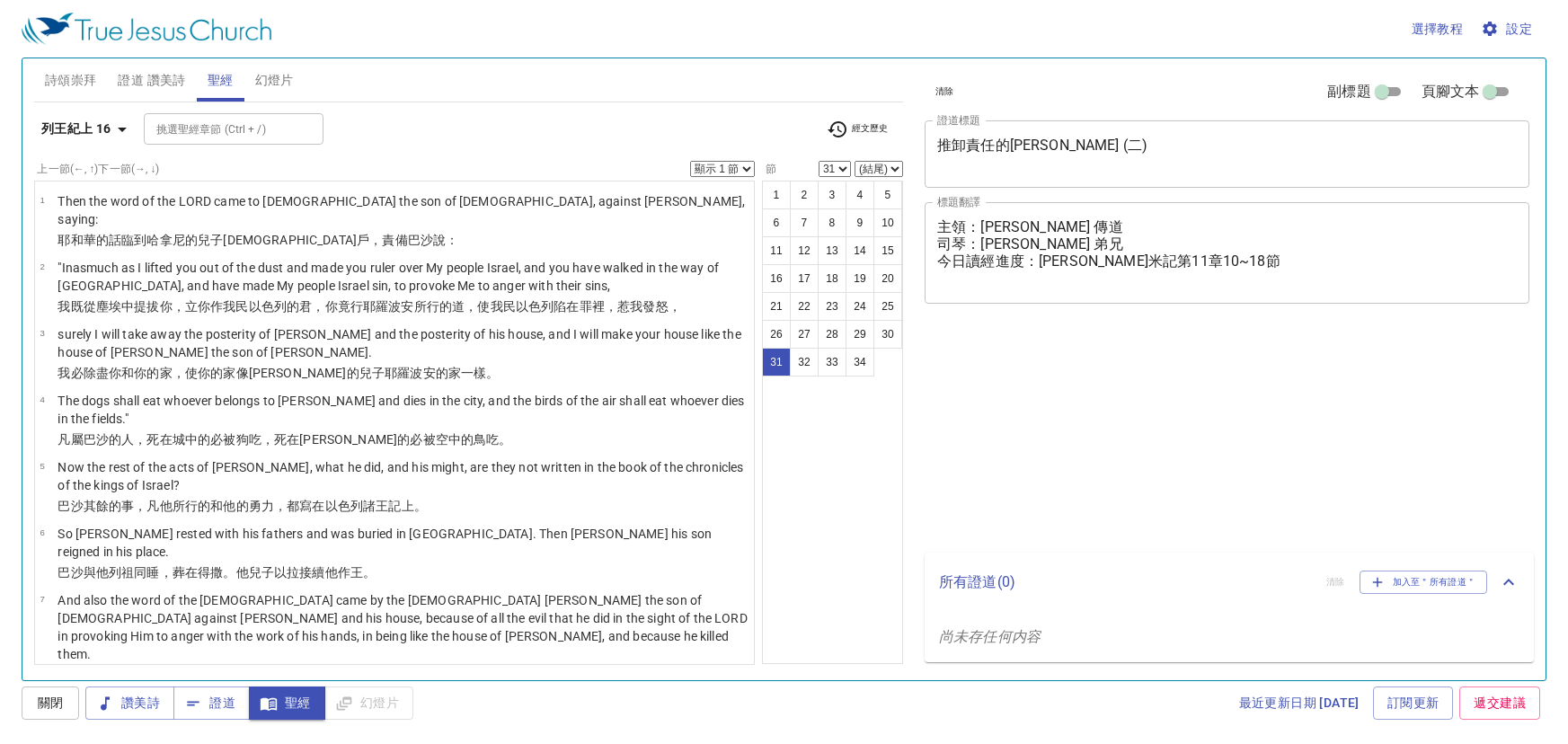
select select "31"
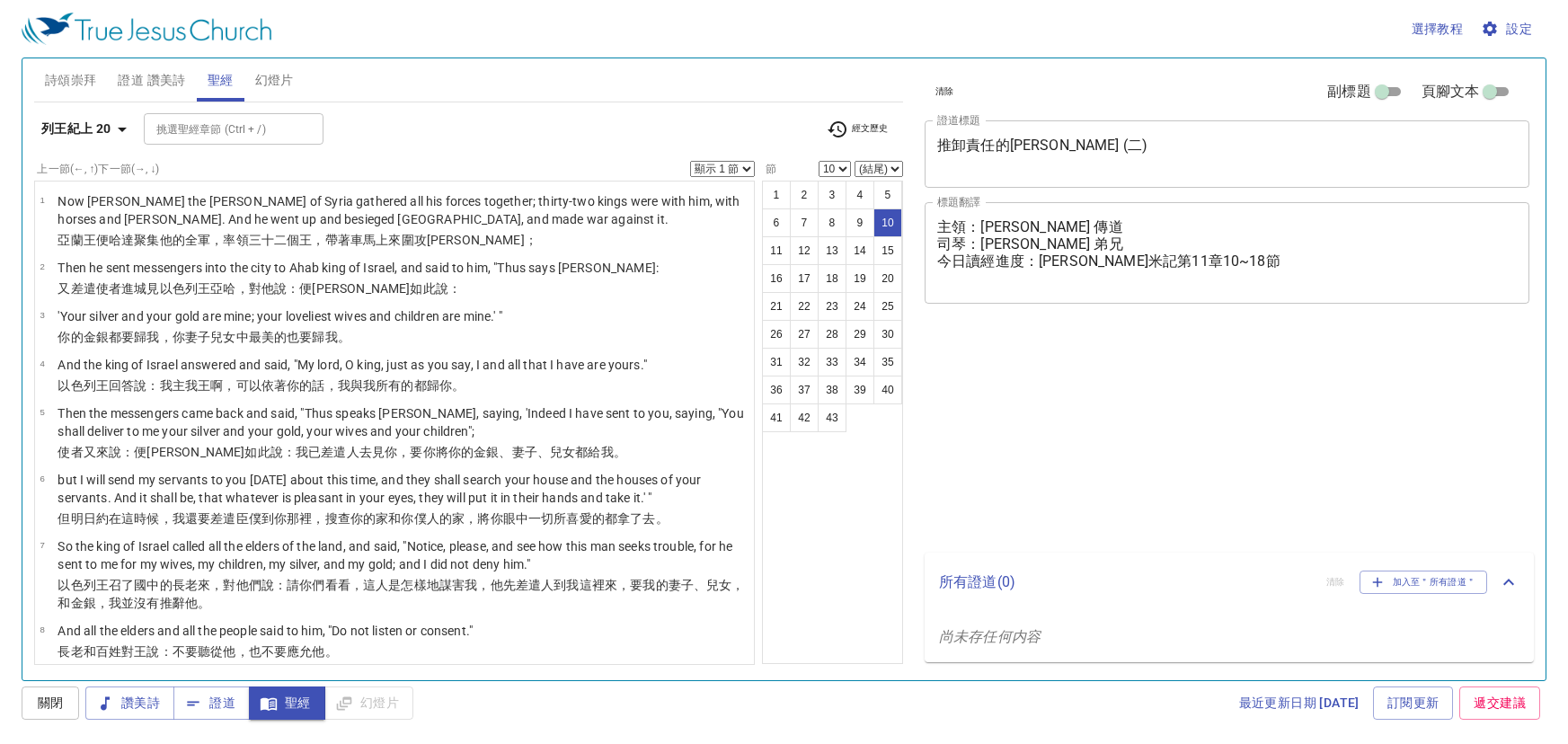
select select "10"
select select "30"
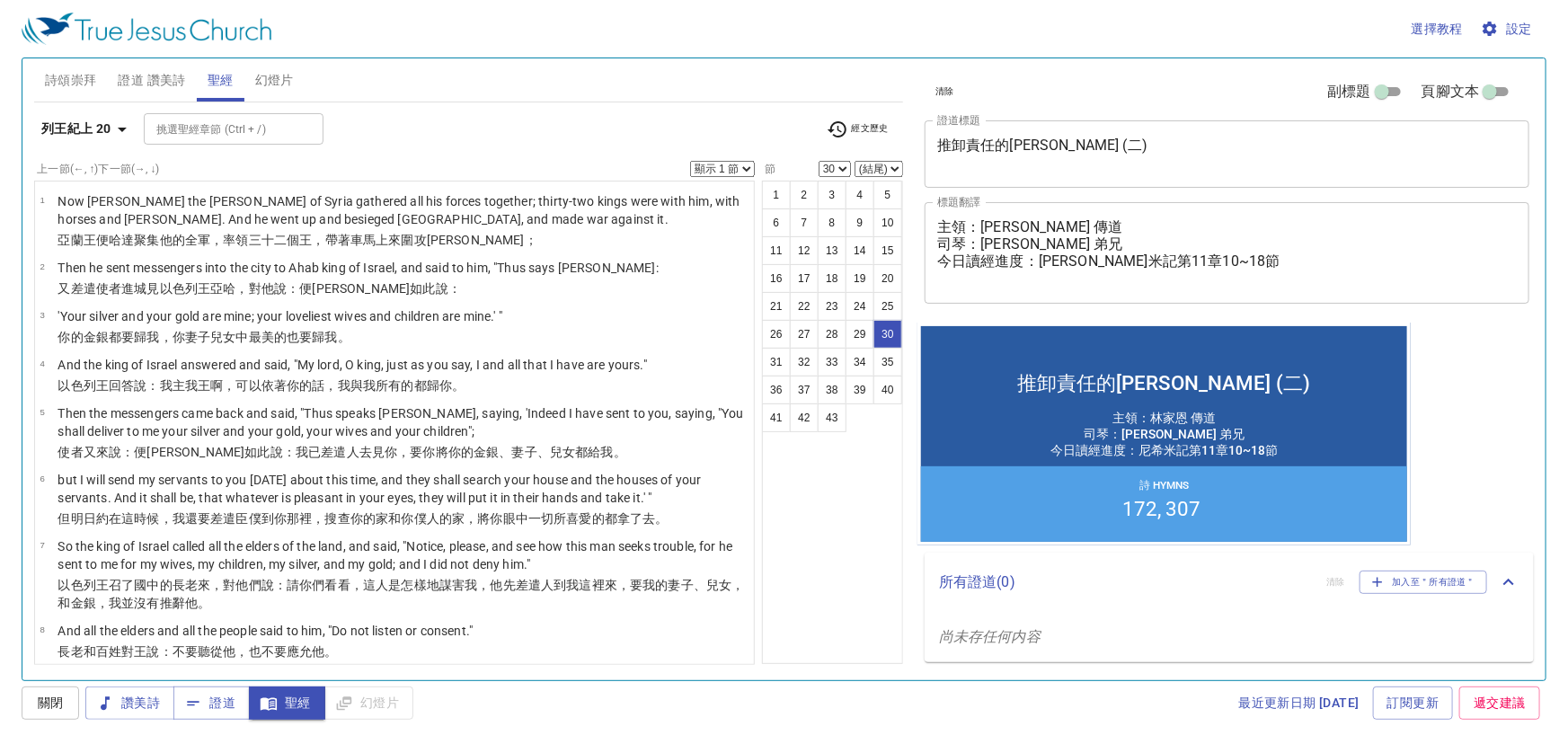
scroll to position [1859, 0]
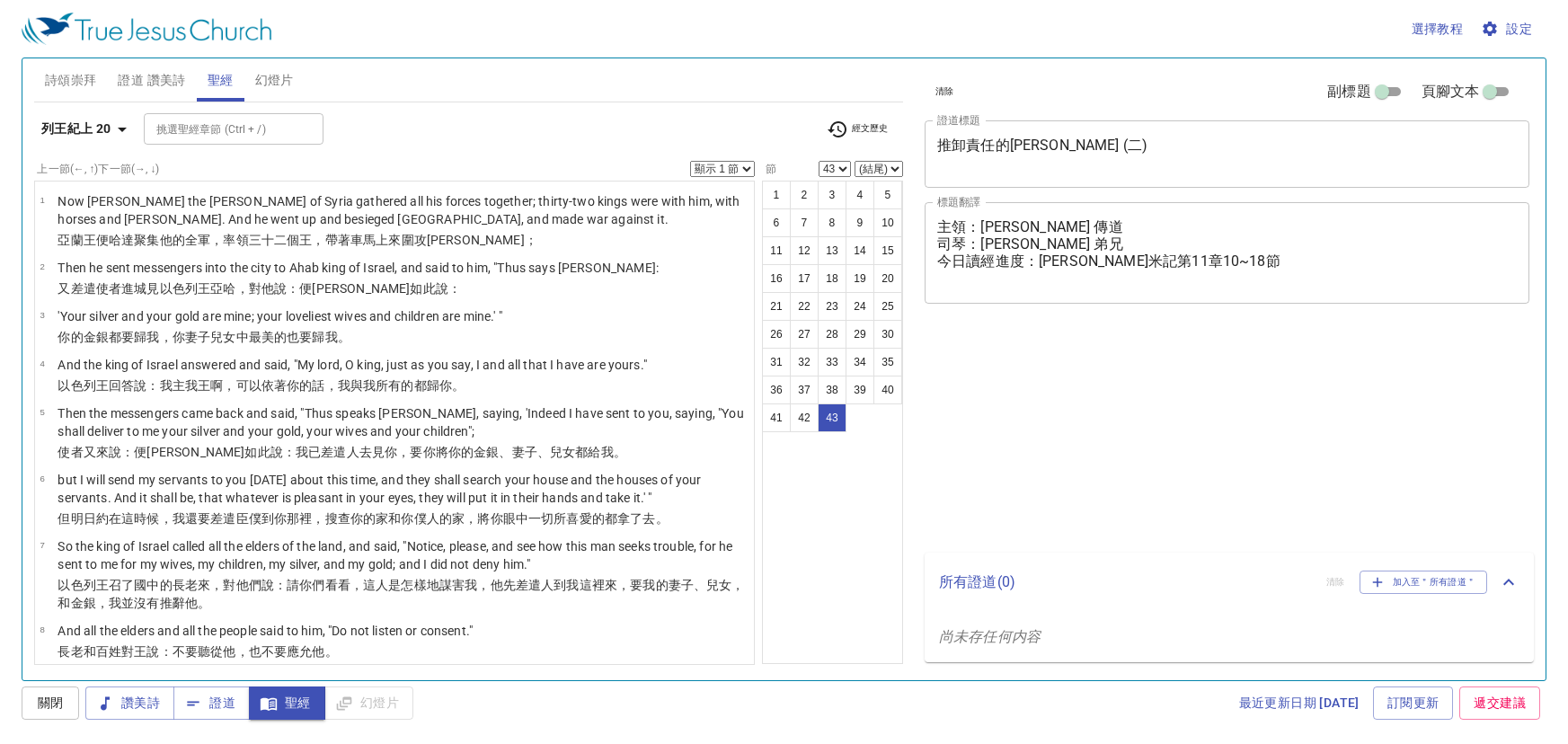
select select "43"
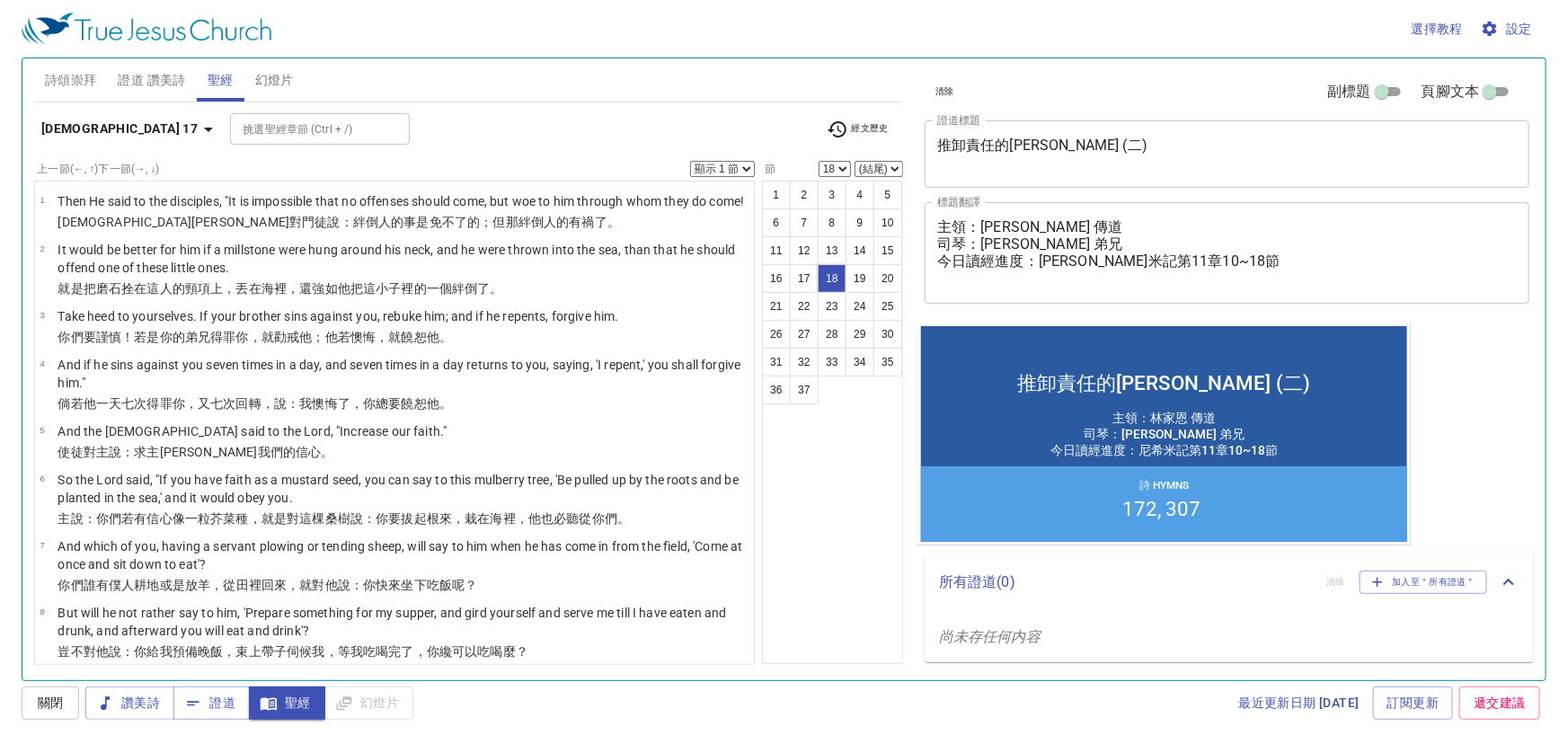
select select "19"
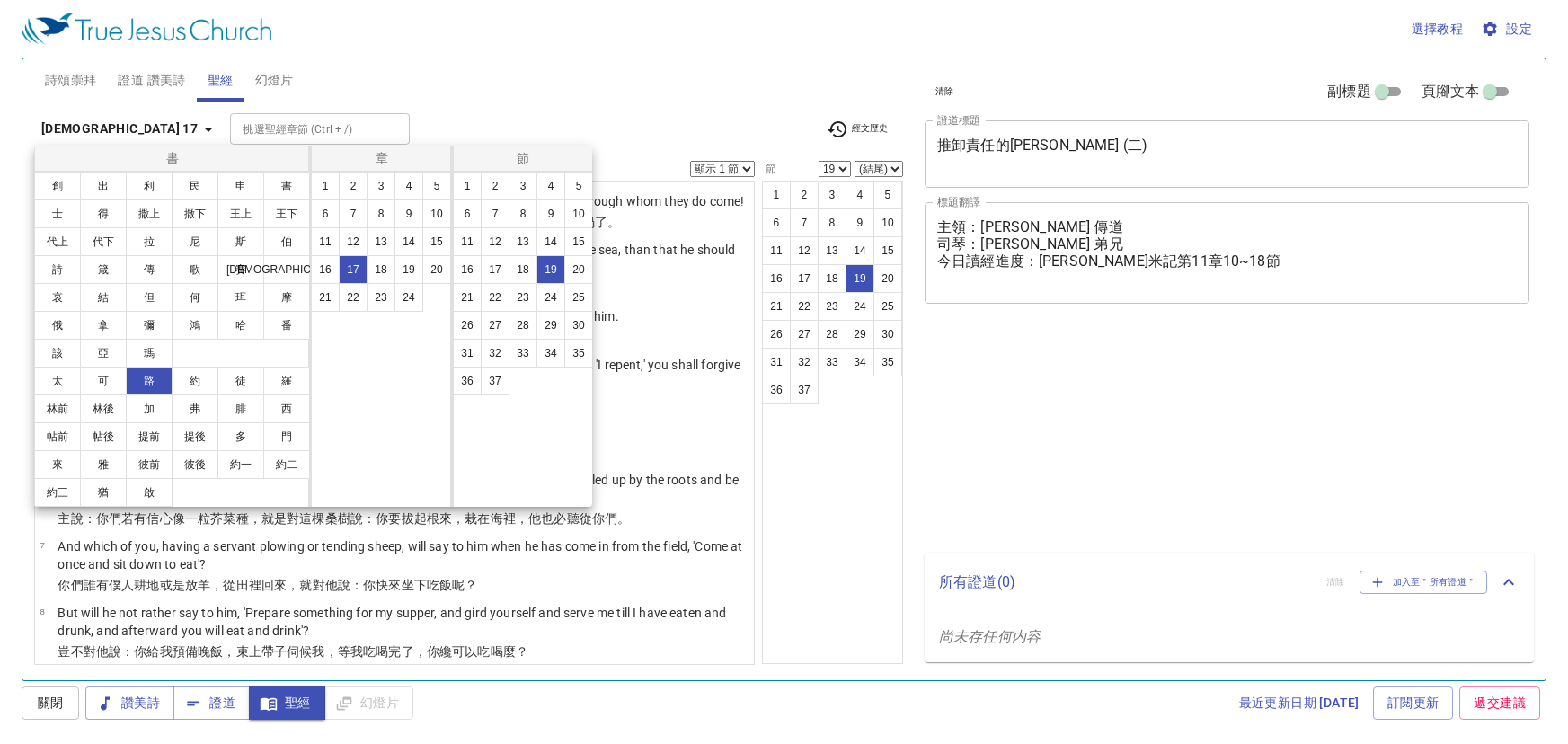
select select "19"
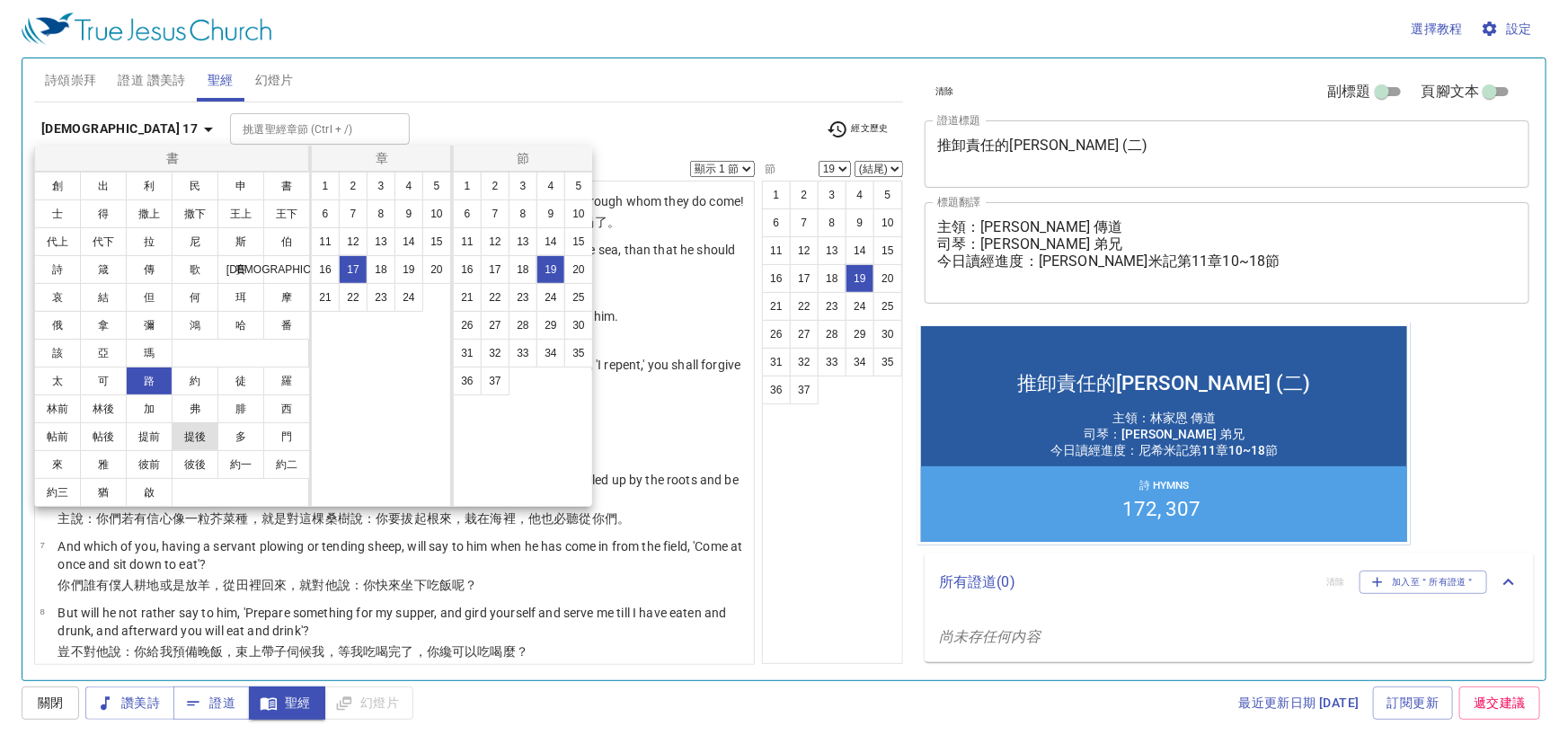
scroll to position [735, 0]
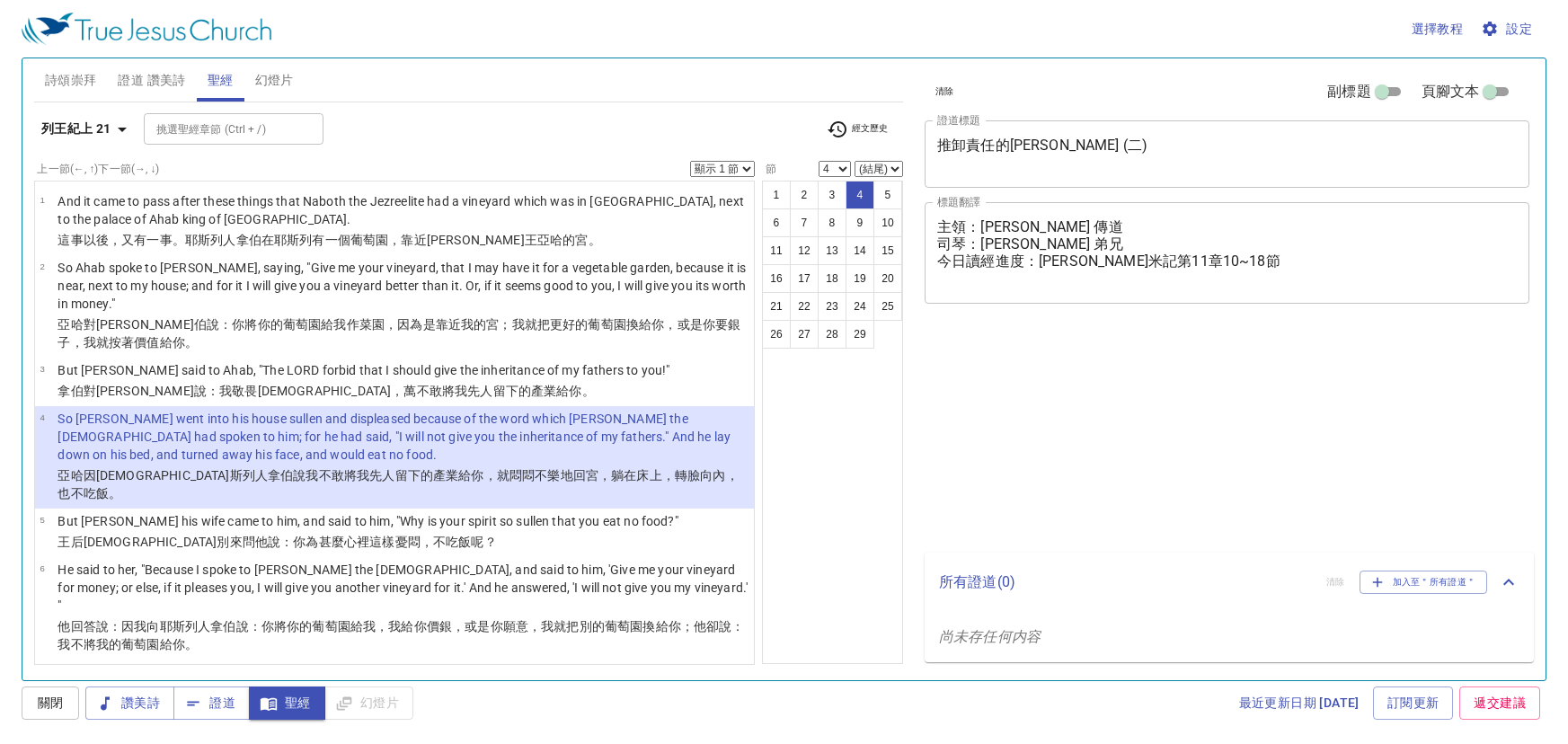
select select "4"
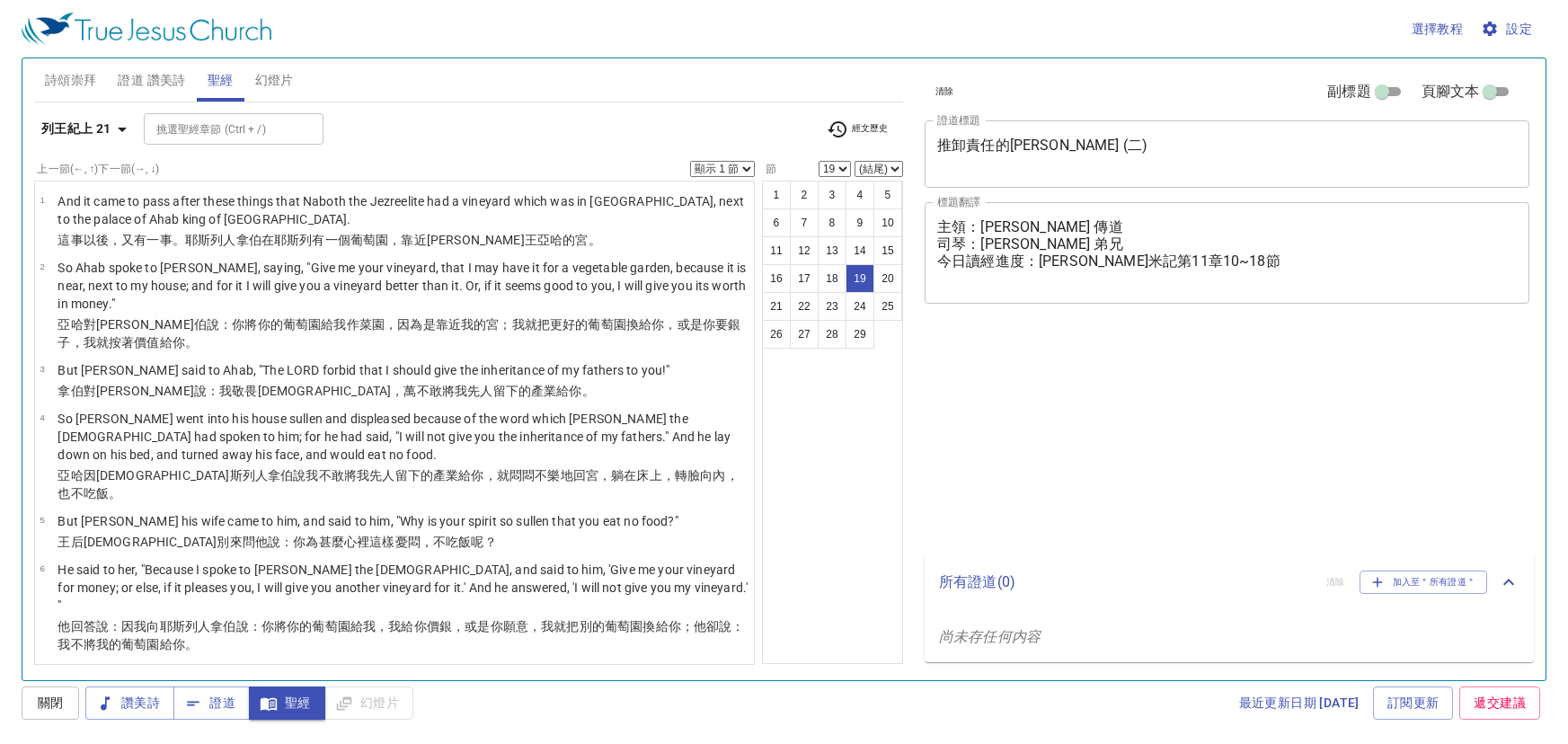
select select "19"
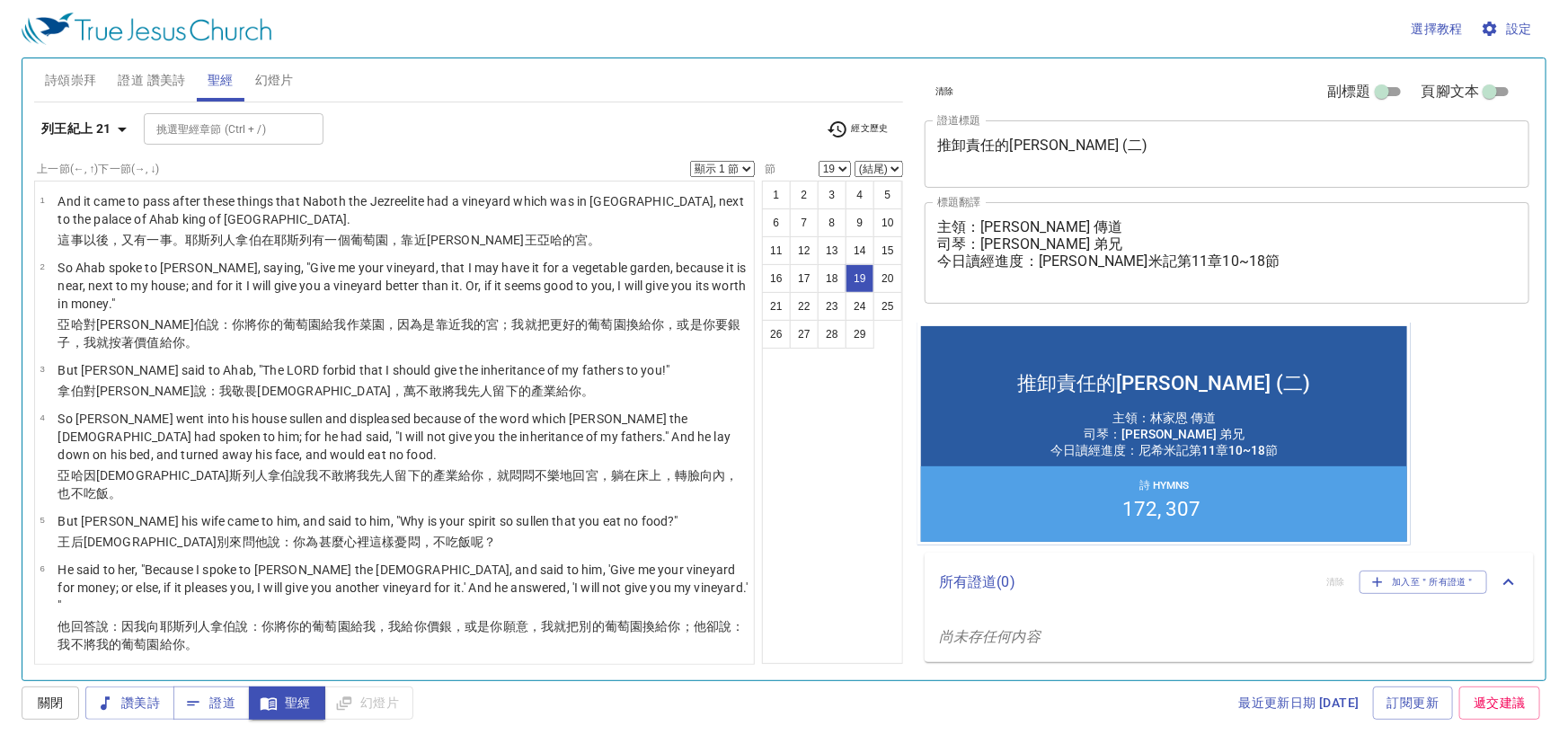
scroll to position [979, 0]
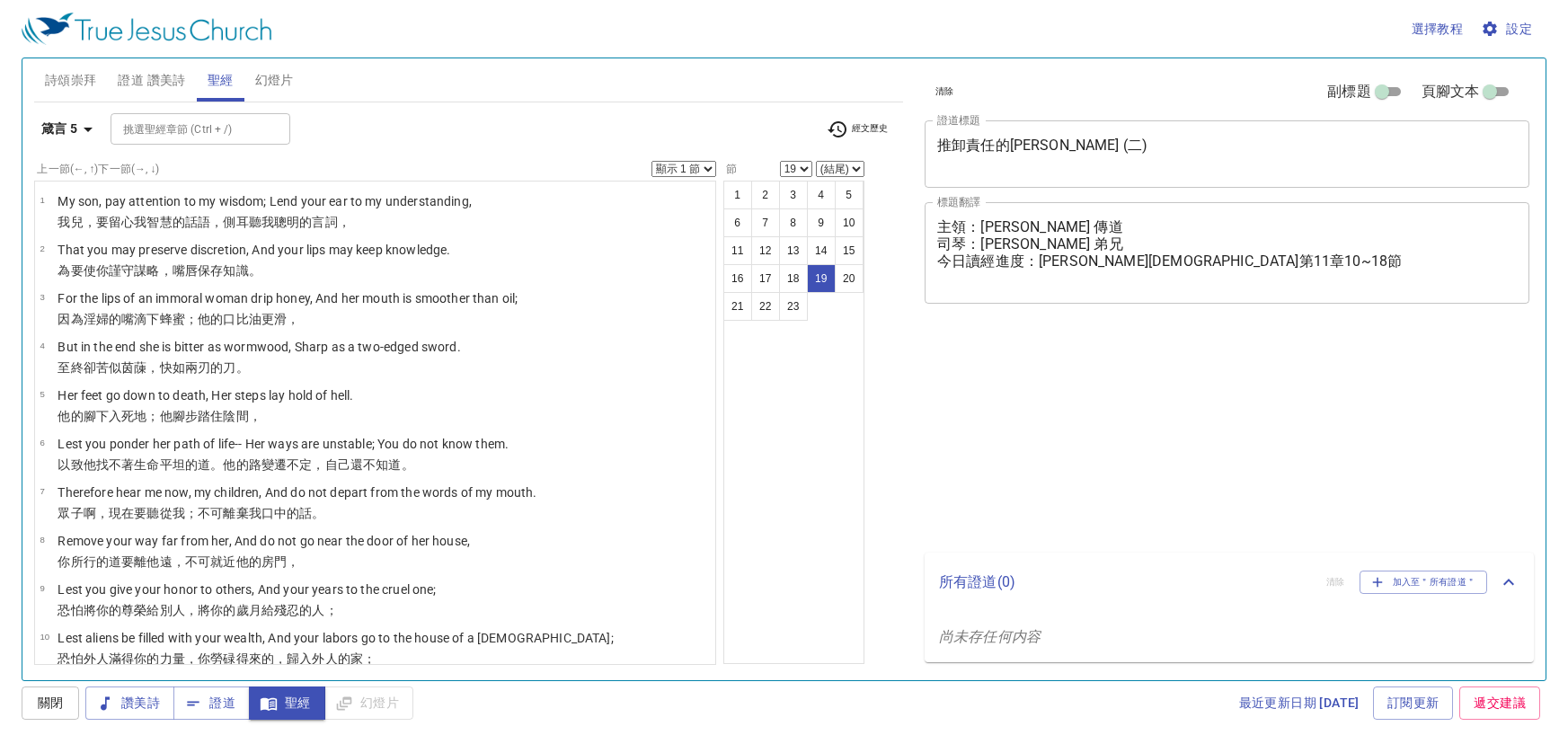
select select "19"
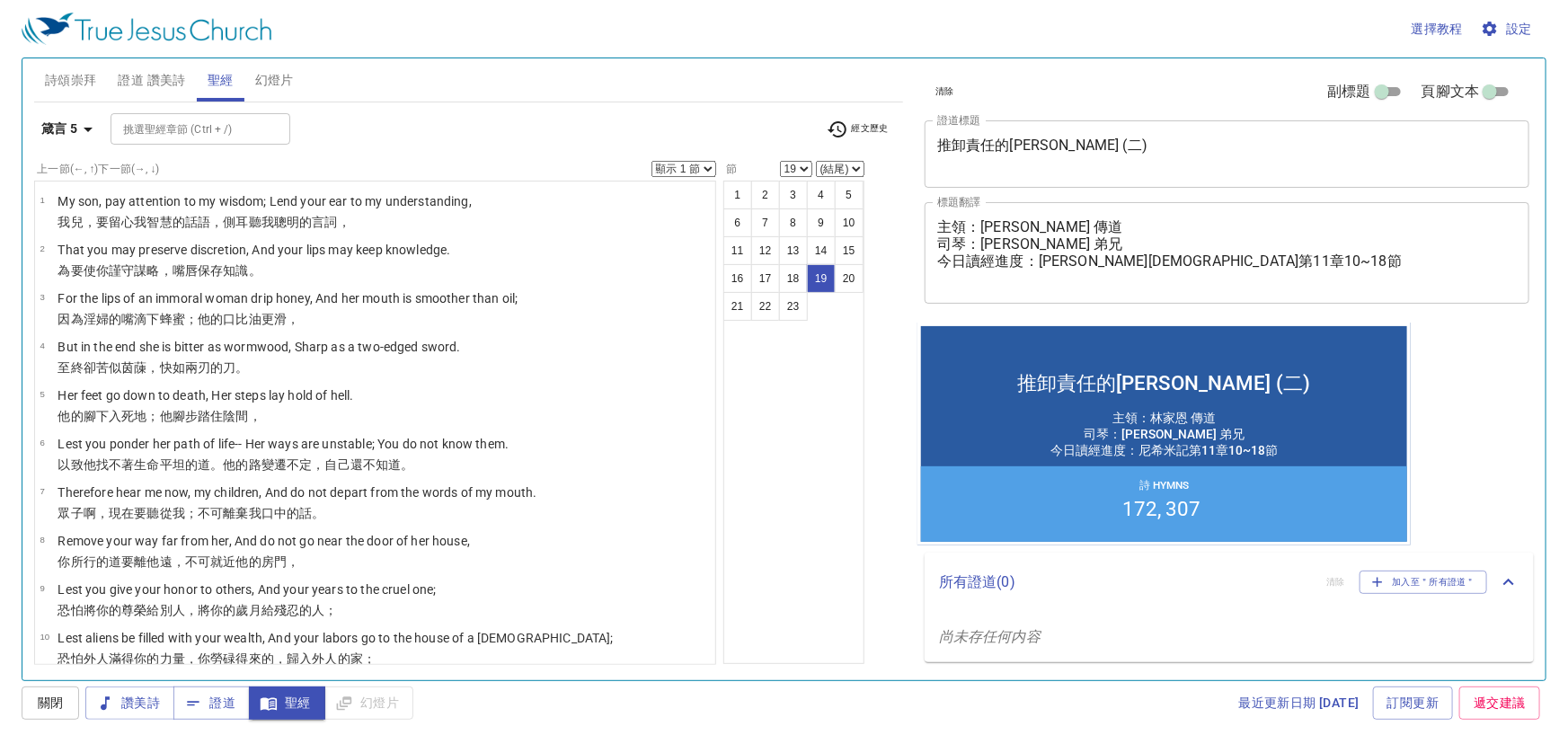
scroll to position [647, 0]
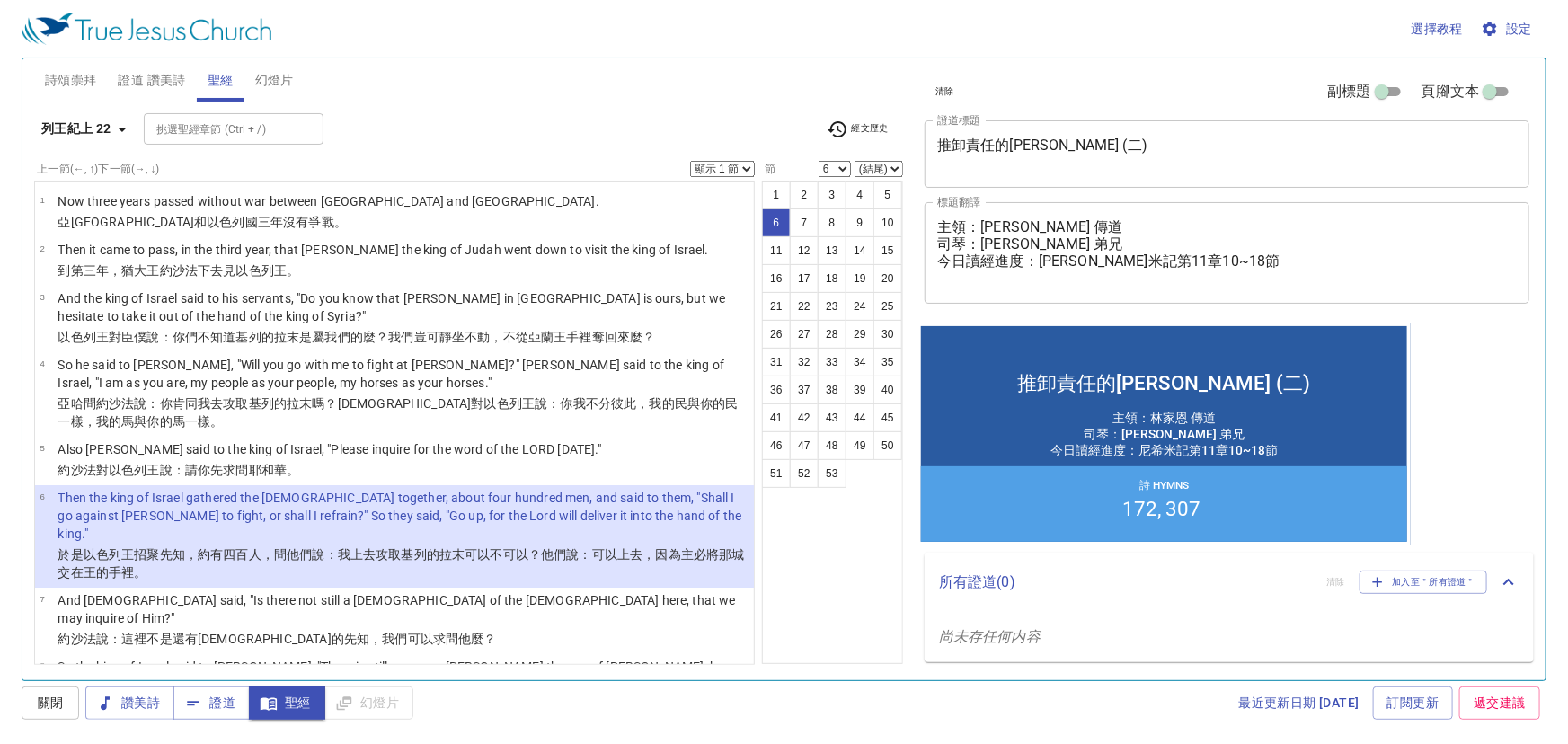
click at [439, 630] on p "約沙法 說 ：這裡不是還 有耶和華 的先知 ，我們可以求問 他麼？" at bounding box center [403, 639] width 691 height 18
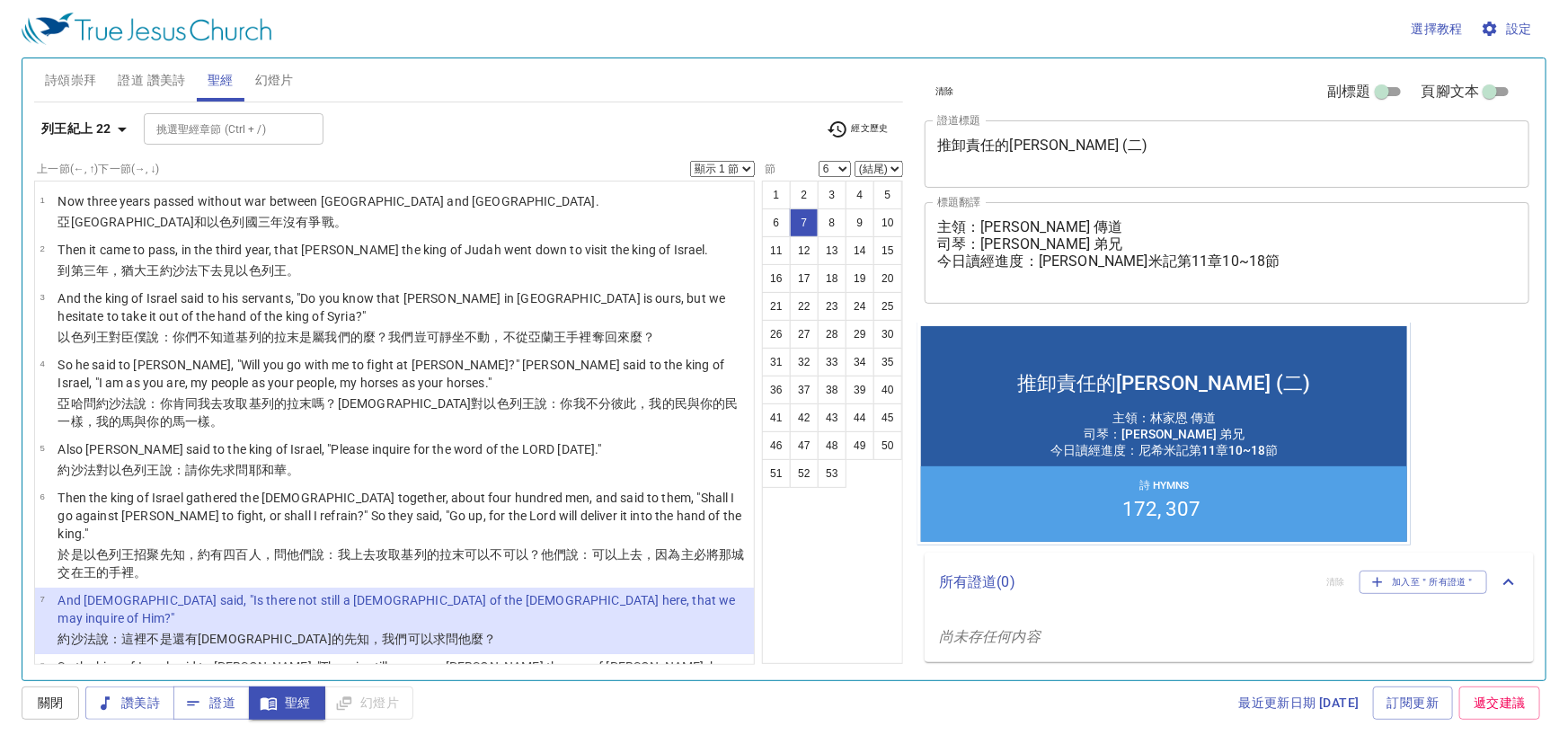
select select "7"
